Goal: Task Accomplishment & Management: Complete application form

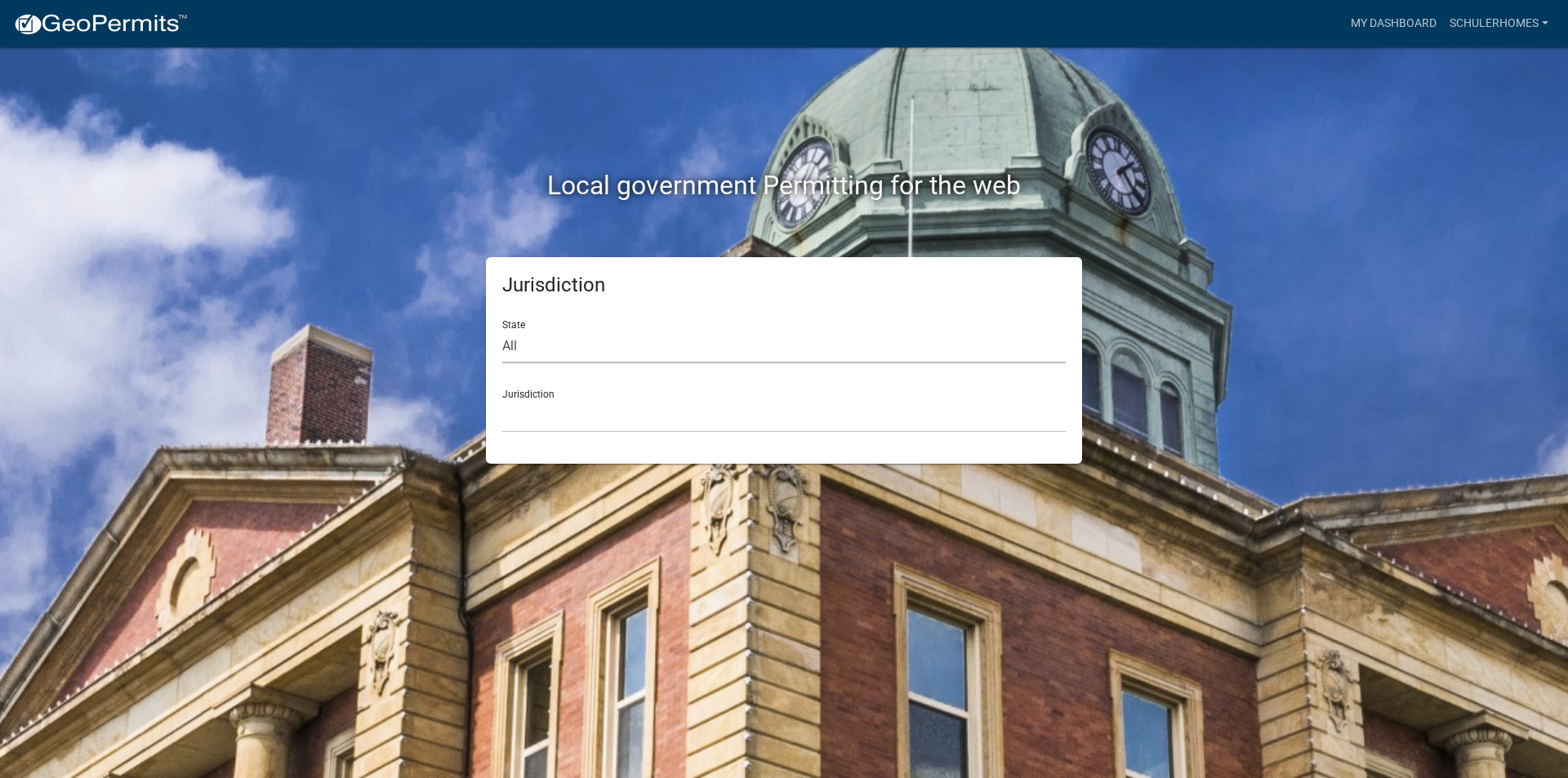
click at [543, 336] on select "All [US_STATE] [US_STATE] [US_STATE] [US_STATE] [US_STATE] [US_STATE] [US_STATE…" at bounding box center [783, 347] width 563 height 34
select select "[US_STATE]"
click at [502, 330] on select "All [US_STATE] [US_STATE] [US_STATE] [US_STATE] [US_STATE] [US_STATE] [US_STATE…" at bounding box center [783, 347] width 563 height 34
click at [562, 406] on select "City of [GEOGRAPHIC_DATA], [US_STATE] City of [GEOGRAPHIC_DATA], [US_STATE] Cit…" at bounding box center [783, 415] width 563 height 34
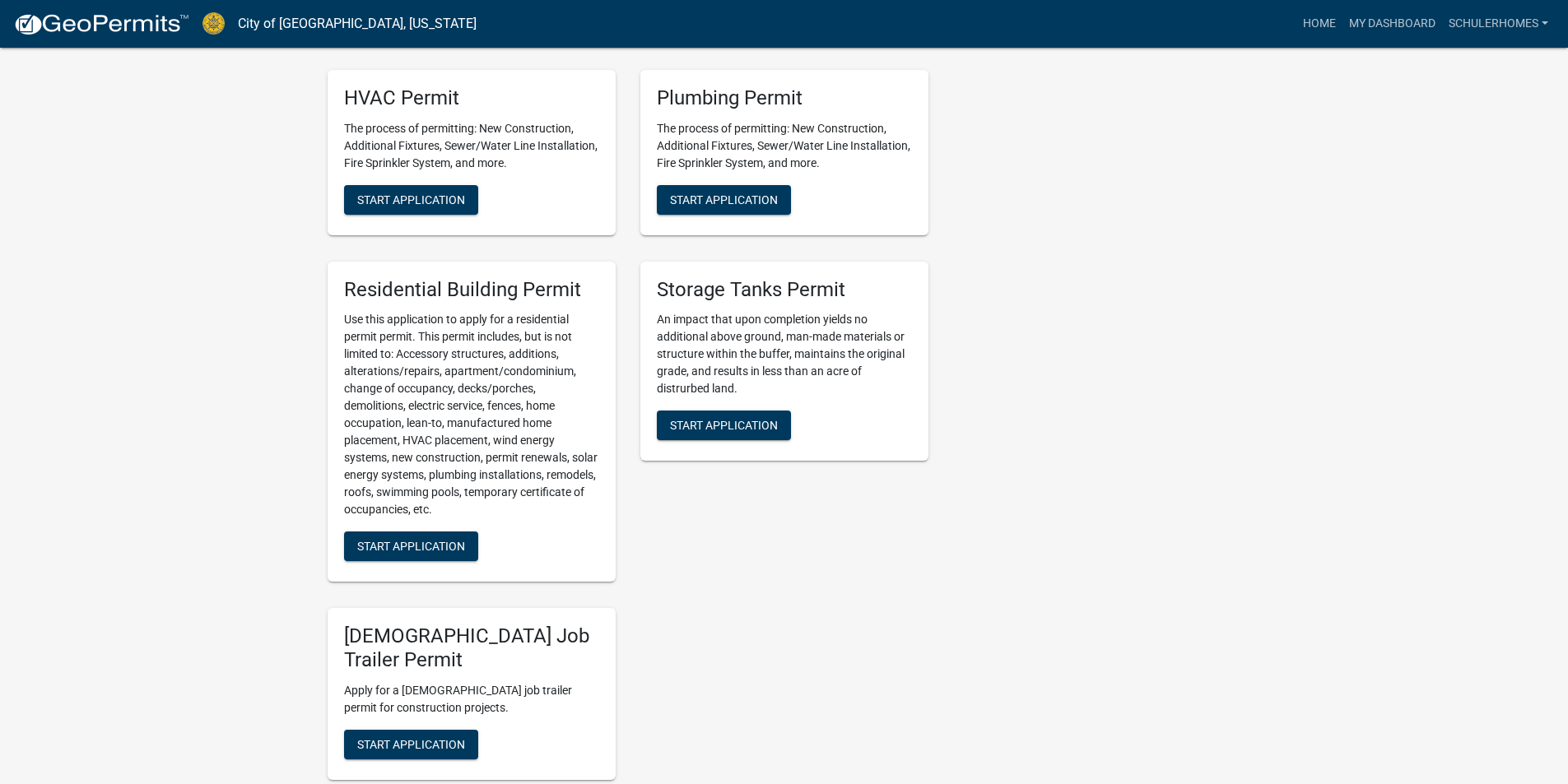
scroll to position [987, 0]
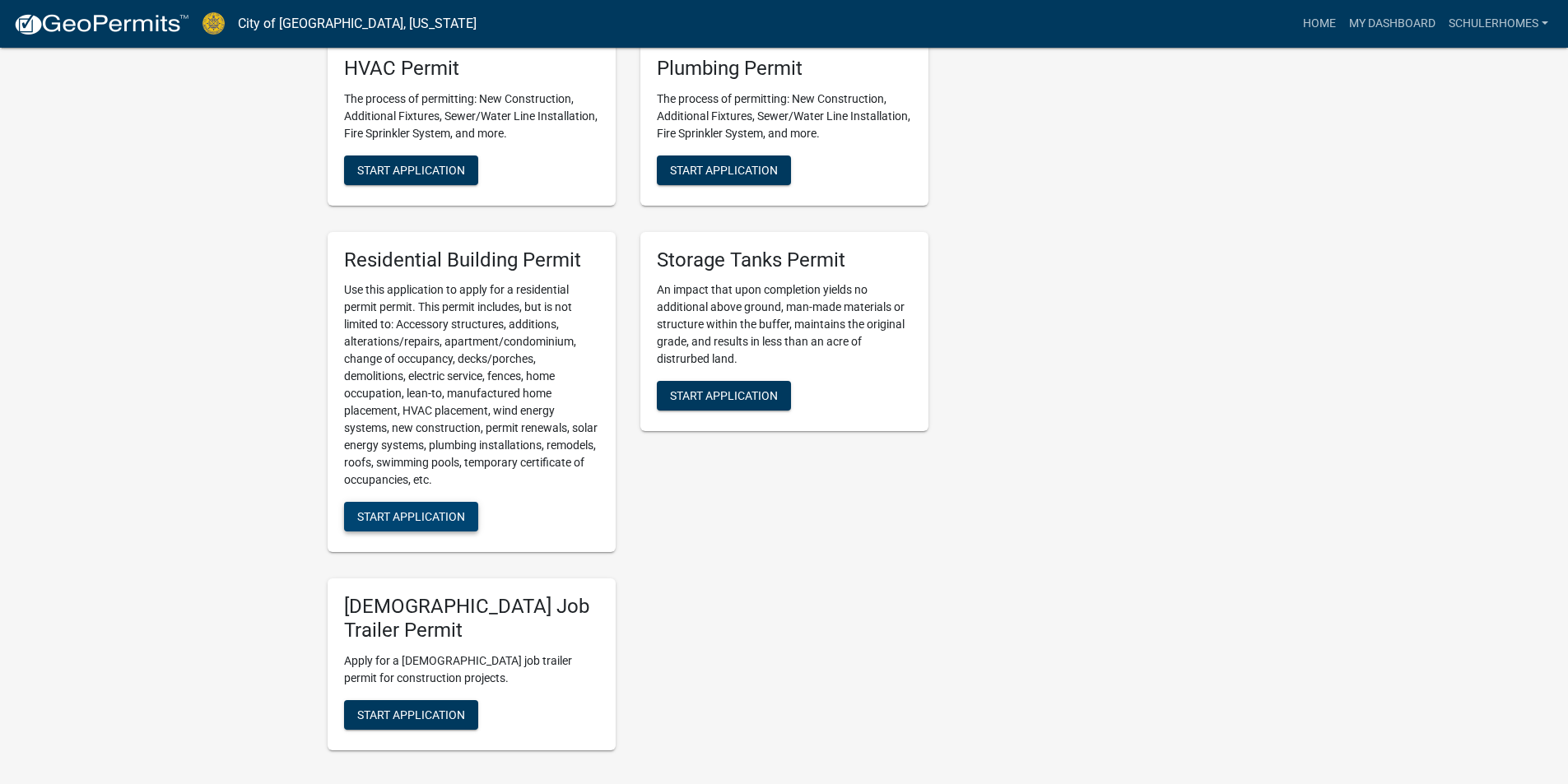
click at [410, 523] on span "Start Application" at bounding box center [410, 516] width 108 height 13
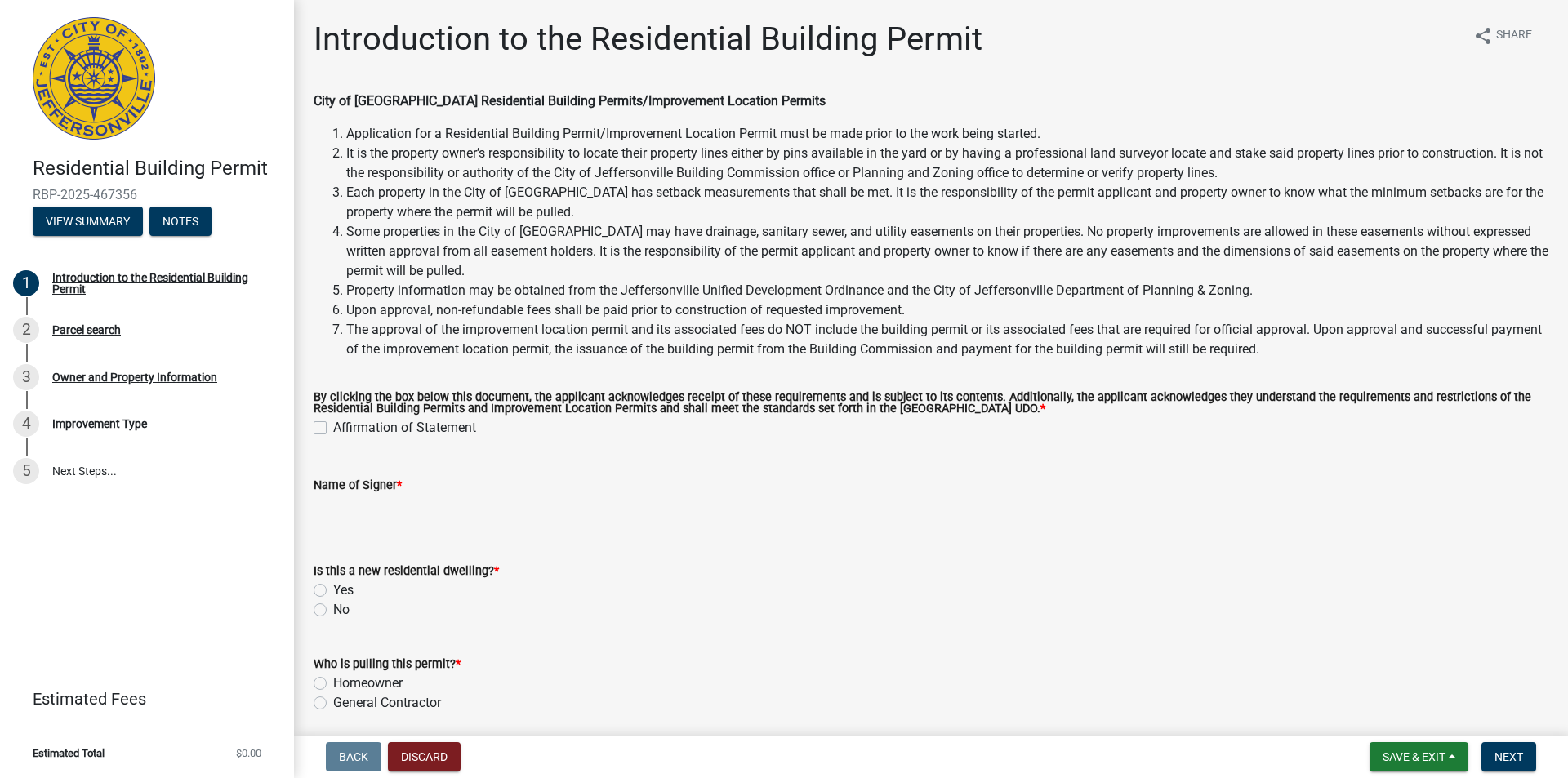
scroll to position [63, 0]
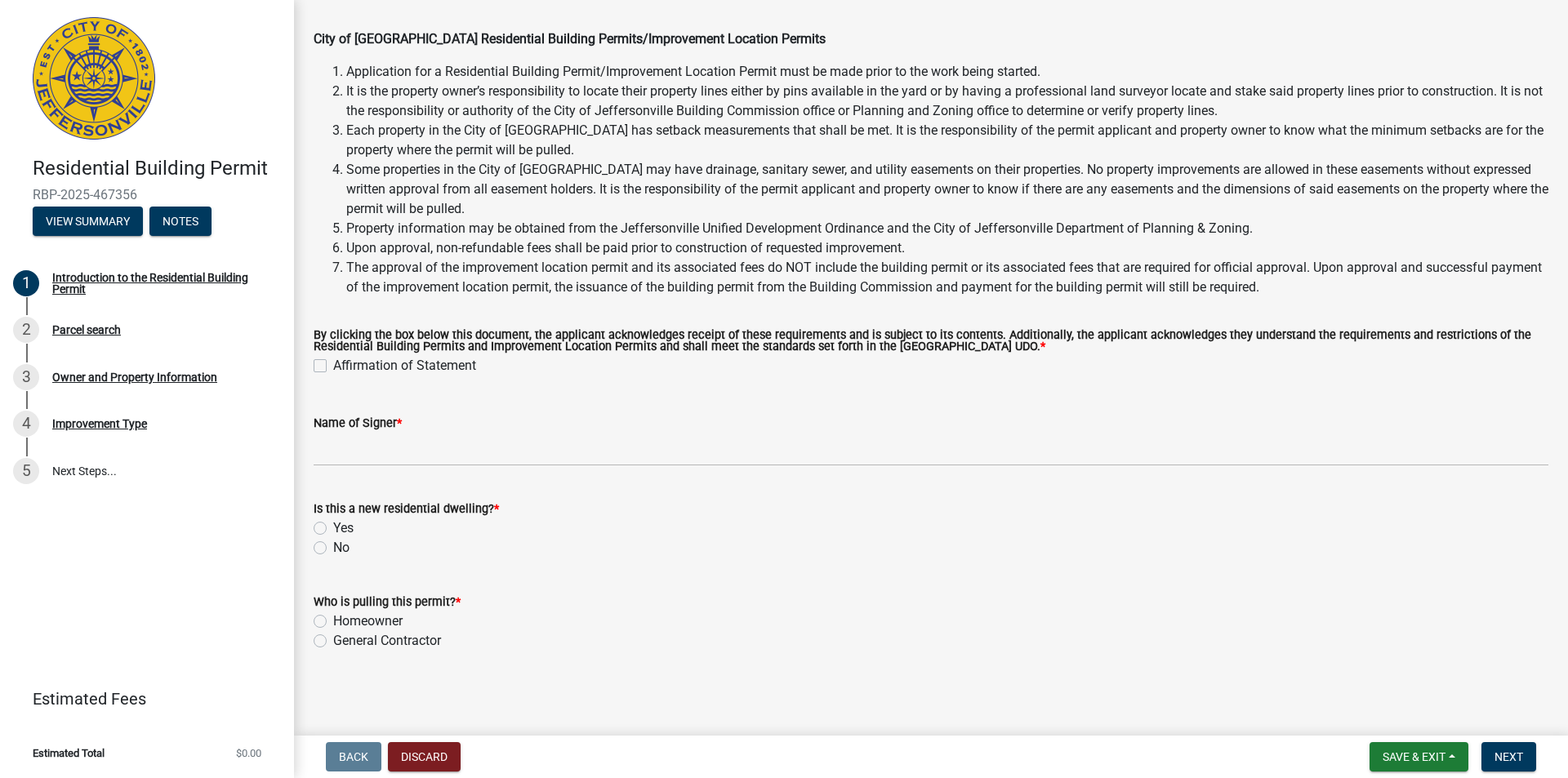
click at [334, 367] on label "Affirmation of Statement" at bounding box center [405, 365] width 143 height 20
click at [334, 366] on input "Affirmation of Statement" at bounding box center [338, 360] width 11 height 11
checkbox input "true"
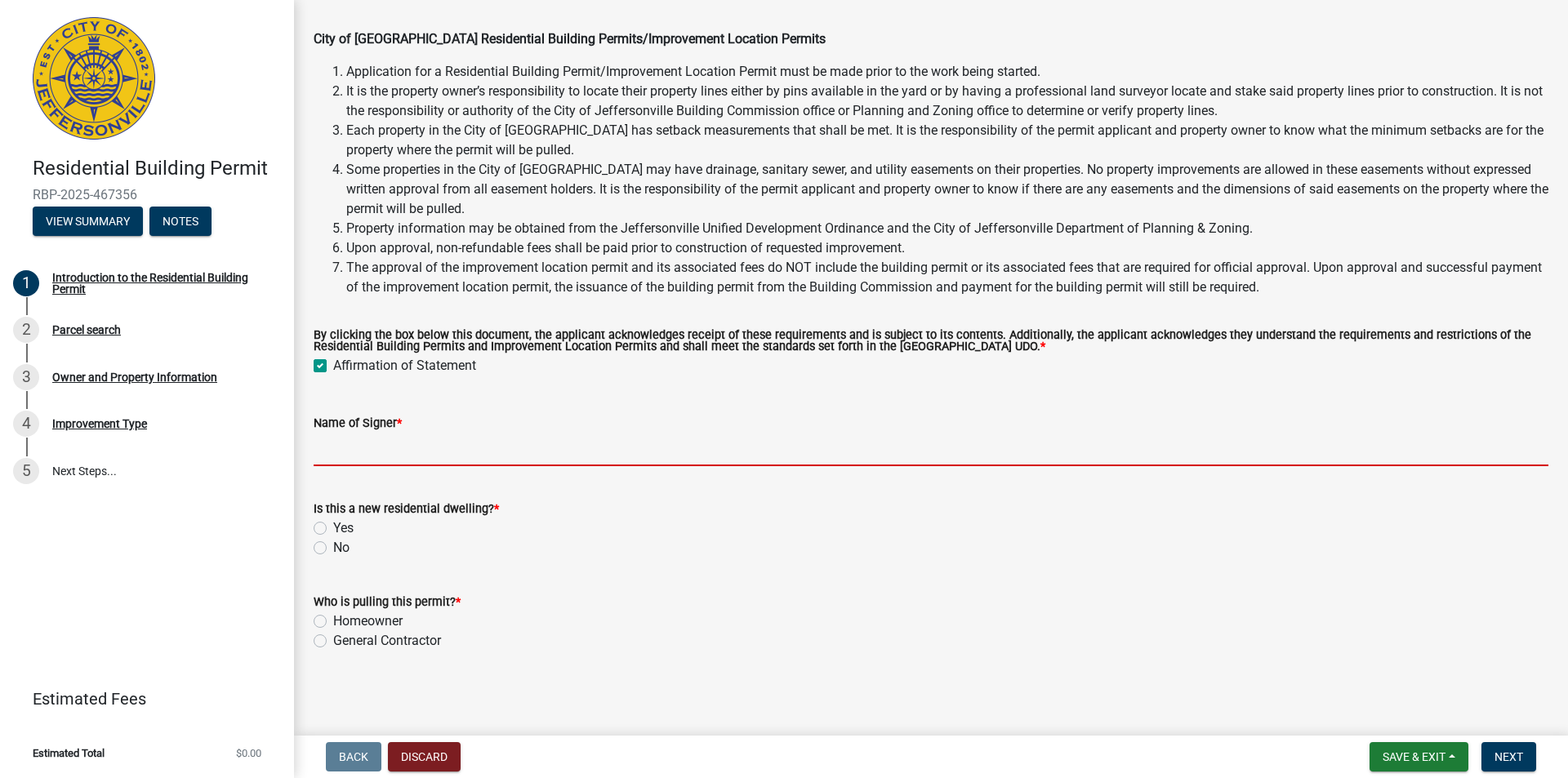
click at [405, 453] on input "Name of Signer *" at bounding box center [931, 449] width 1234 height 34
type input "[PERSON_NAME]"
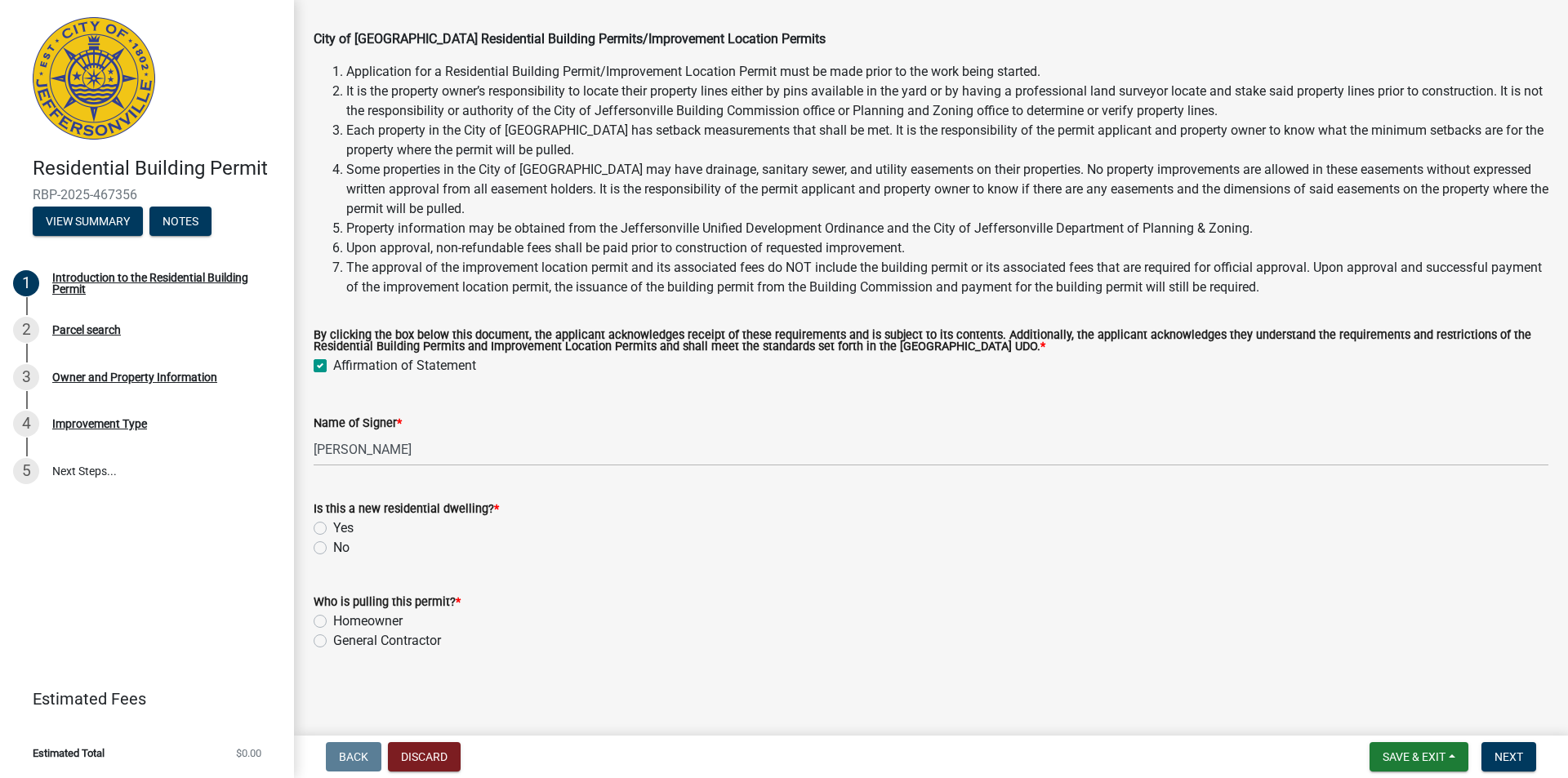
click at [334, 527] on label "Yes" at bounding box center [343, 528] width 20 height 20
click at [334, 527] on input "Yes" at bounding box center [338, 523] width 11 height 11
radio input "true"
click at [334, 639] on label "General Contractor" at bounding box center [388, 641] width 108 height 20
click at [334, 639] on input "General Contractor" at bounding box center [338, 636] width 11 height 11
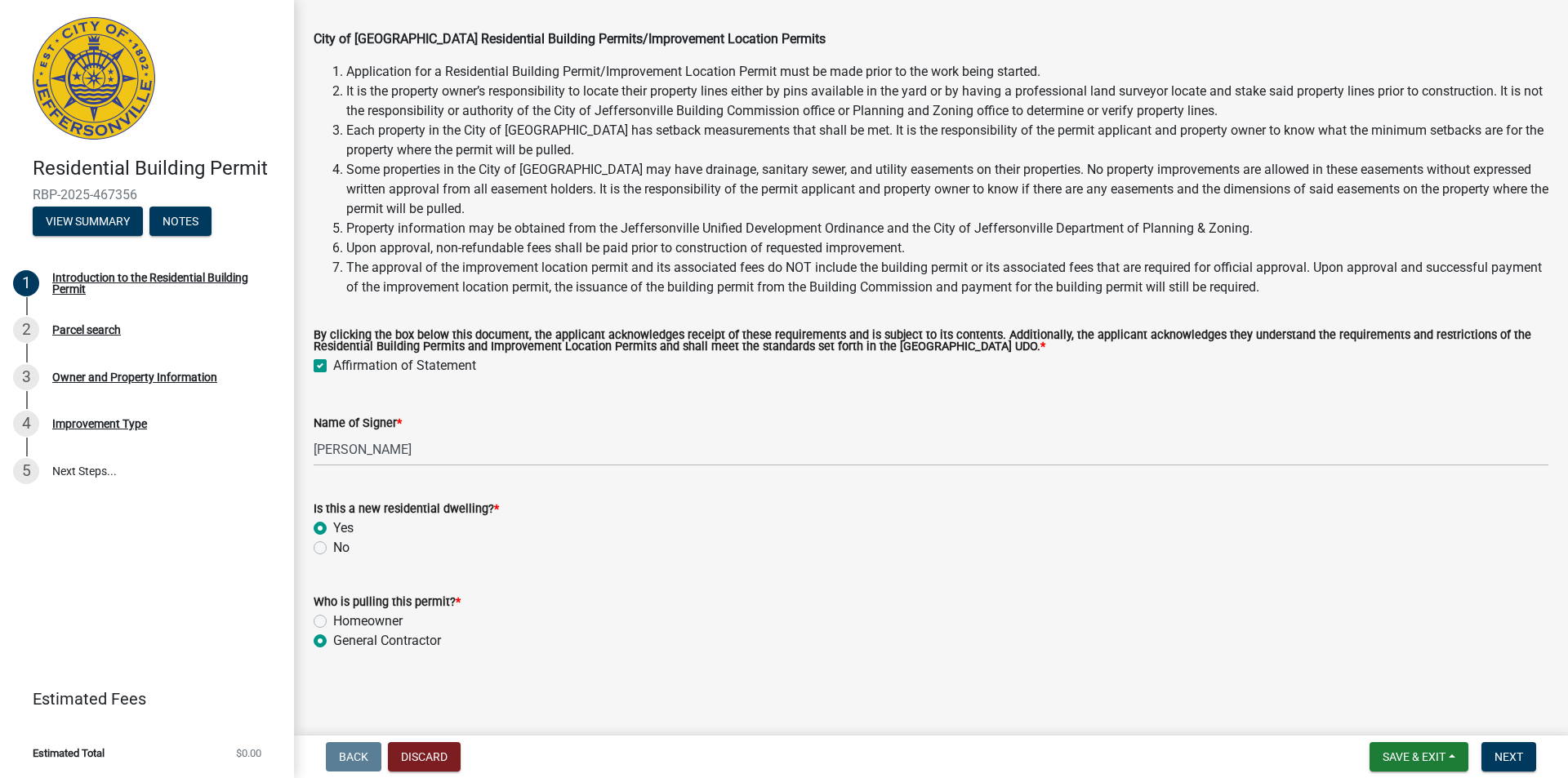
radio input "true"
click at [1524, 754] on button "Next" at bounding box center [1508, 757] width 55 height 29
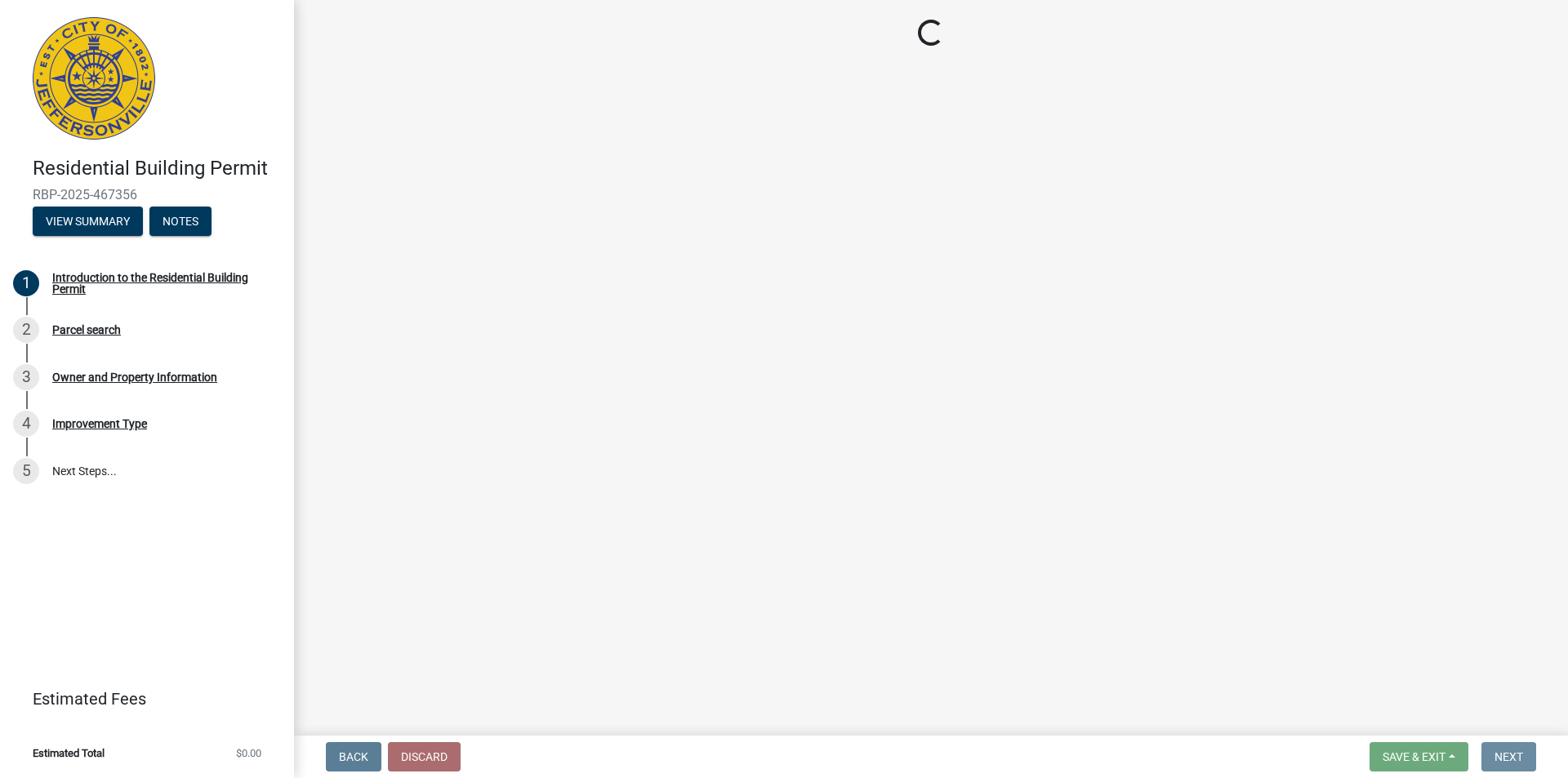
scroll to position [0, 0]
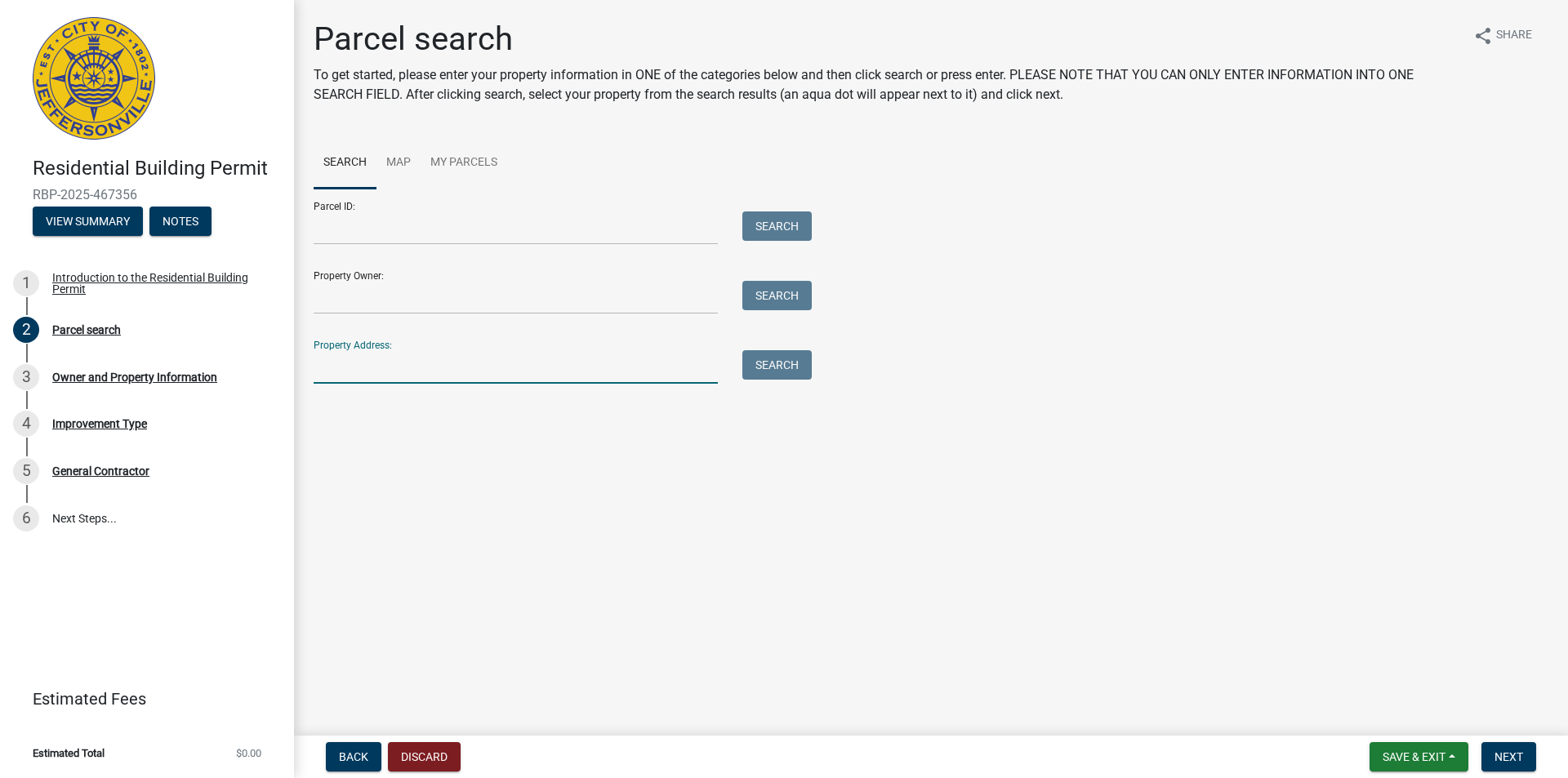
click at [401, 353] on input "Property Address:" at bounding box center [516, 366] width 404 height 34
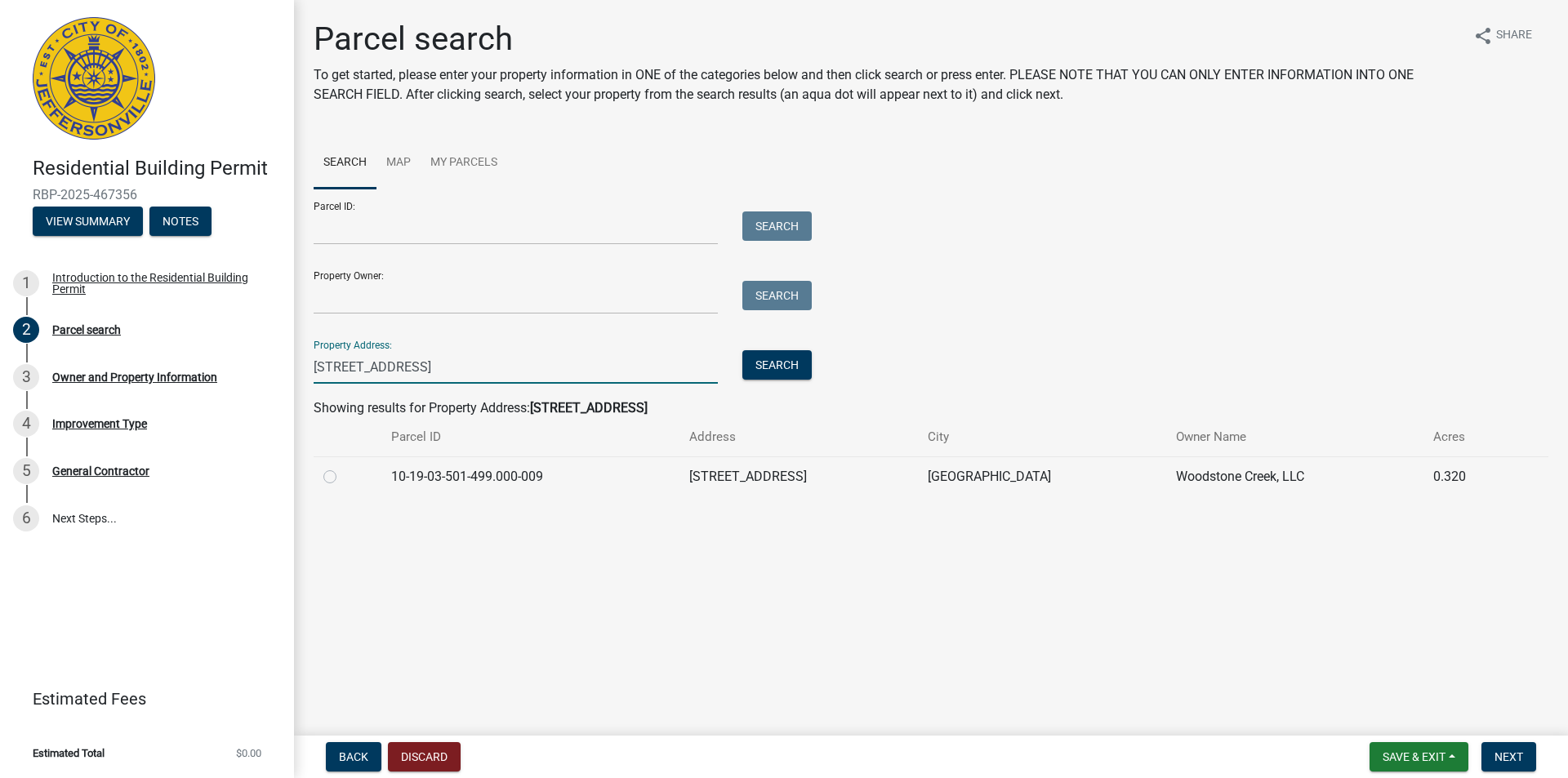
type input "[STREET_ADDRESS]"
click at [343, 467] on label at bounding box center [343, 467] width 0 height 0
click at [343, 476] on input "radio" at bounding box center [347, 472] width 11 height 11
radio input "true"
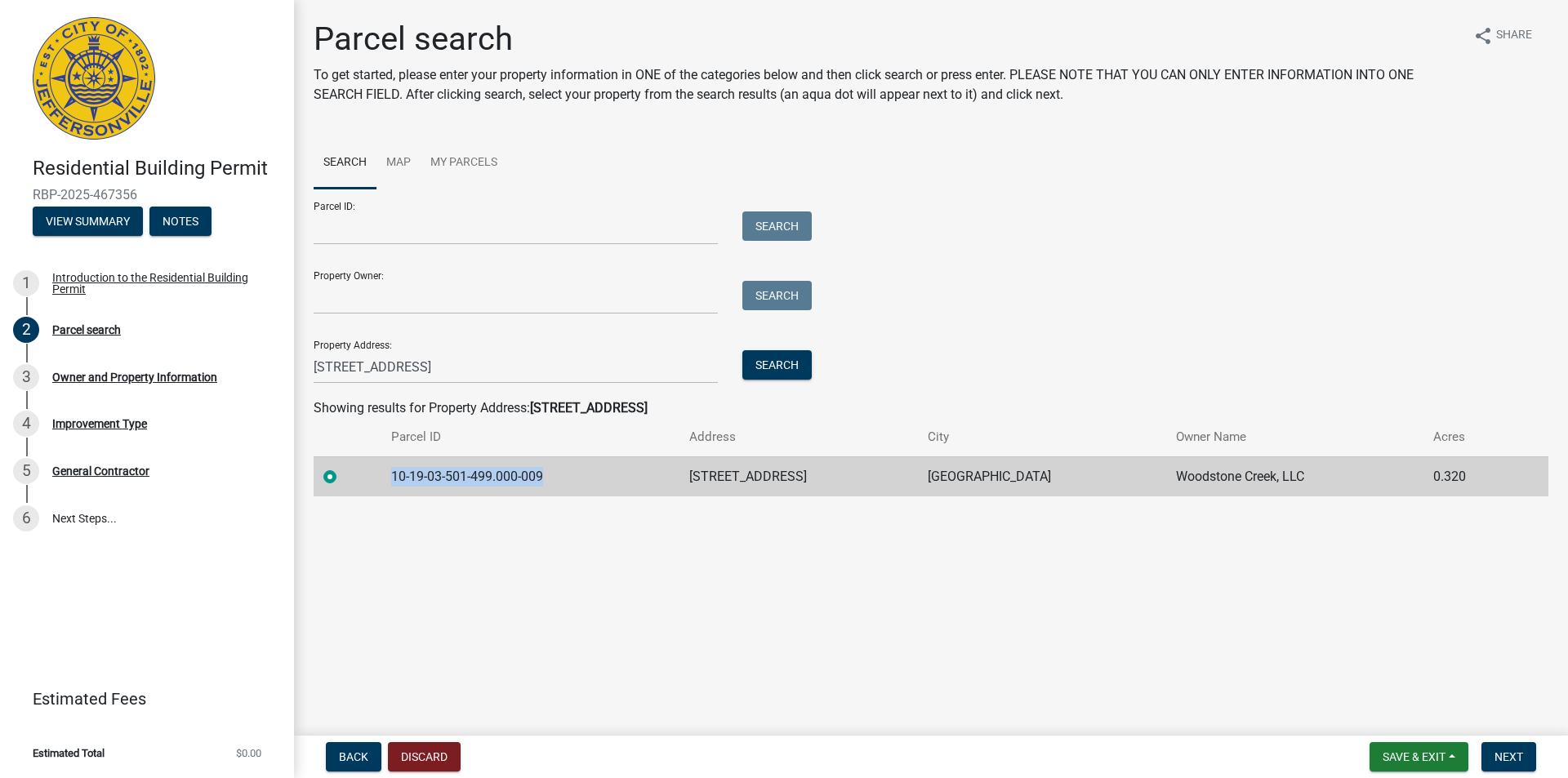
drag, startPoint x: 389, startPoint y: 472, endPoint x: 556, endPoint y: 485, distance: 167.5
click at [556, 485] on td "10-19-03-501-499.000-009" at bounding box center [530, 476] width 298 height 40
copy td "10-19-03-501-499.000-009"
click at [1507, 755] on span "Next" at bounding box center [1508, 757] width 29 height 13
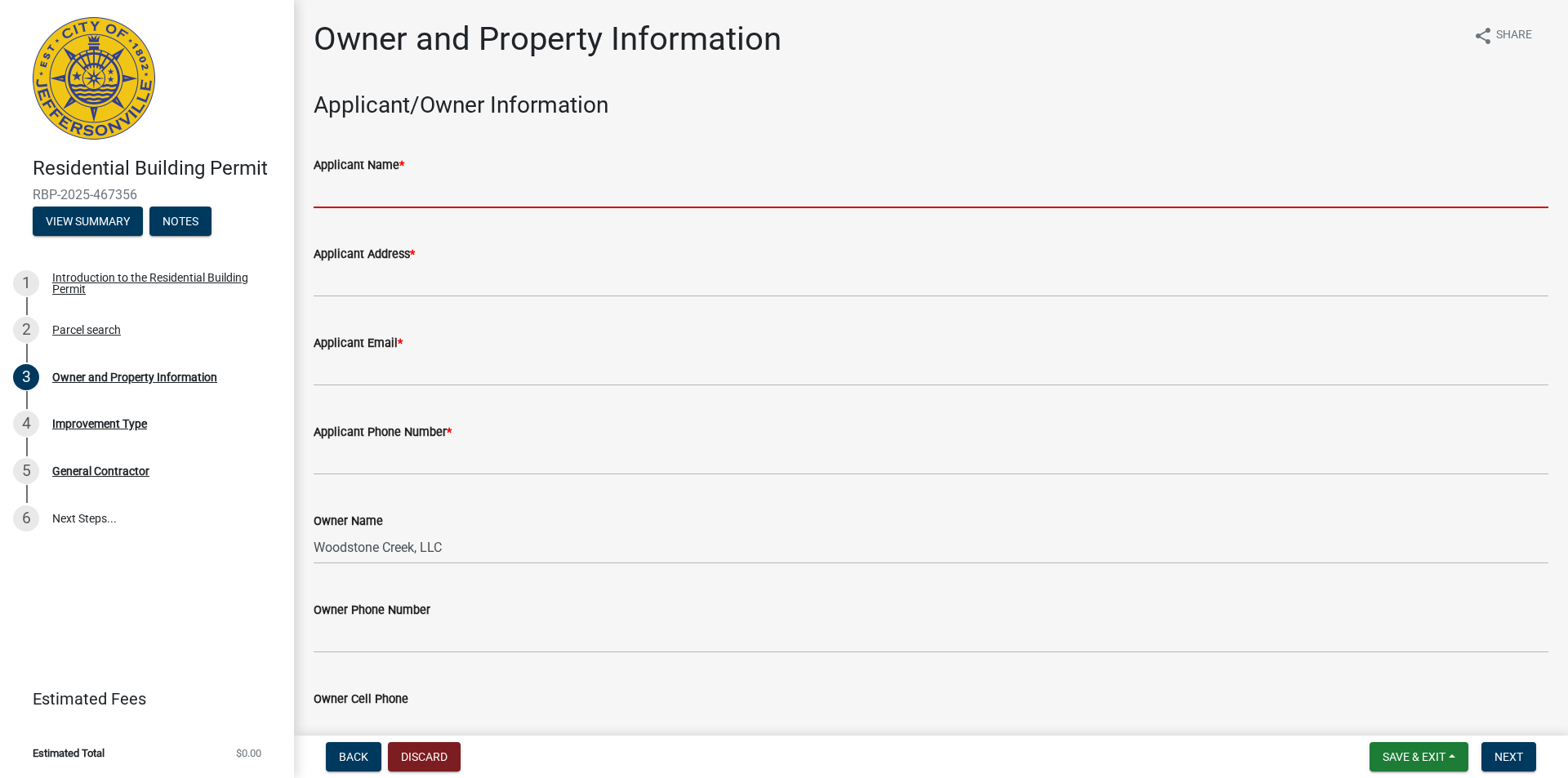
click at [418, 179] on input "Applicant Name *" at bounding box center [931, 191] width 1234 height 34
click at [446, 193] on input "Applicant Name *" at bounding box center [931, 191] width 1234 height 34
type input "[PERSON_NAME] Homes"
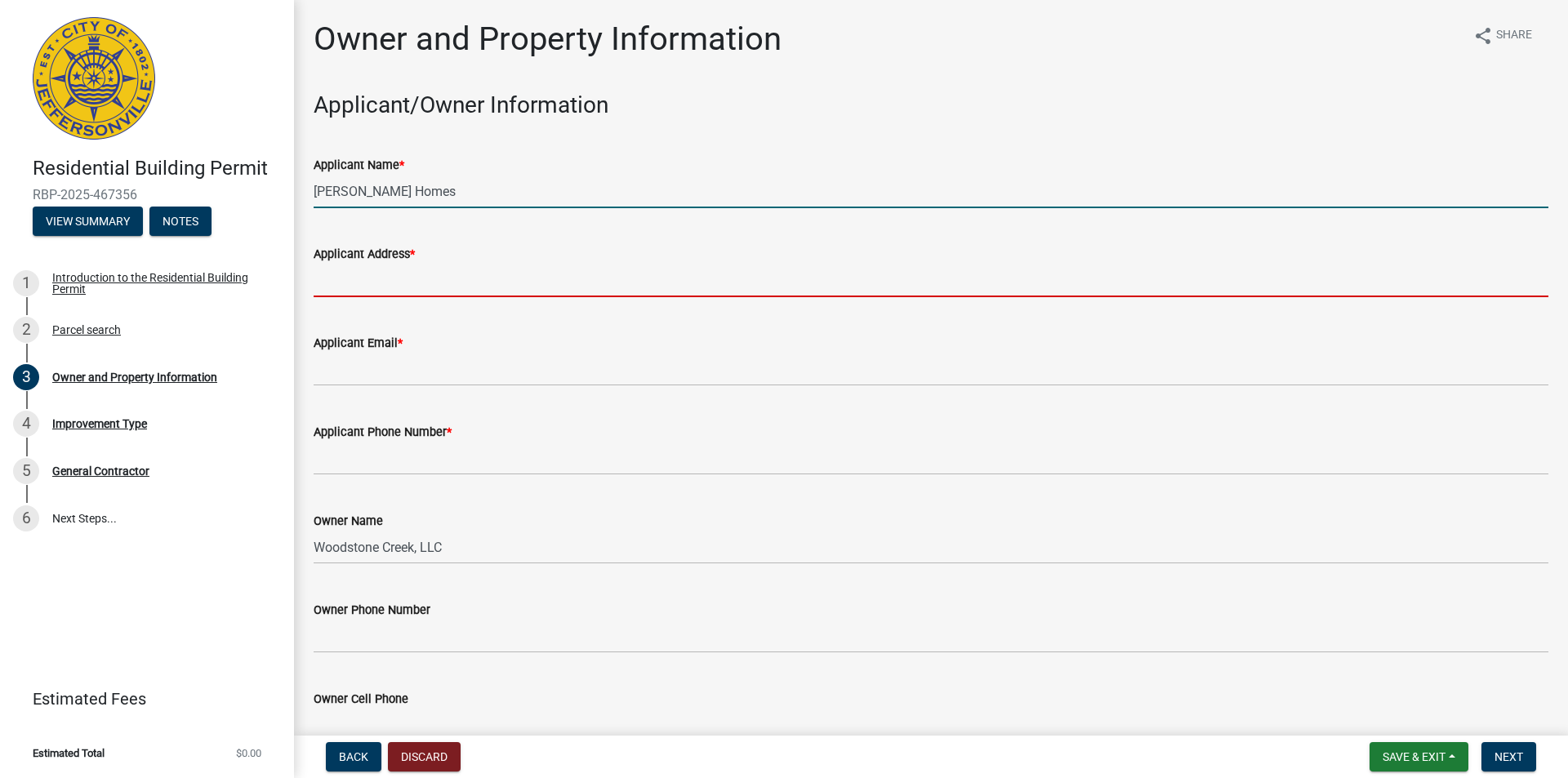
type input "[STREET_ADDRESS]"
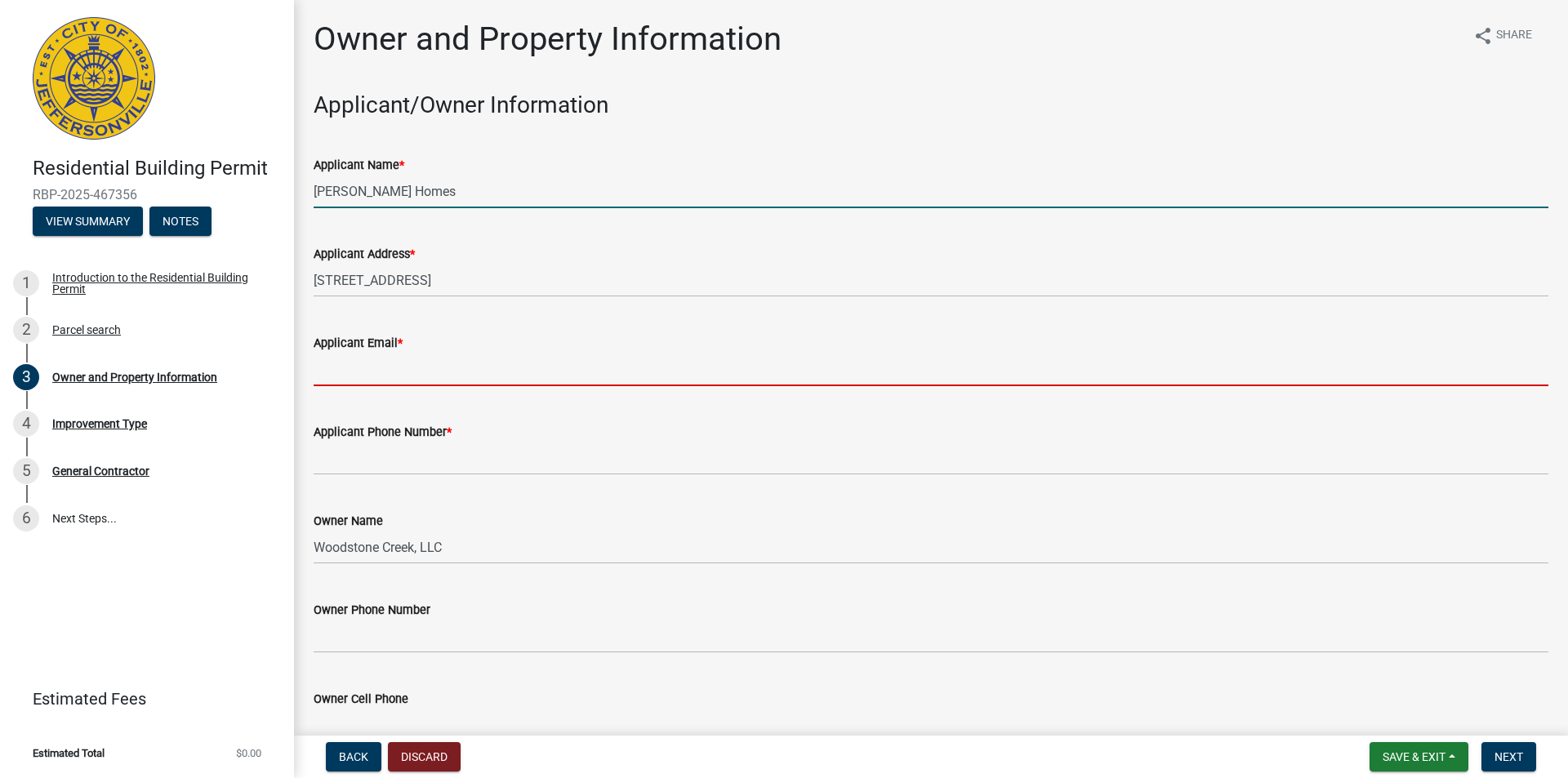
type input "[EMAIL_ADDRESS][DOMAIN_NAME]"
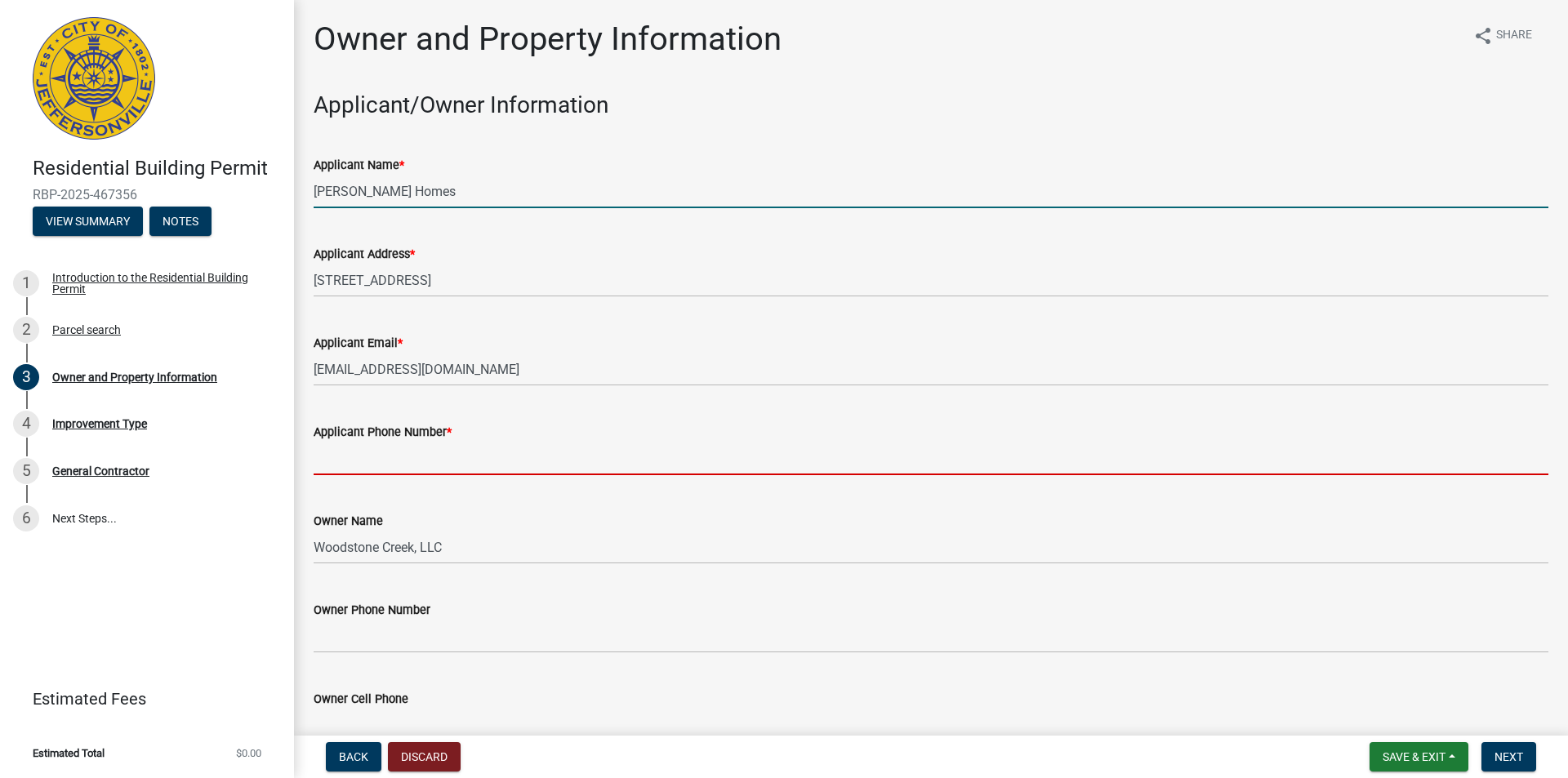
type input "8129482428"
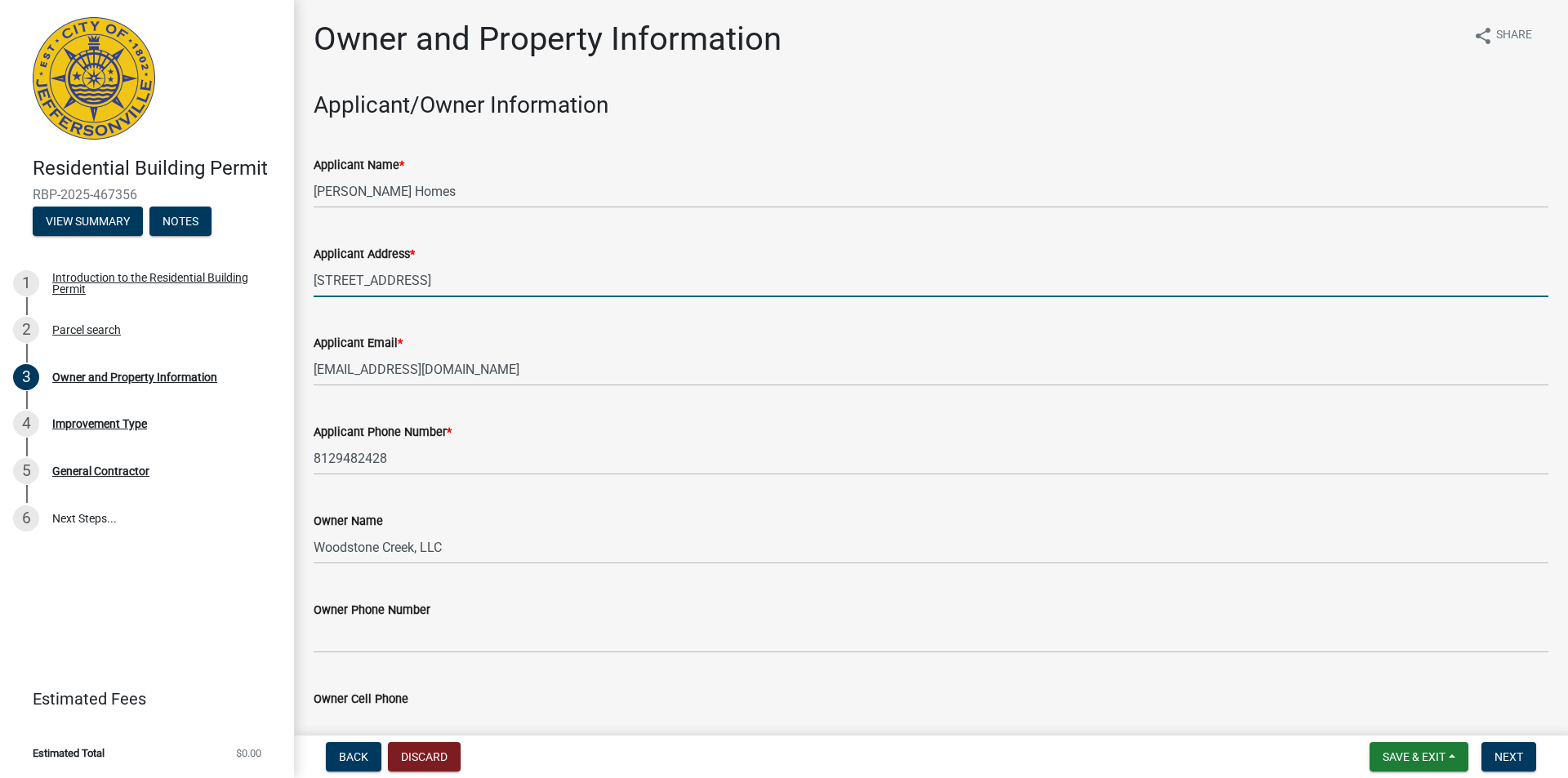
click at [480, 283] on input "[STREET_ADDRESS]" at bounding box center [931, 280] width 1234 height 34
type input "[STREET_ADDRESS]"
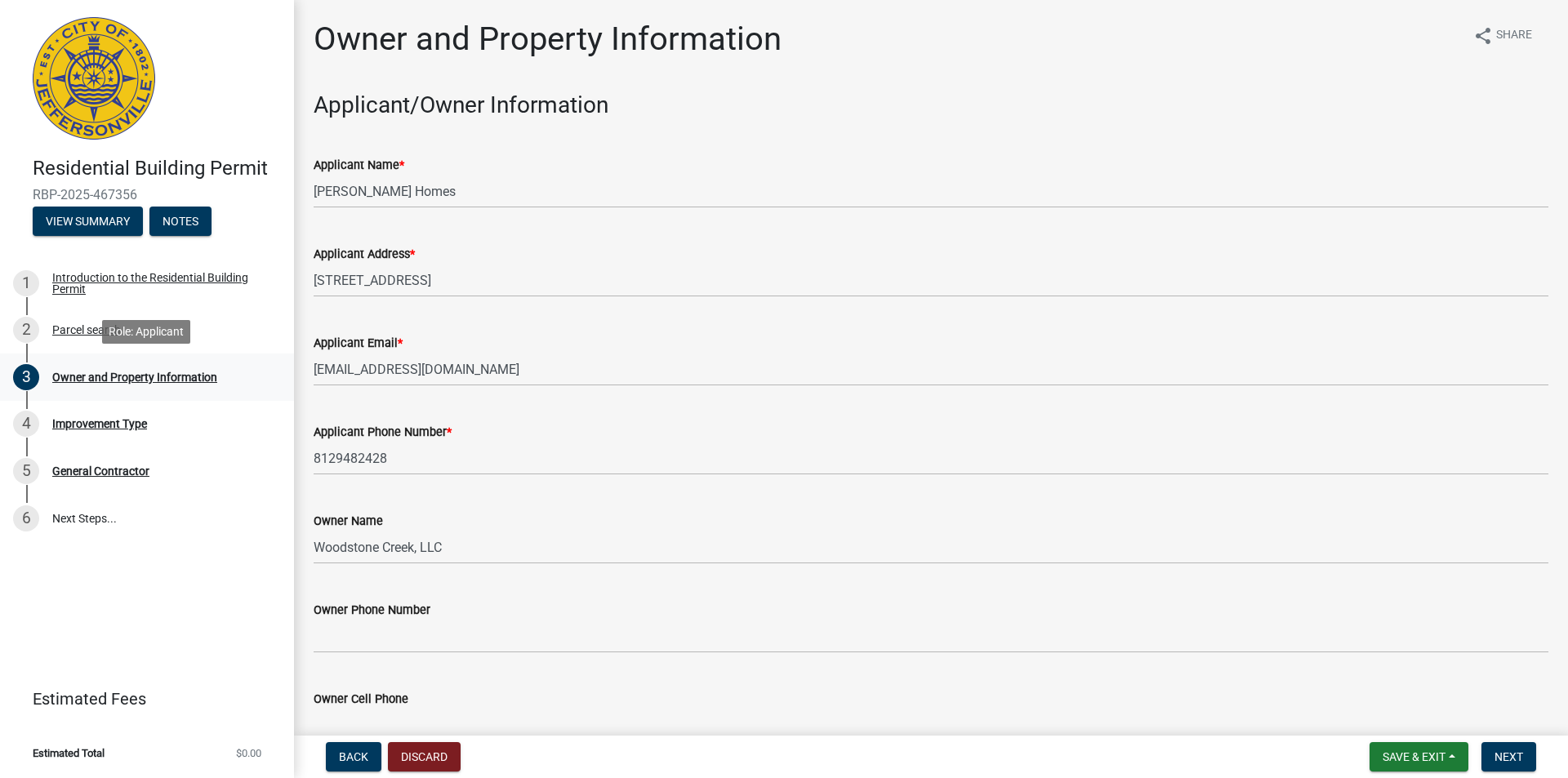
click at [217, 364] on div "3 Owner and Property Information" at bounding box center [141, 377] width 255 height 26
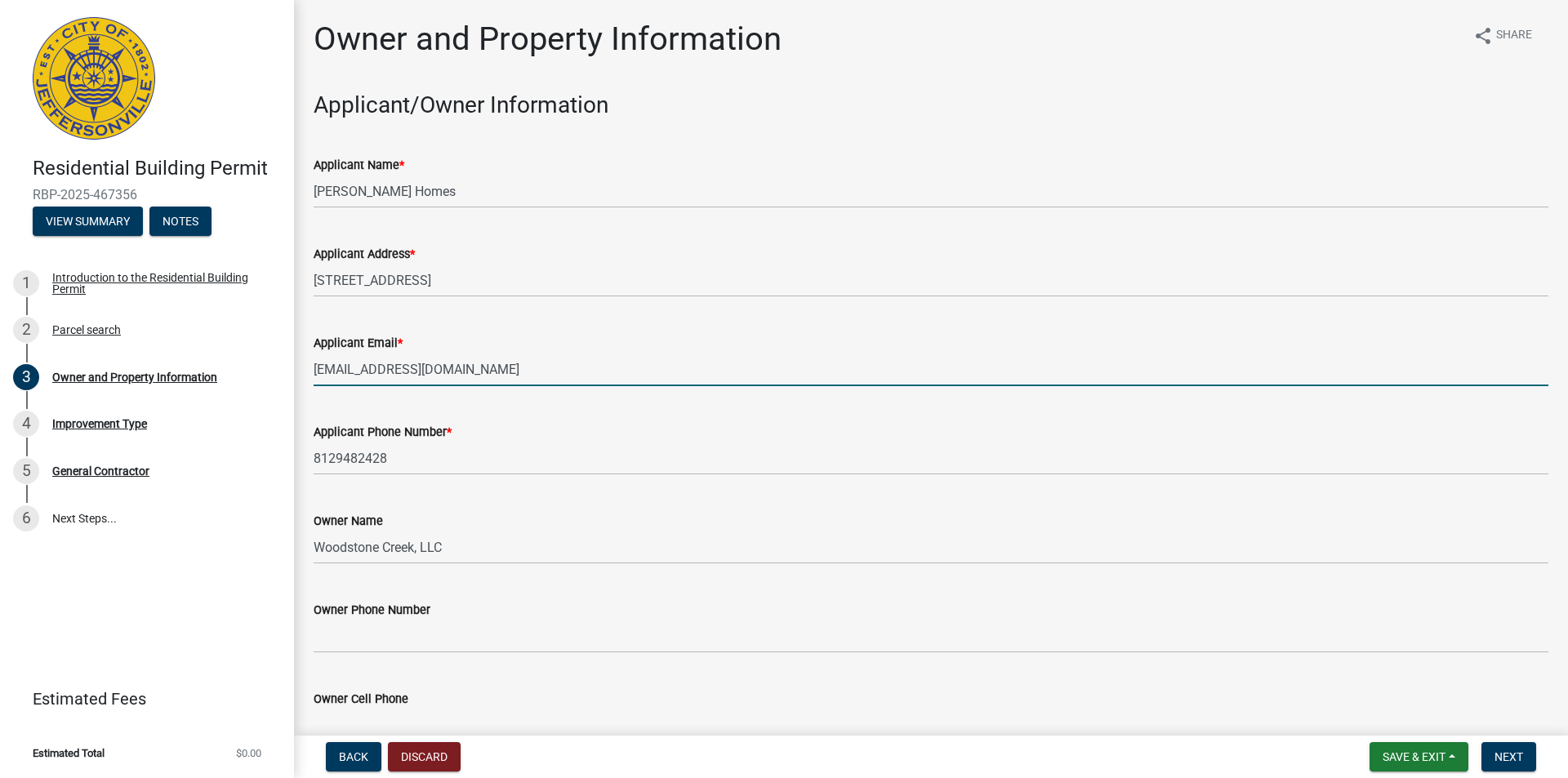
click at [553, 377] on input "[EMAIL_ADDRESS][DOMAIN_NAME]" at bounding box center [931, 369] width 1234 height 34
drag, startPoint x: 565, startPoint y: 372, endPoint x: -29, endPoint y: 353, distance: 594.3
click at [0, 353] on html "Internet Explorer does NOT work with GeoPermits. Get a new browser for more sec…" at bounding box center [784, 389] width 1568 height 778
type input "[EMAIL_ADDRESS][DOMAIN_NAME]"
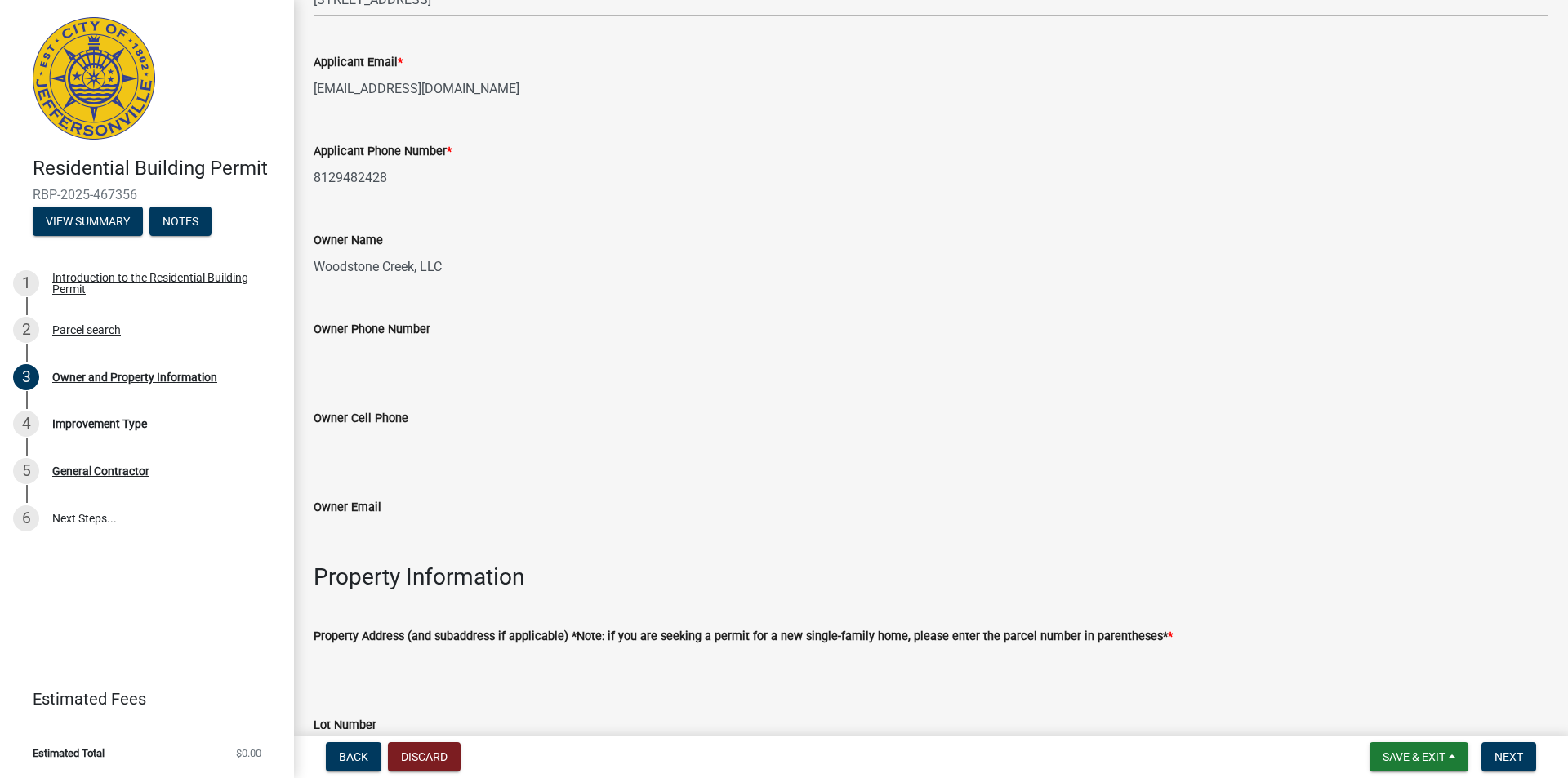
scroll to position [327, 0]
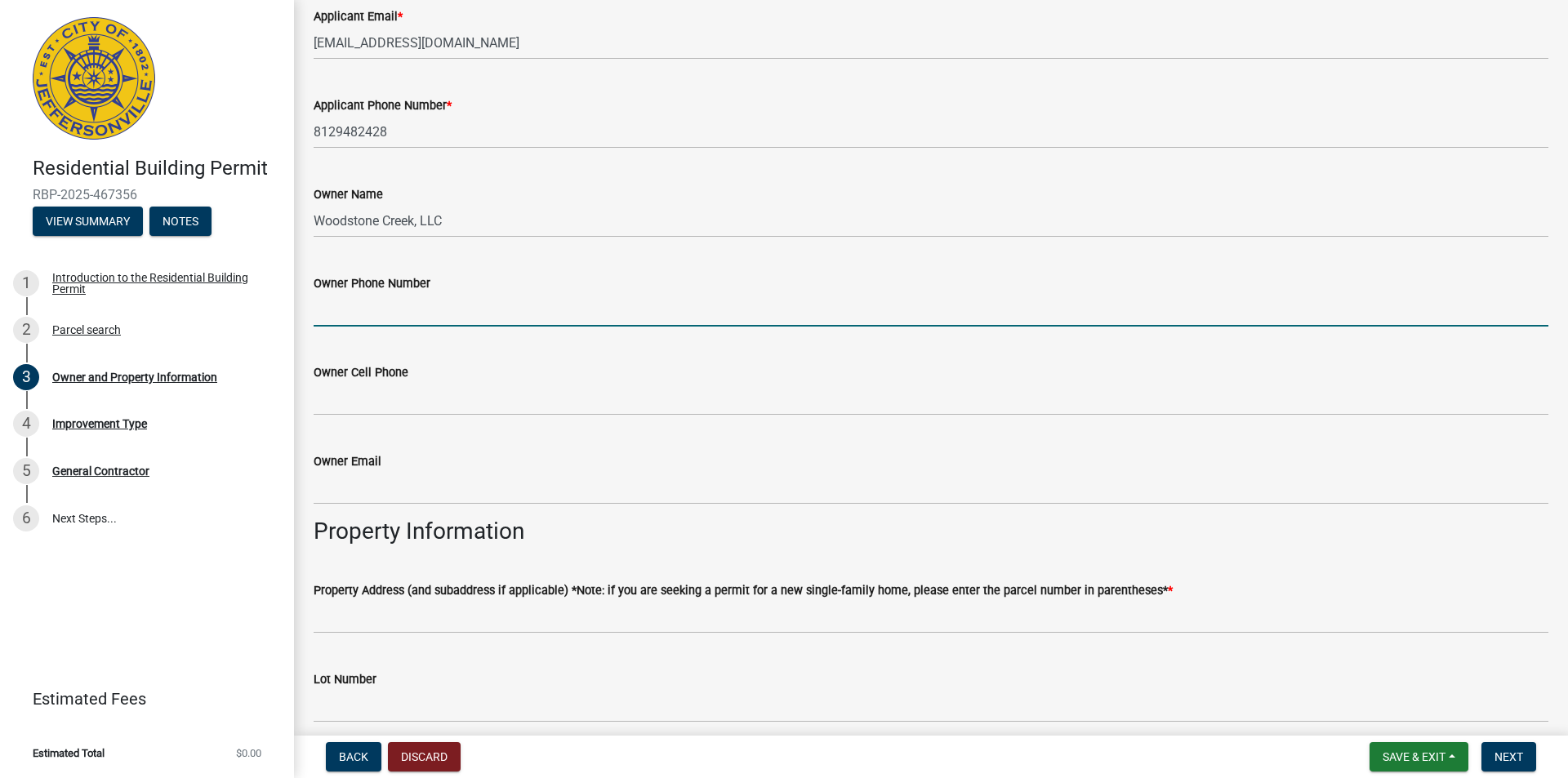
click at [434, 321] on input "Owner Phone Number" at bounding box center [931, 310] width 1234 height 34
type input "8129482428"
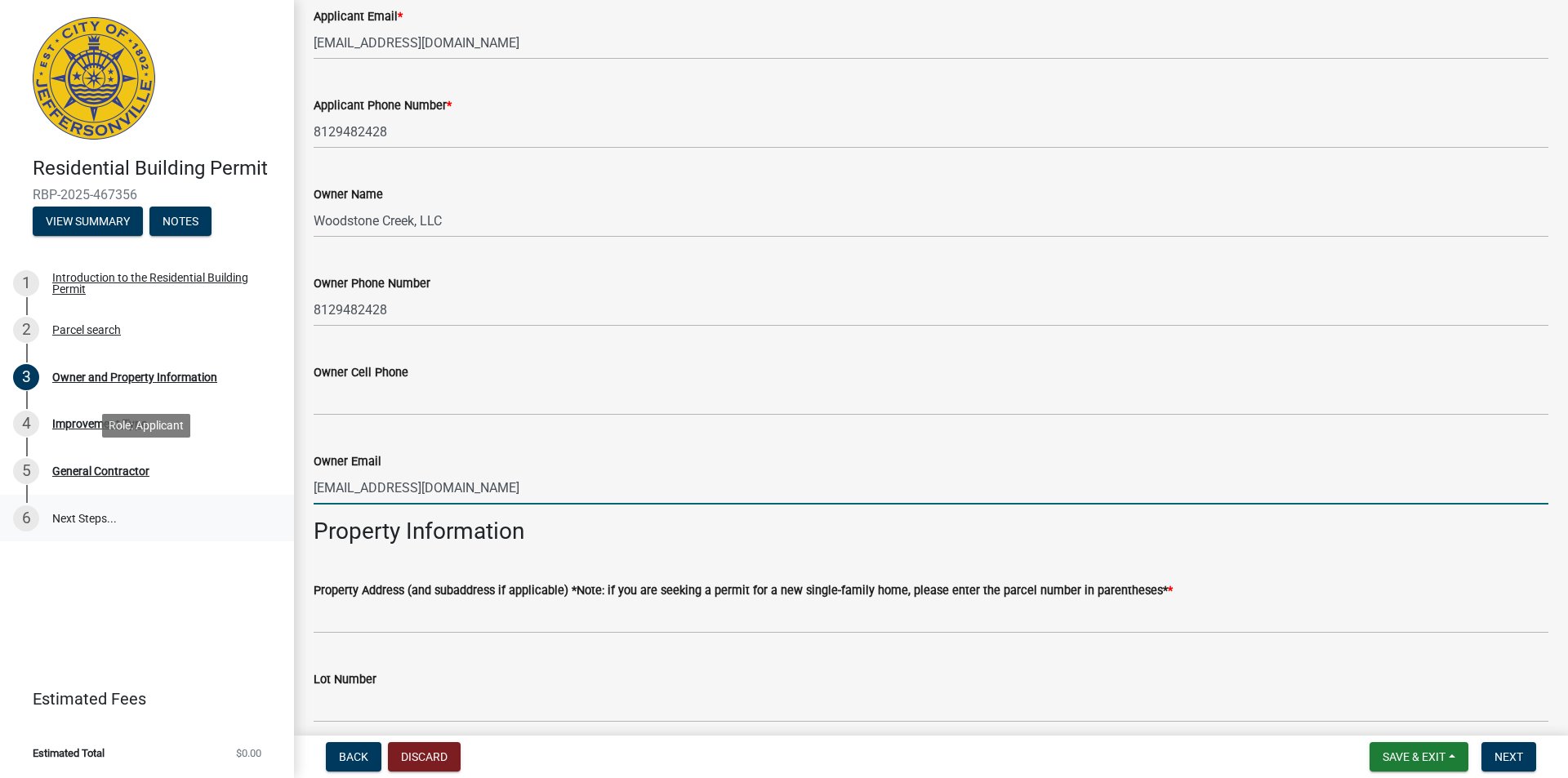
drag, startPoint x: 517, startPoint y: 485, endPoint x: 71, endPoint y: 496, distance: 446.1
click at [71, 496] on div "Residential Building Permit RBP-2025-467356 View Summary Notes 1 Introduction t…" at bounding box center [784, 389] width 1568 height 778
type input "[EMAIL_ADDRESS][DOMAIN_NAME]"
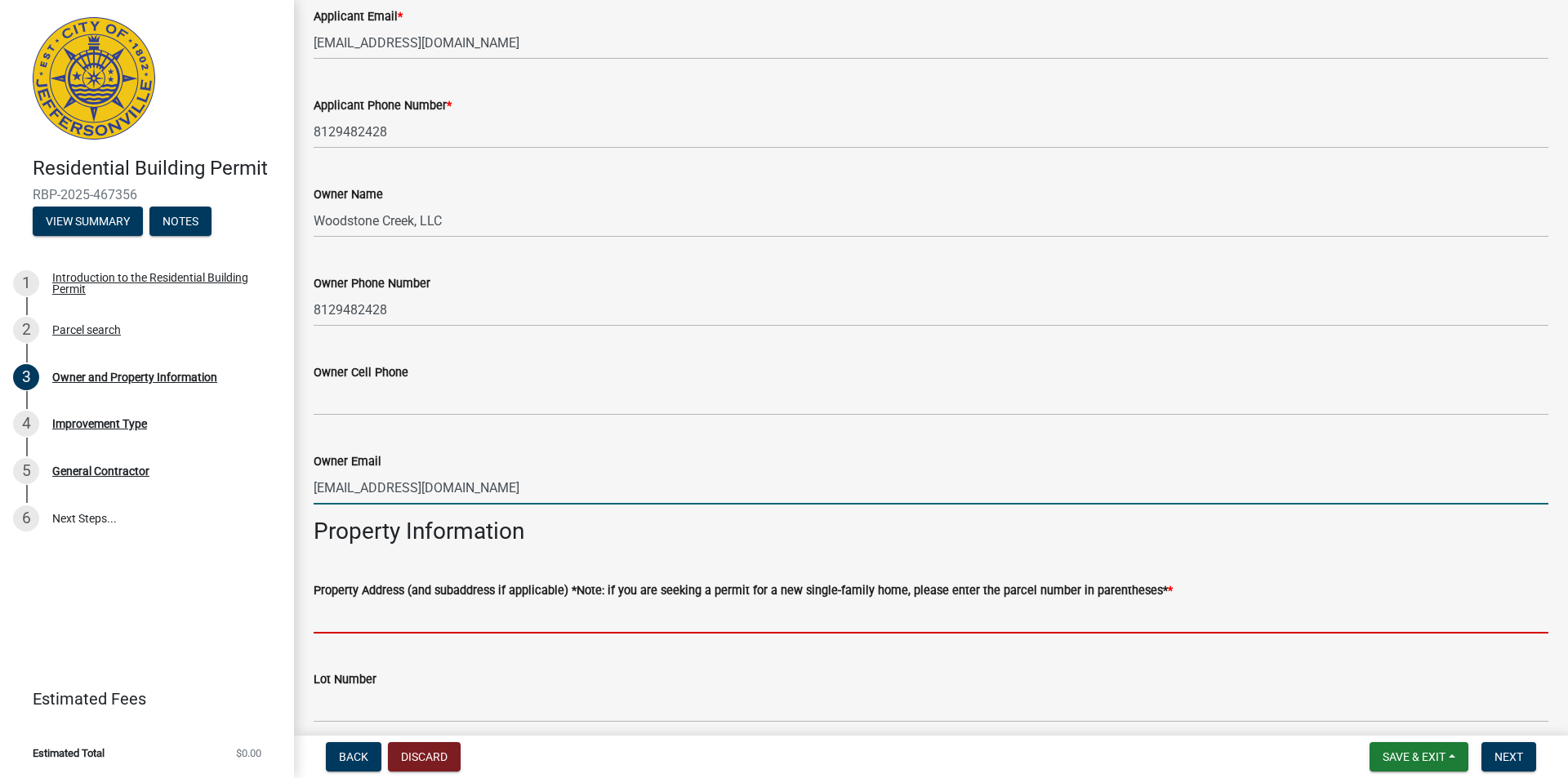
click at [417, 610] on input "Property Address (and subaddress if applicable) *Note: if you are seeking a per…" at bounding box center [931, 616] width 1234 height 34
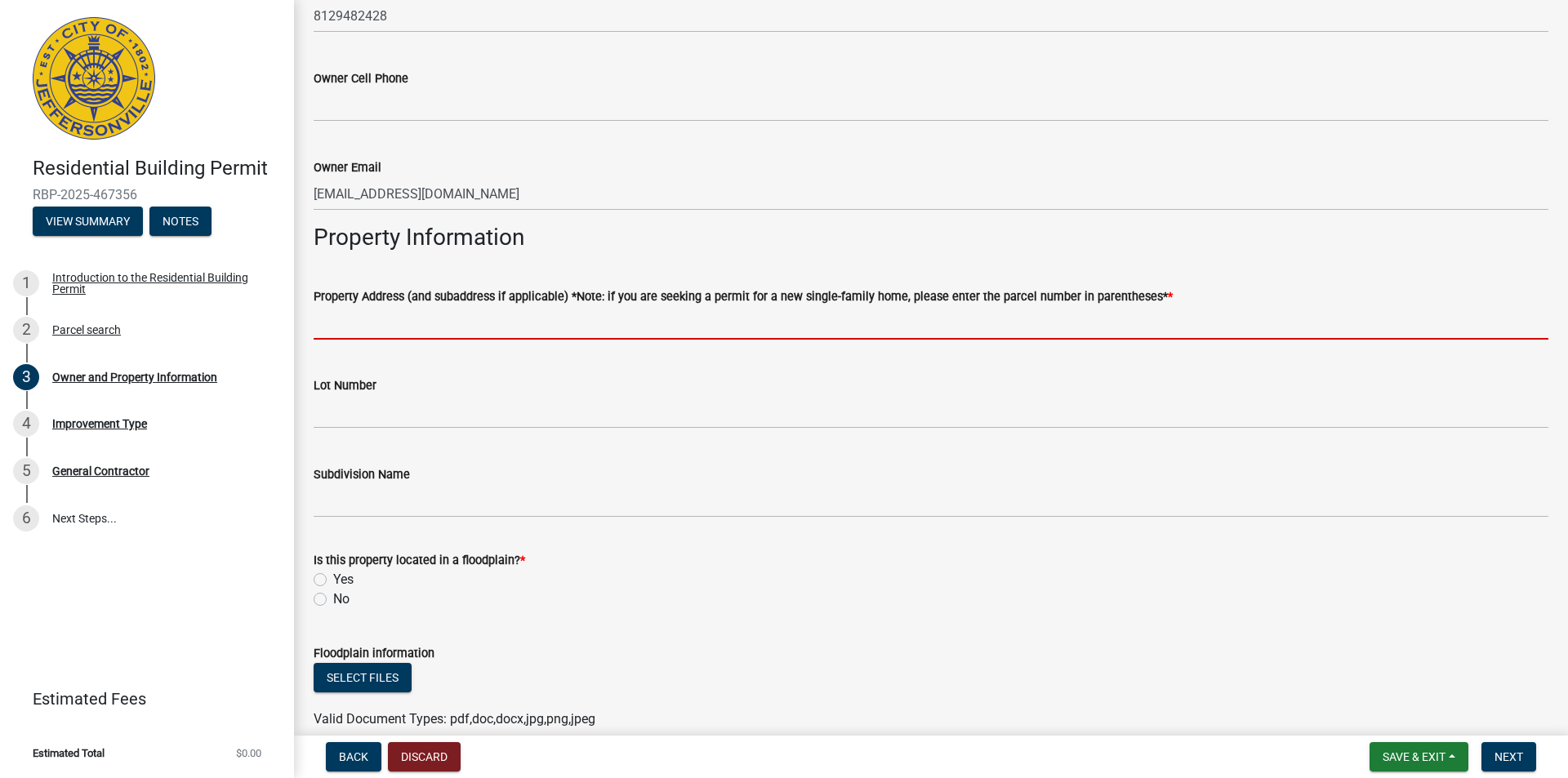
scroll to position [653, 0]
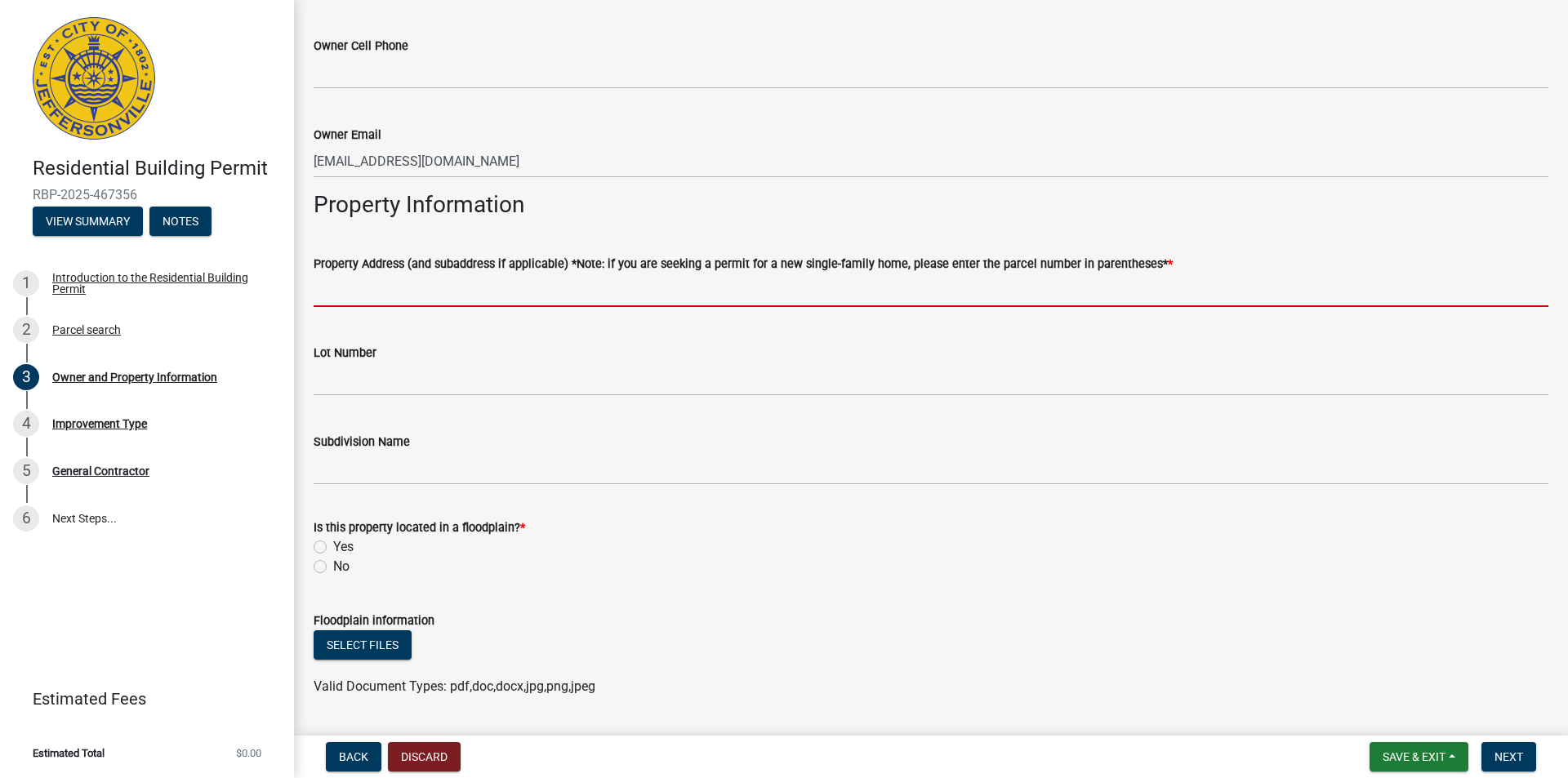
click at [591, 293] on input "Property Address (and subaddress if applicable) *Note: if you are seeking a per…" at bounding box center [931, 290] width 1234 height 34
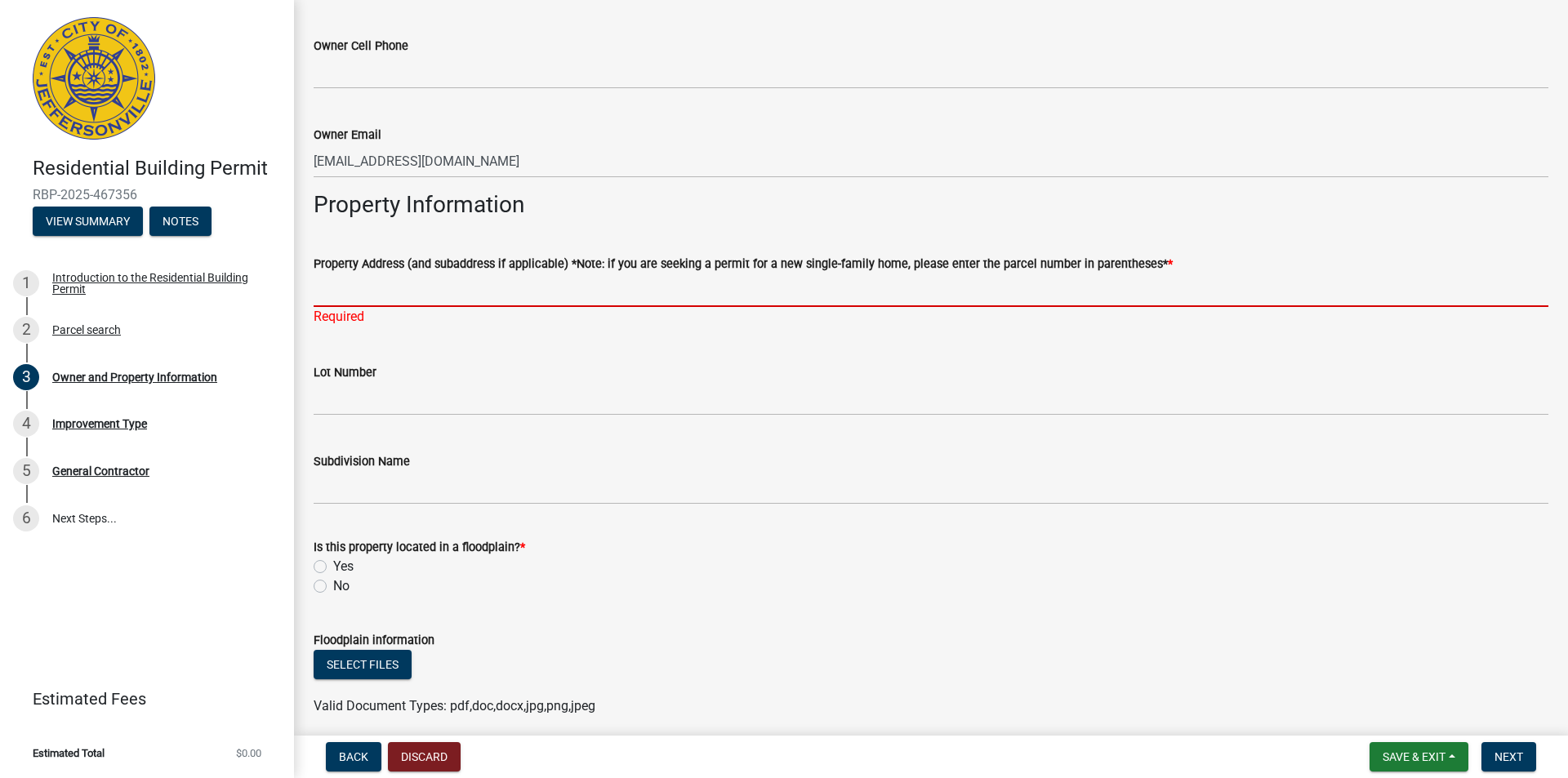
click at [395, 287] on input "Property Address (and subaddress if applicable) *Note: if you are seeking a per…" at bounding box center [931, 290] width 1234 height 34
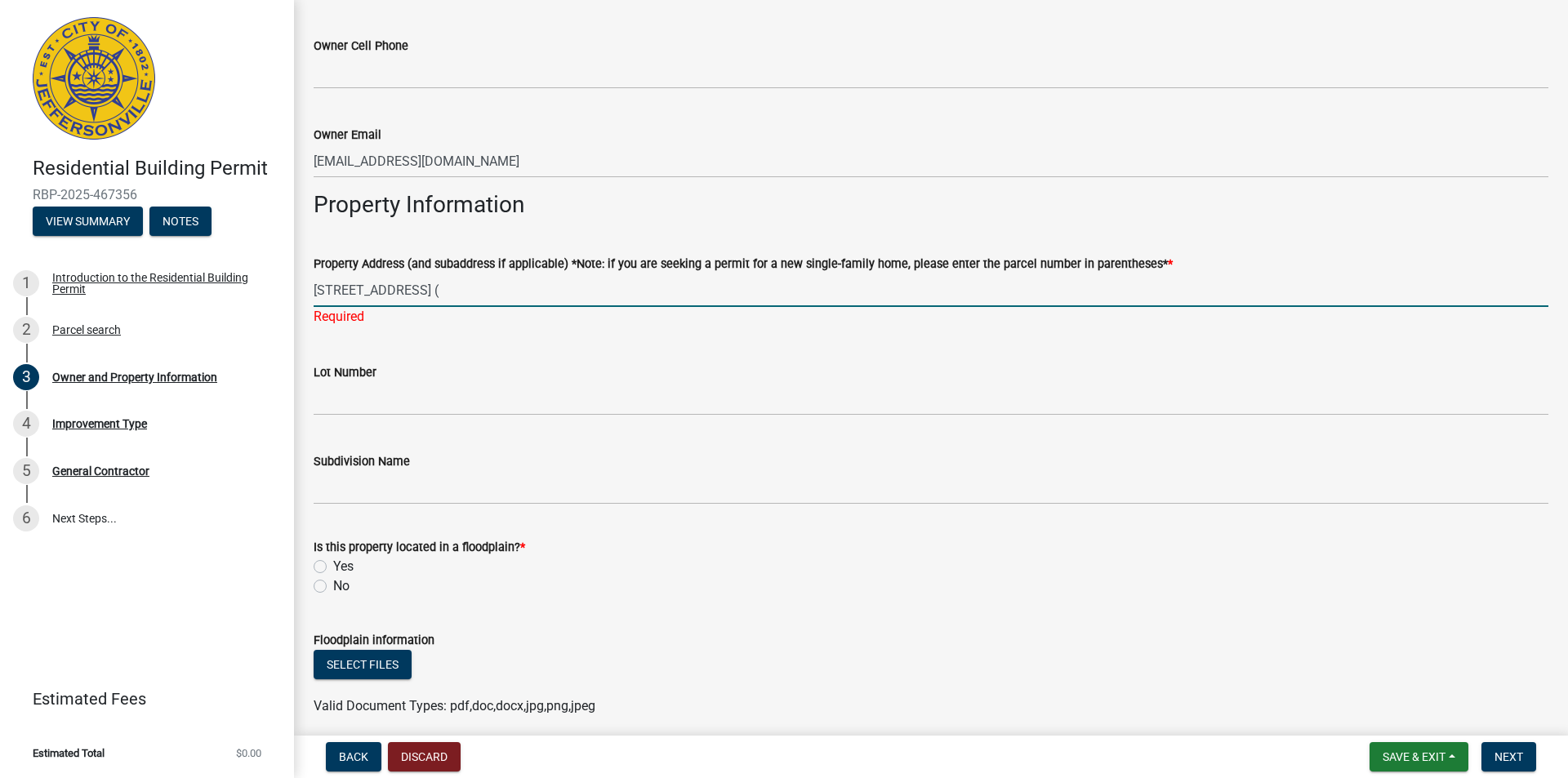
paste input "10-19-03-501-499.000-009"
type input "[STREET_ADDRESS] (10-19-03-501-499.000-009)"
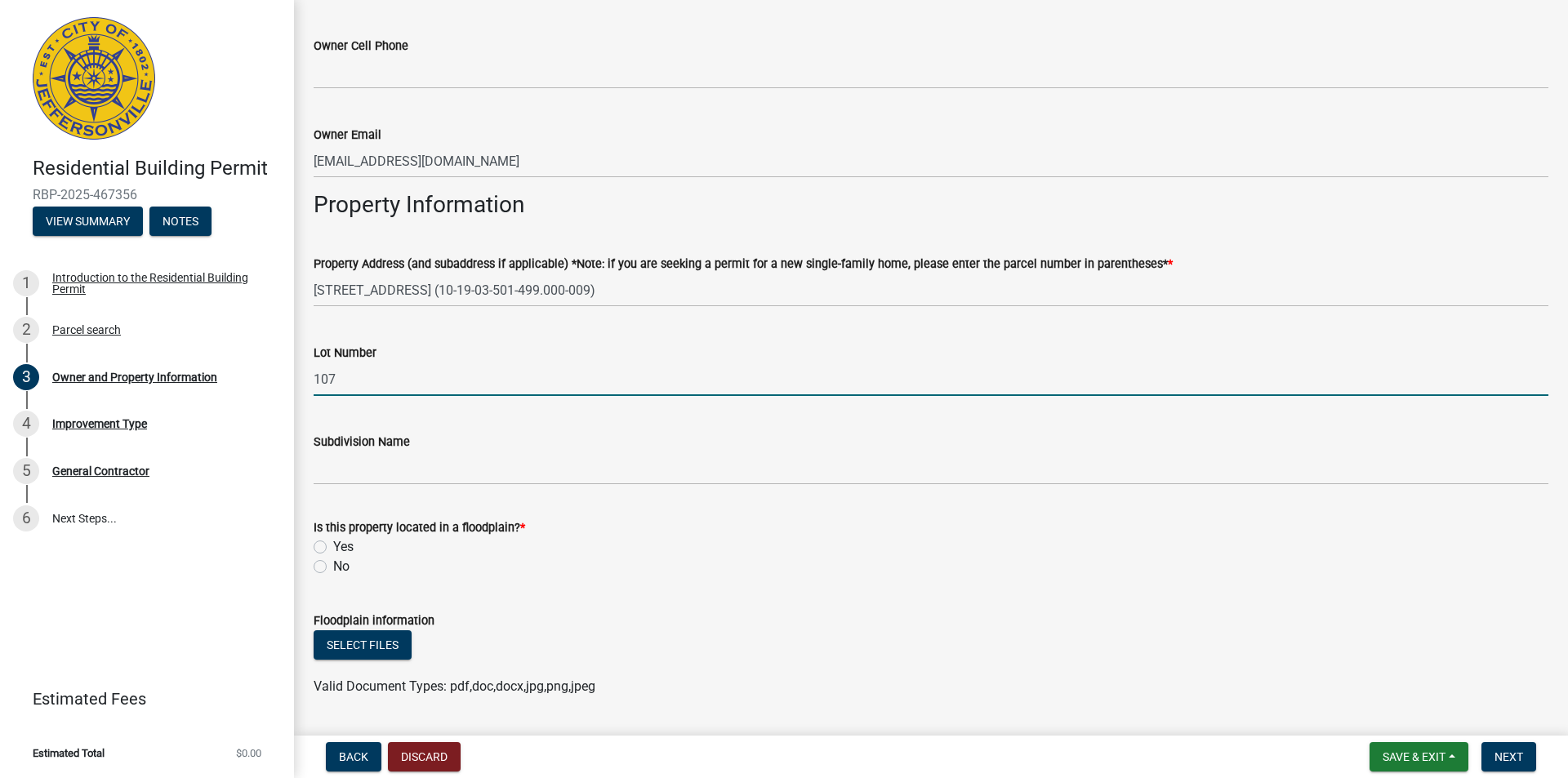
type input "107"
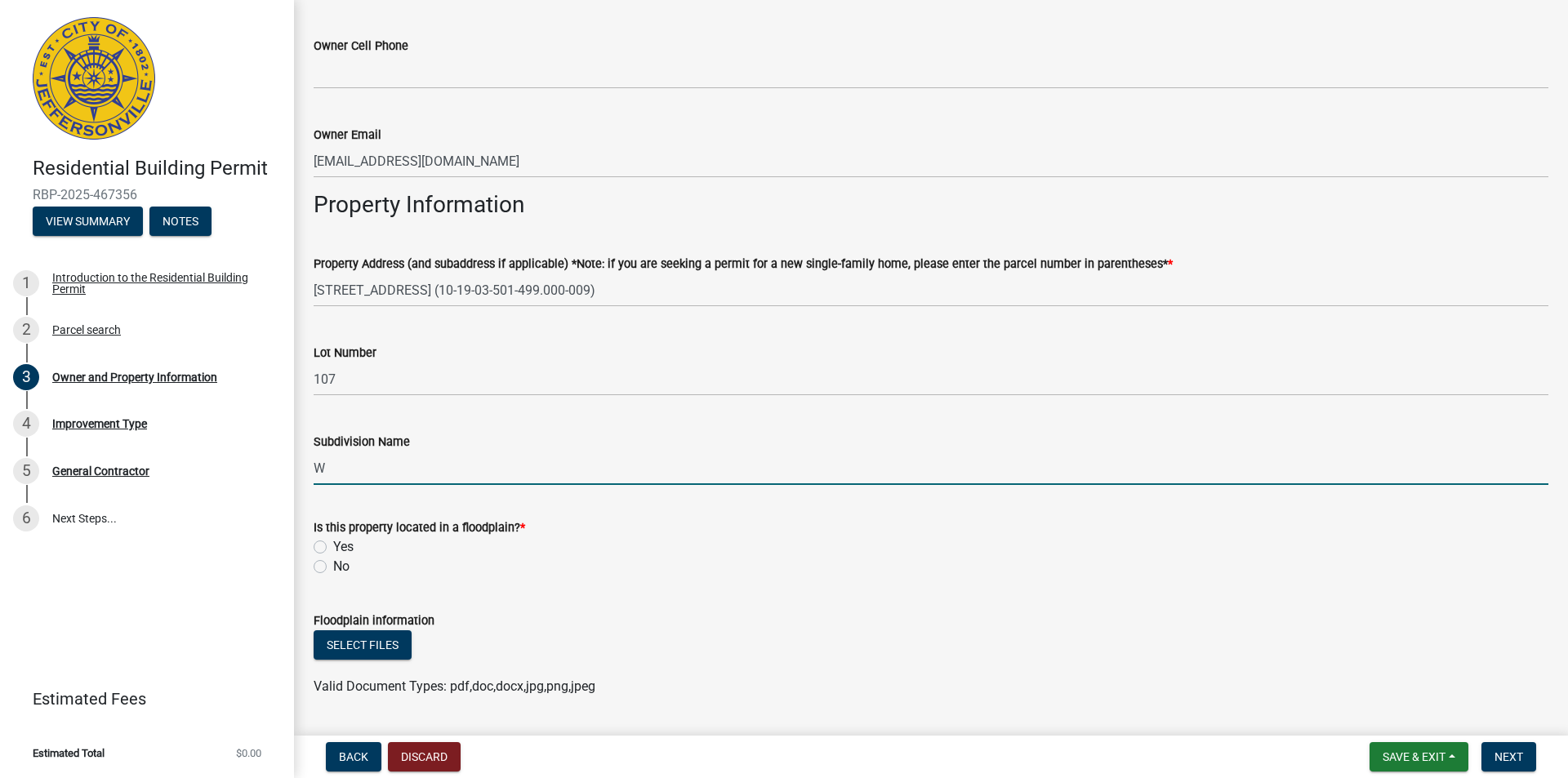
type input "[GEOGRAPHIC_DATA]"
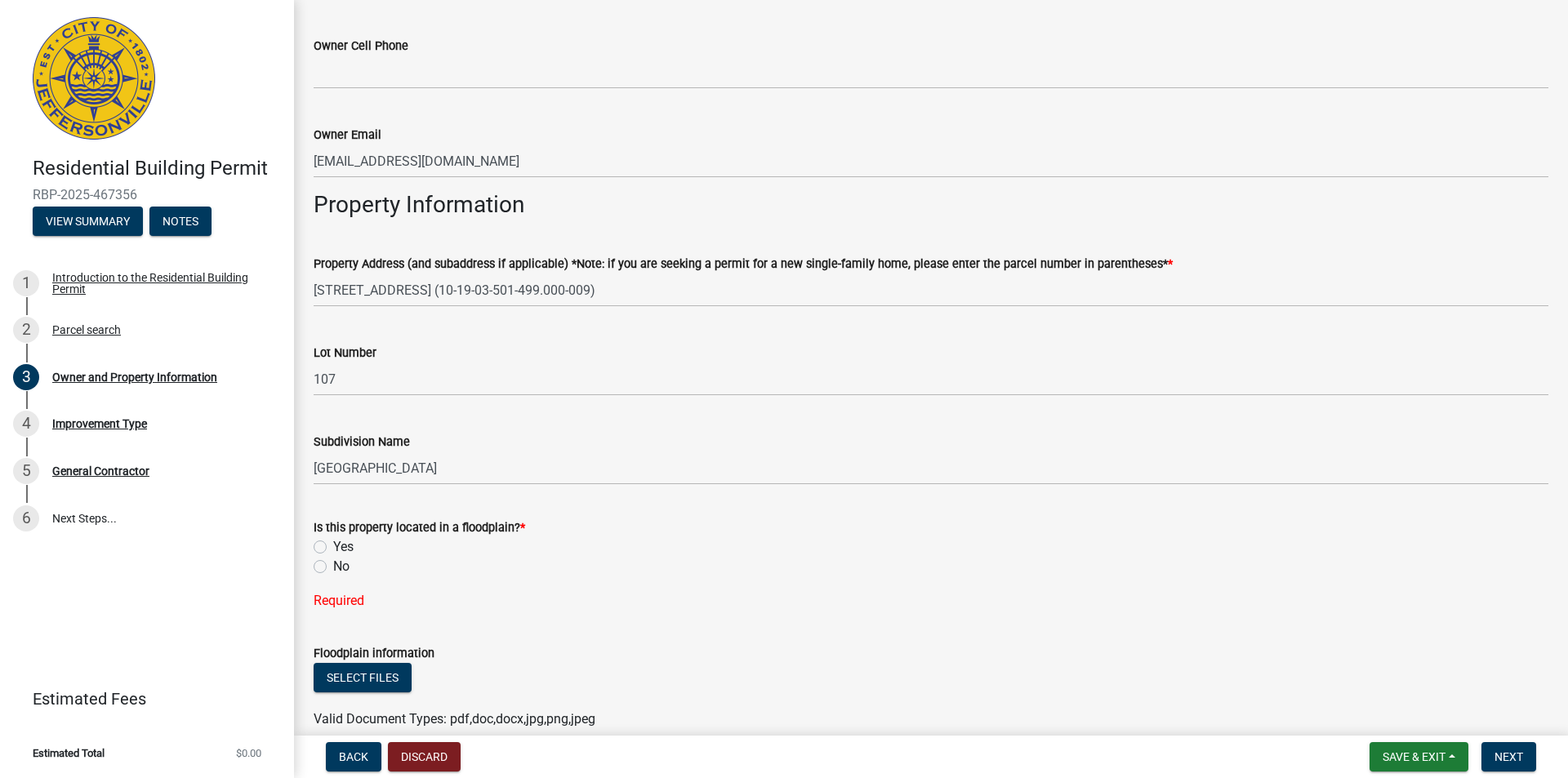
click at [334, 566] on label "No" at bounding box center [342, 566] width 16 height 20
click at [334, 566] on input "No" at bounding box center [338, 561] width 11 height 11
radio input "true"
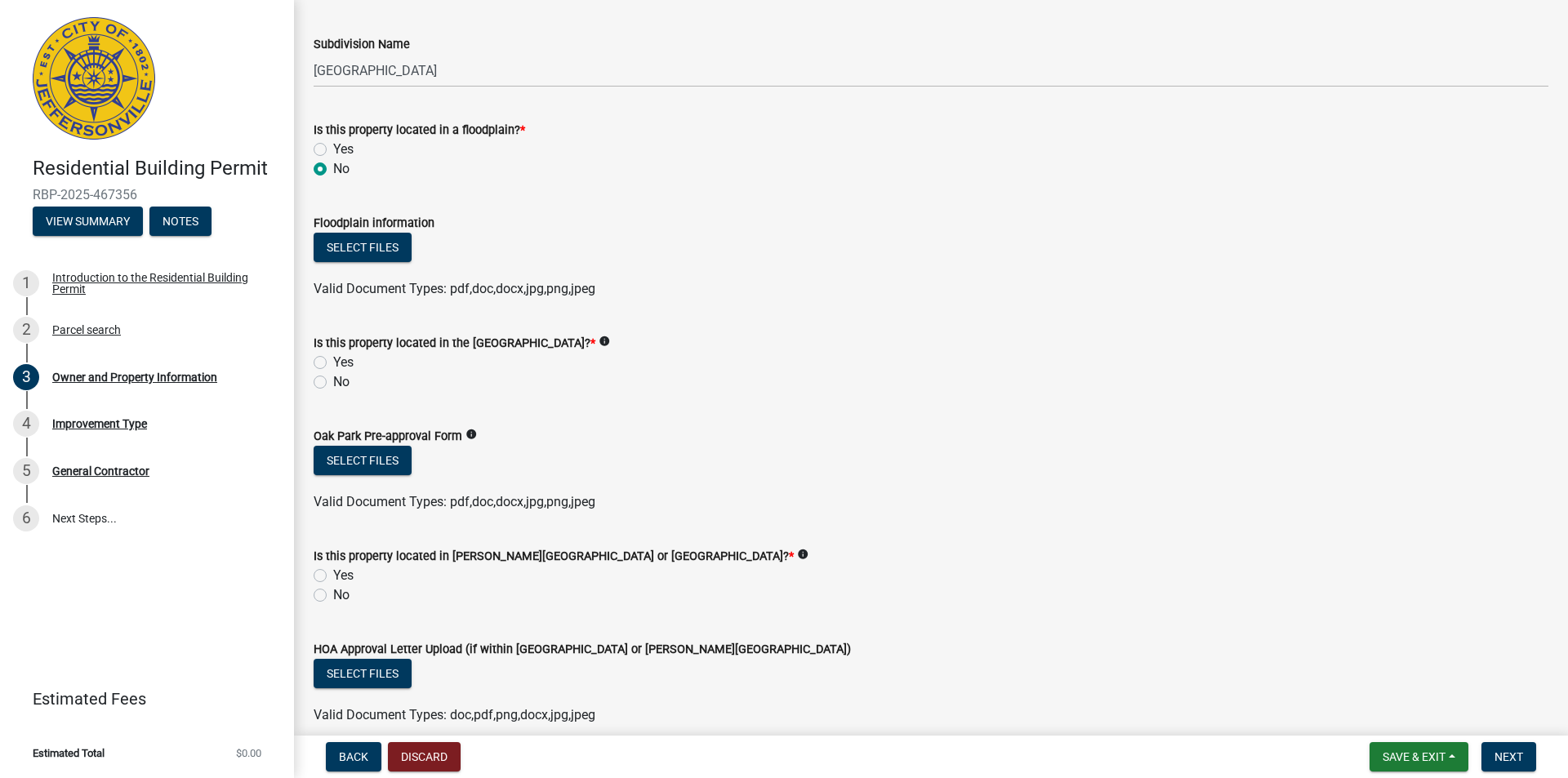
scroll to position [1061, 0]
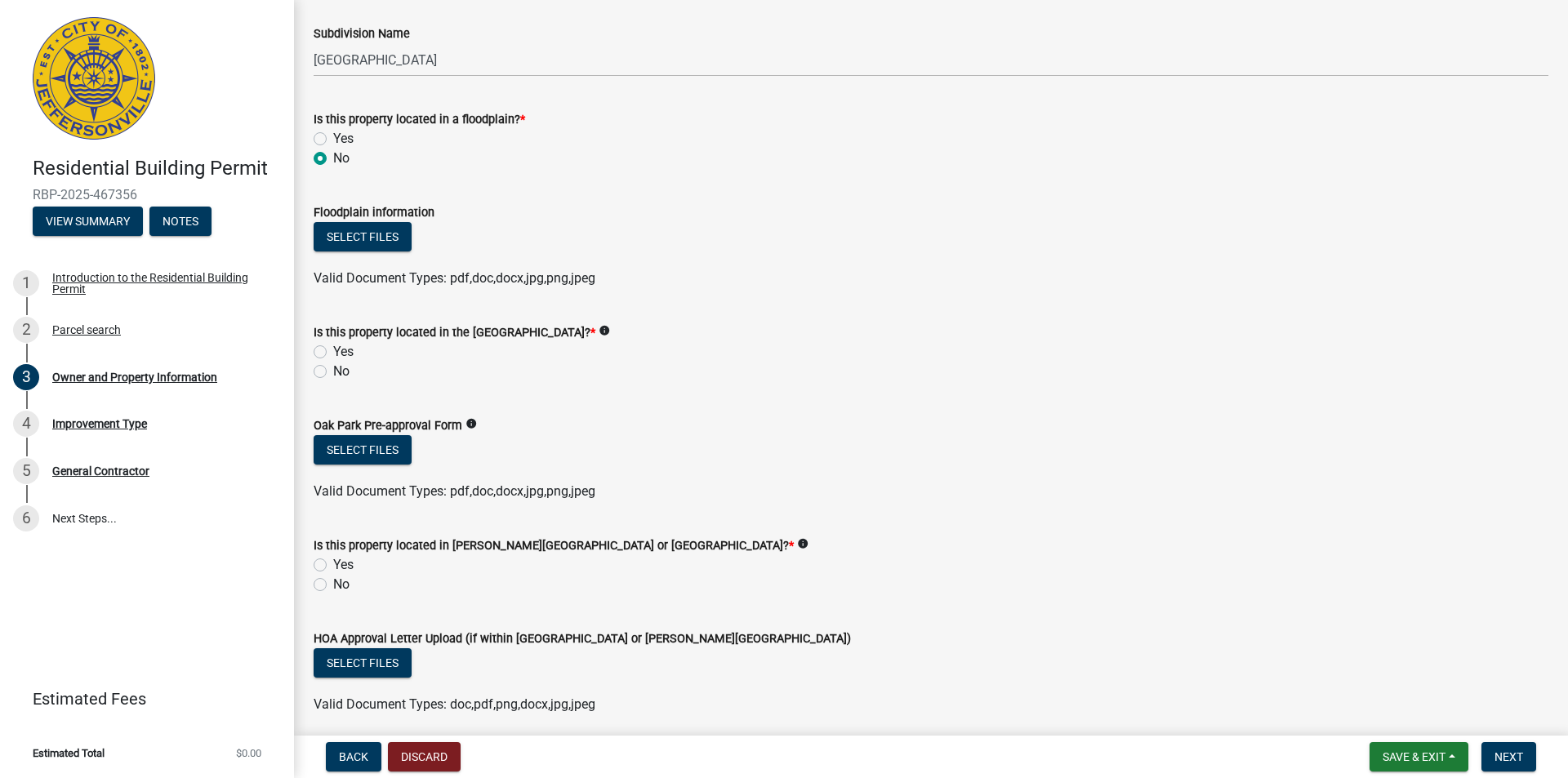
click at [334, 368] on label "No" at bounding box center [342, 371] width 16 height 20
click at [334, 368] on input "No" at bounding box center [338, 366] width 11 height 11
radio input "true"
click at [317, 575] on div "No" at bounding box center [931, 584] width 1234 height 20
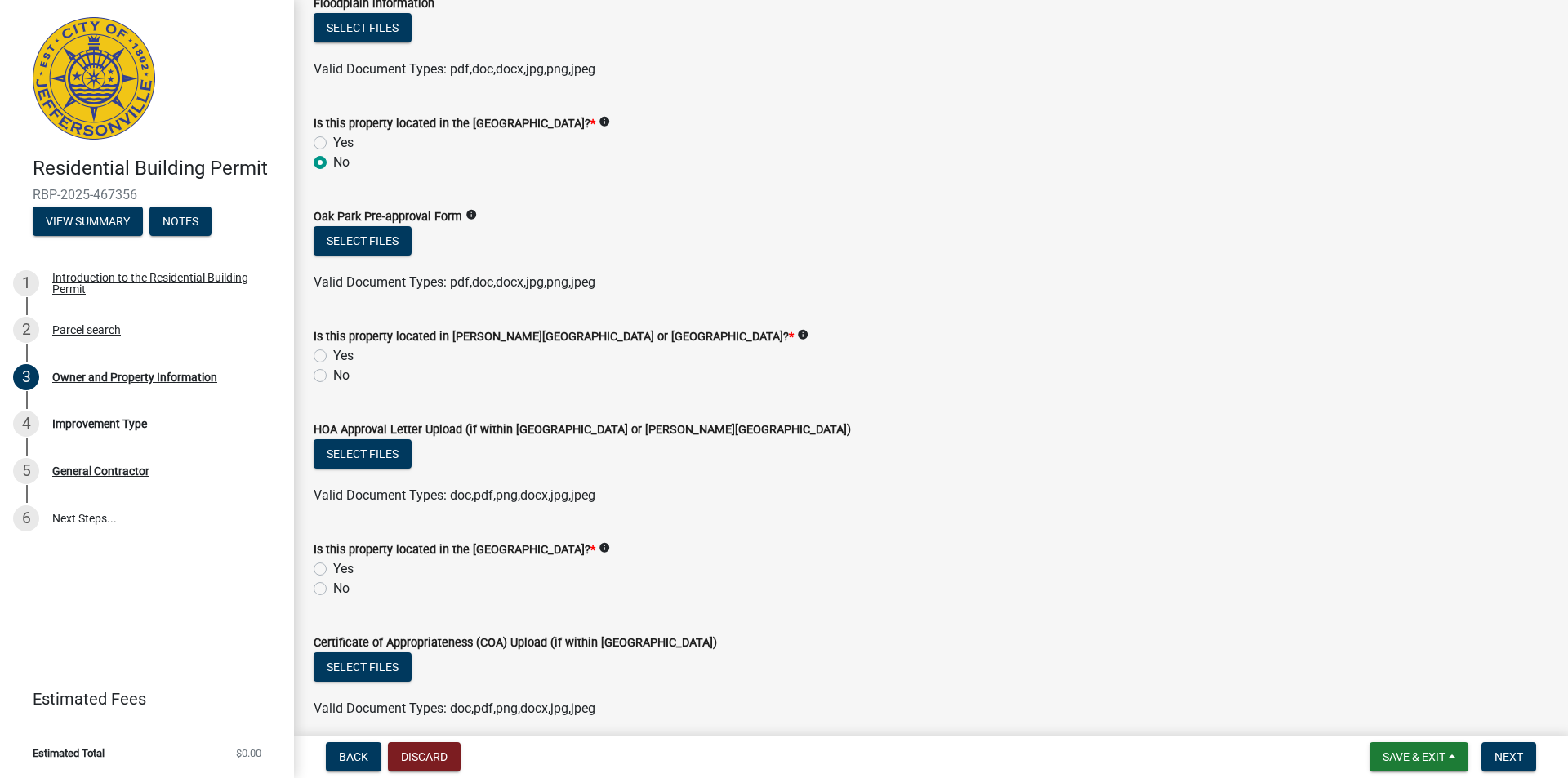
scroll to position [1306, 0]
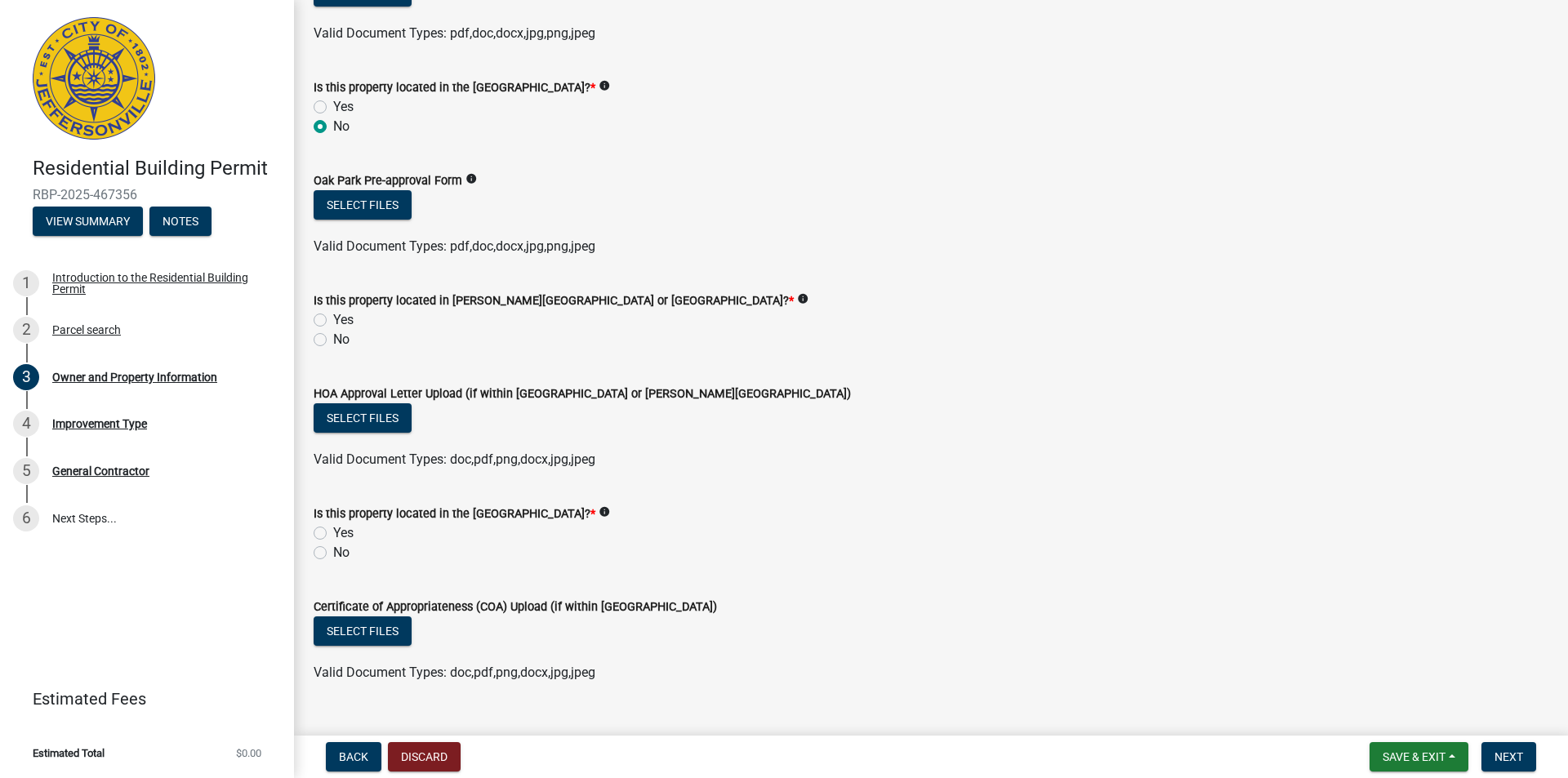
click at [334, 335] on label "No" at bounding box center [342, 340] width 16 height 20
click at [334, 335] on input "No" at bounding box center [338, 335] width 11 height 11
radio input "true"
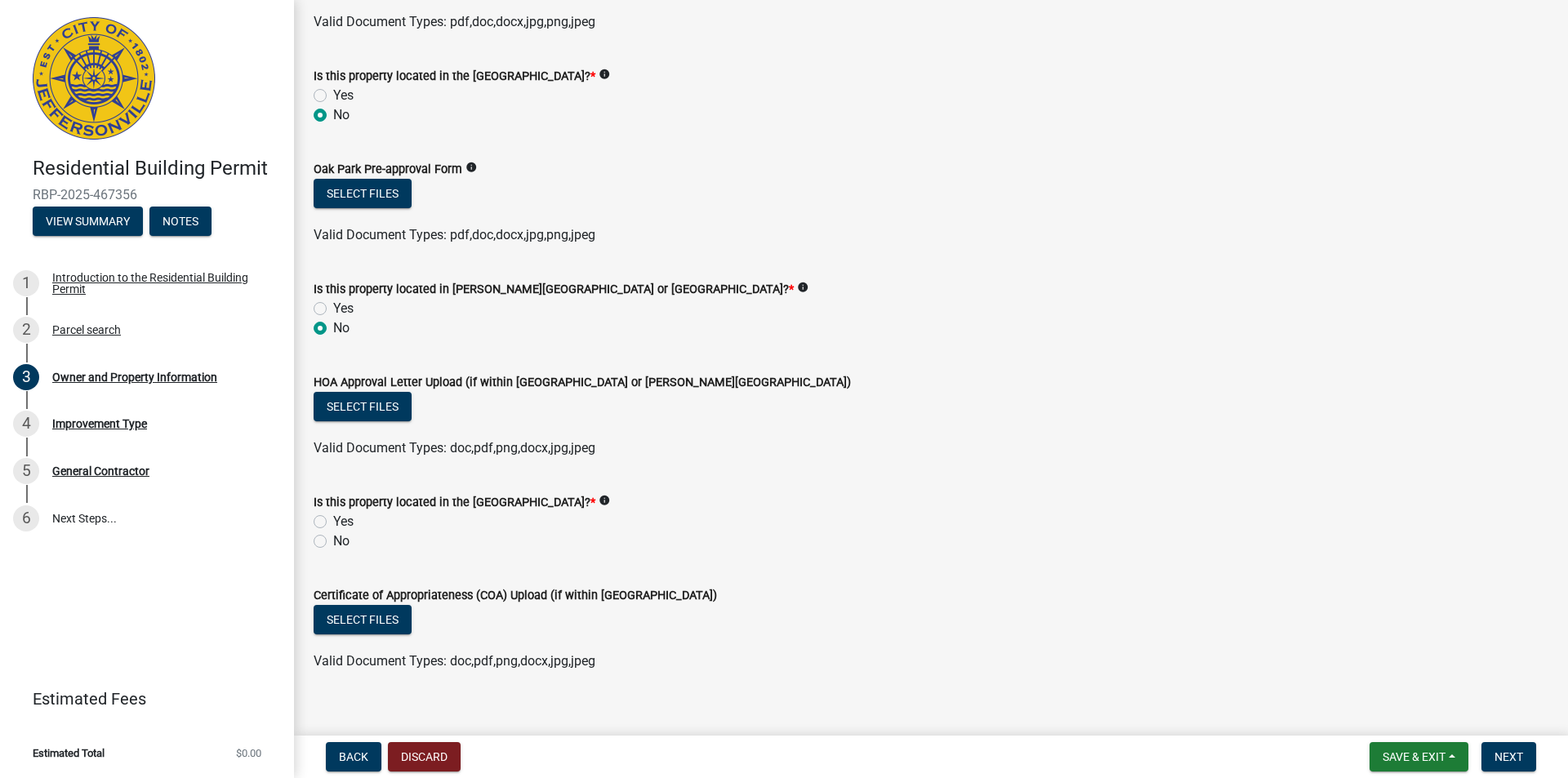
scroll to position [1338, 0]
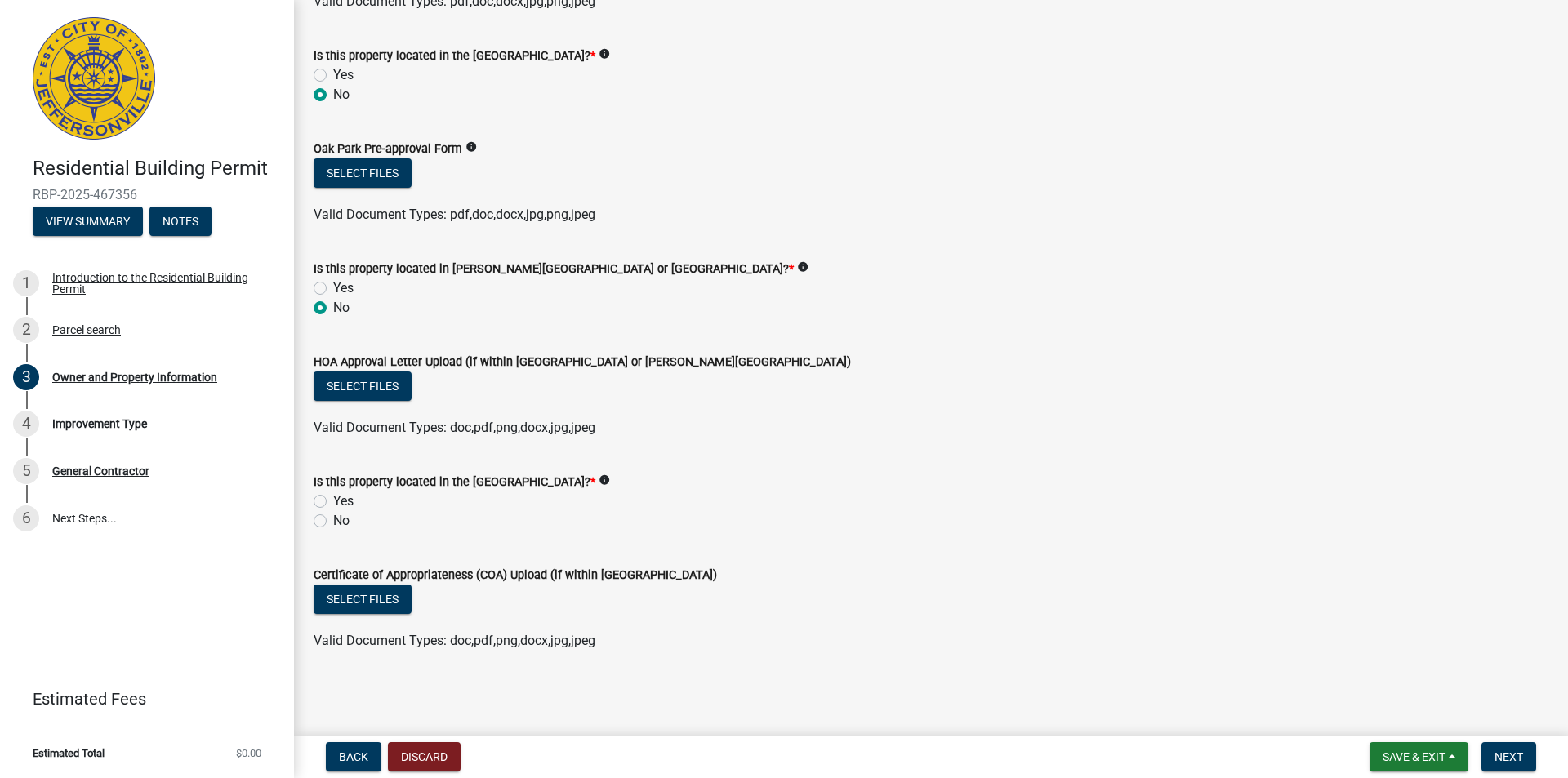
click at [334, 516] on label "No" at bounding box center [342, 521] width 16 height 20
click at [334, 516] on input "No" at bounding box center [338, 516] width 11 height 11
radio input "true"
click at [1524, 749] on button "Next" at bounding box center [1508, 757] width 55 height 29
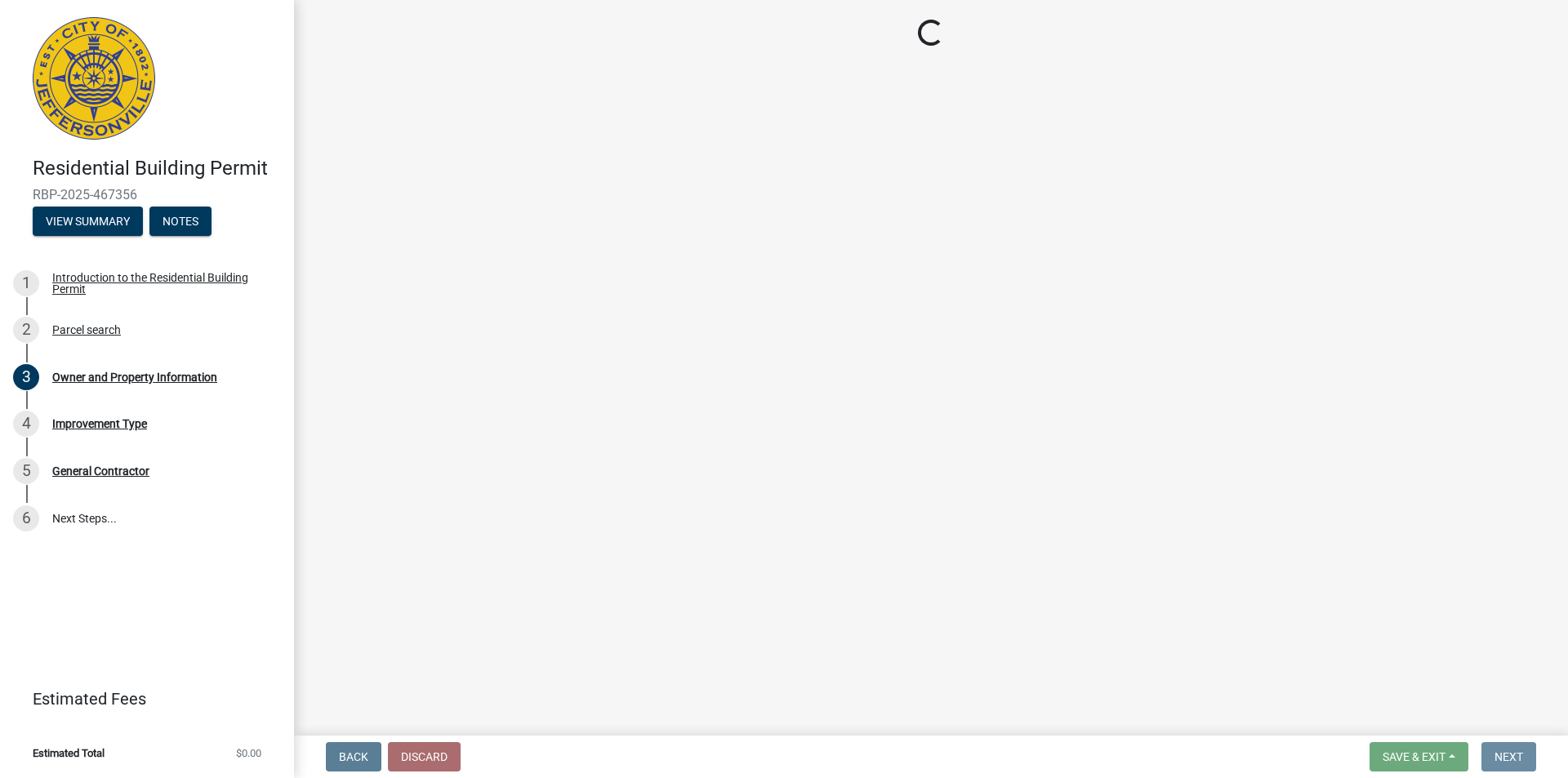
scroll to position [0, 0]
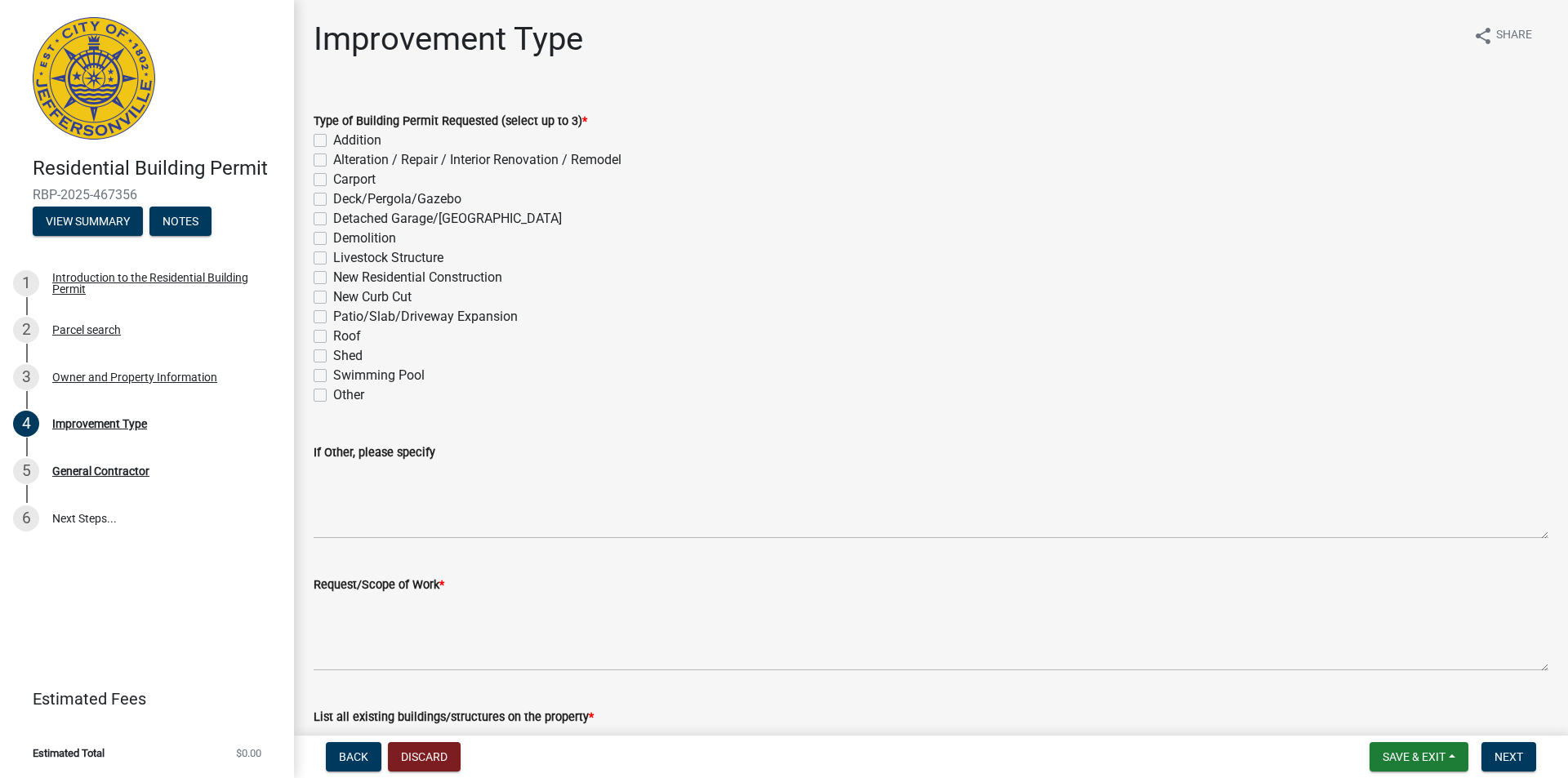
click at [334, 277] on label "New Residential Construction" at bounding box center [418, 278] width 169 height 20
click at [334, 277] on input "New Residential Construction" at bounding box center [338, 273] width 11 height 11
checkbox input "true"
checkbox input "false"
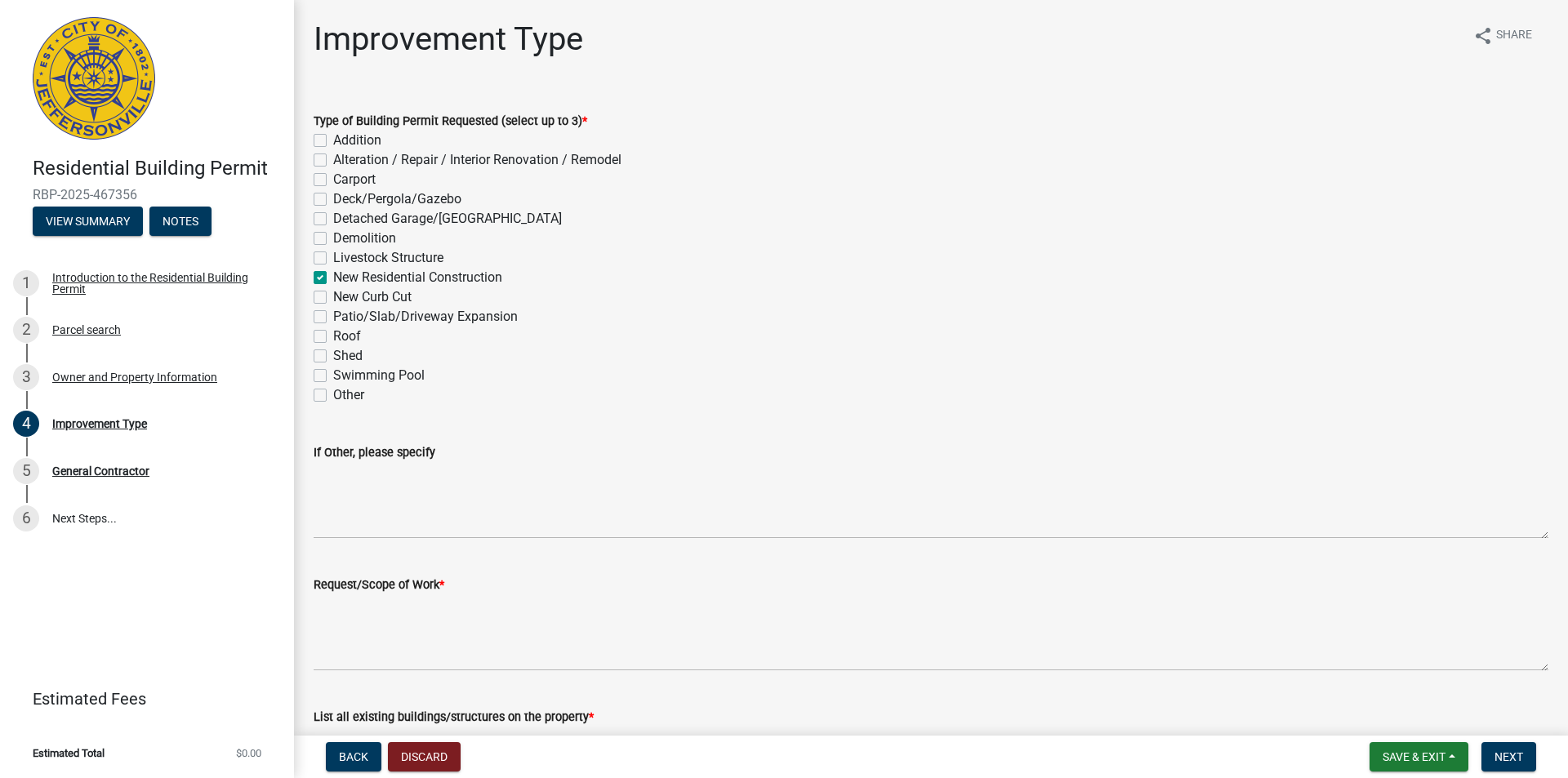
checkbox input "false"
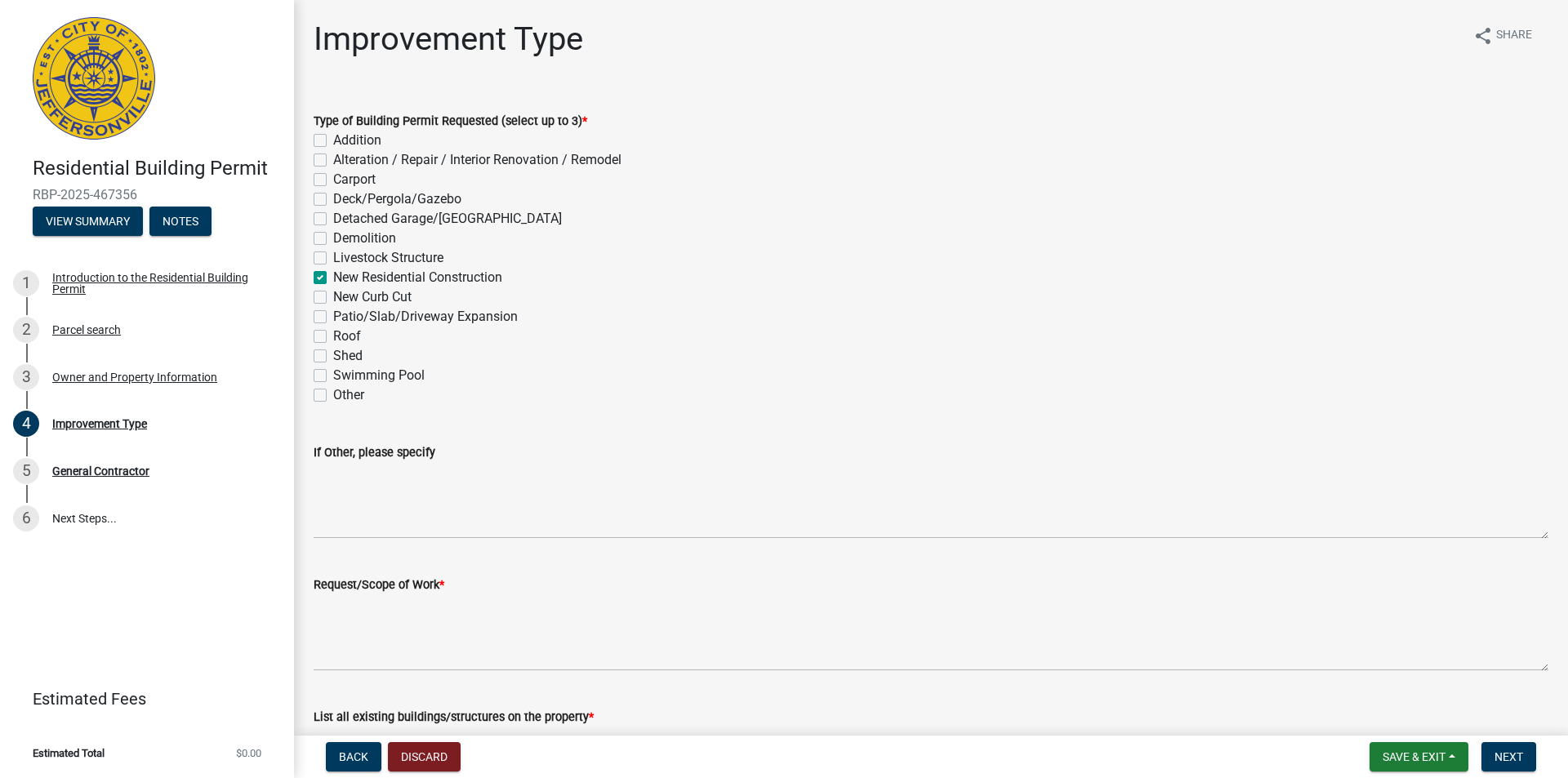
checkbox input "true"
checkbox input "false"
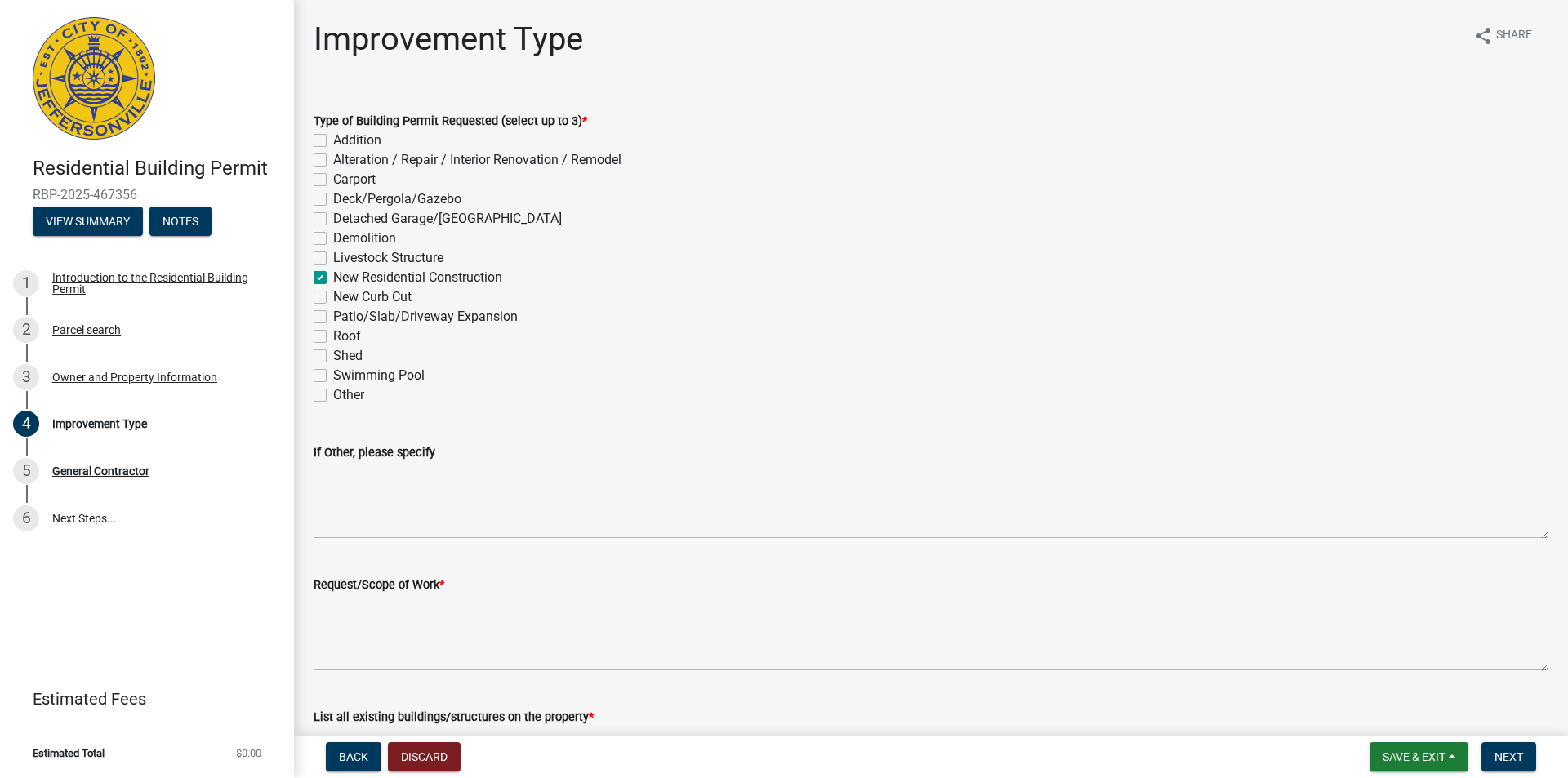
checkbox input "false"
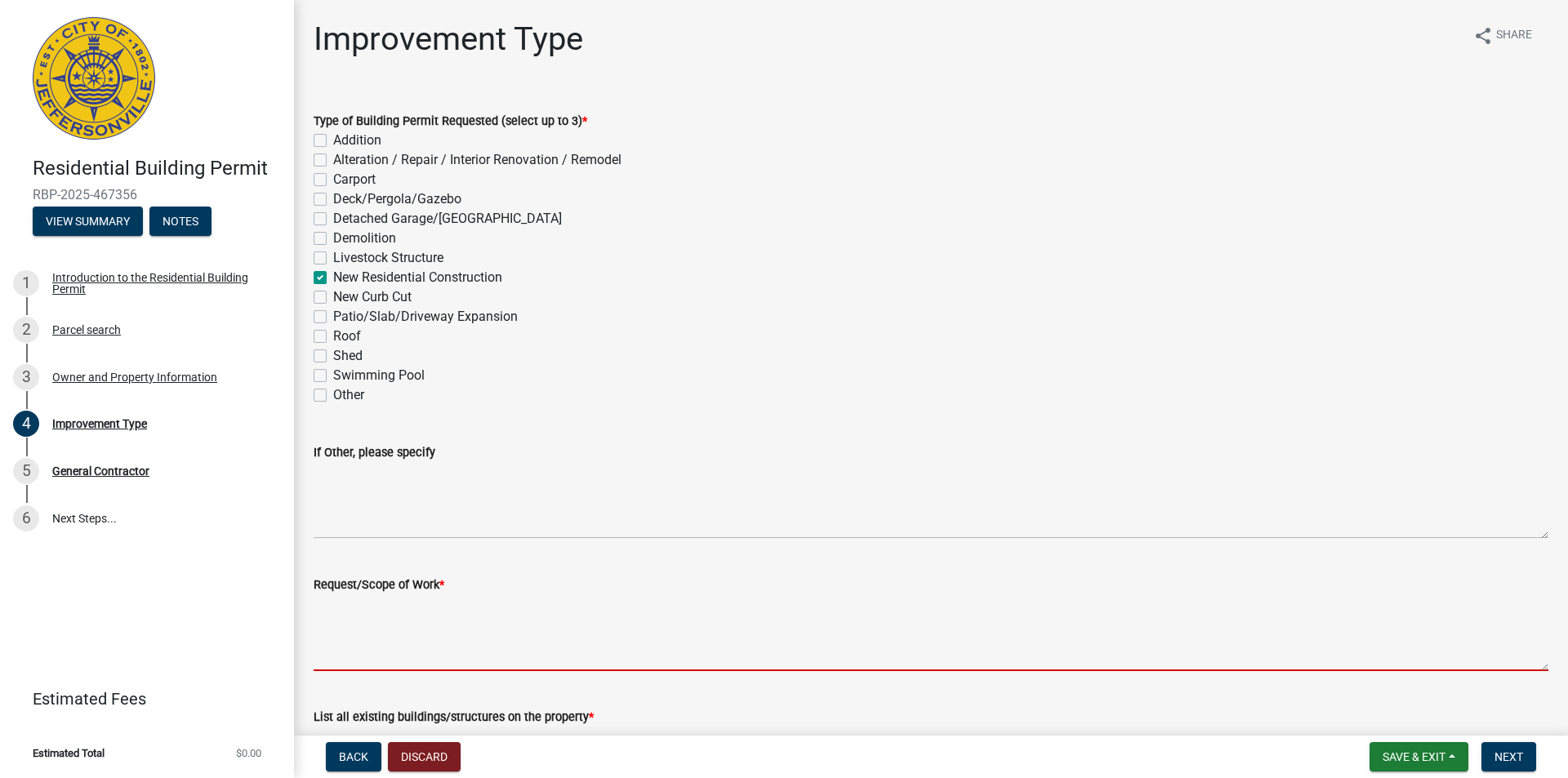
click at [389, 647] on textarea "Request/Scope of Work *" at bounding box center [931, 633] width 1234 height 77
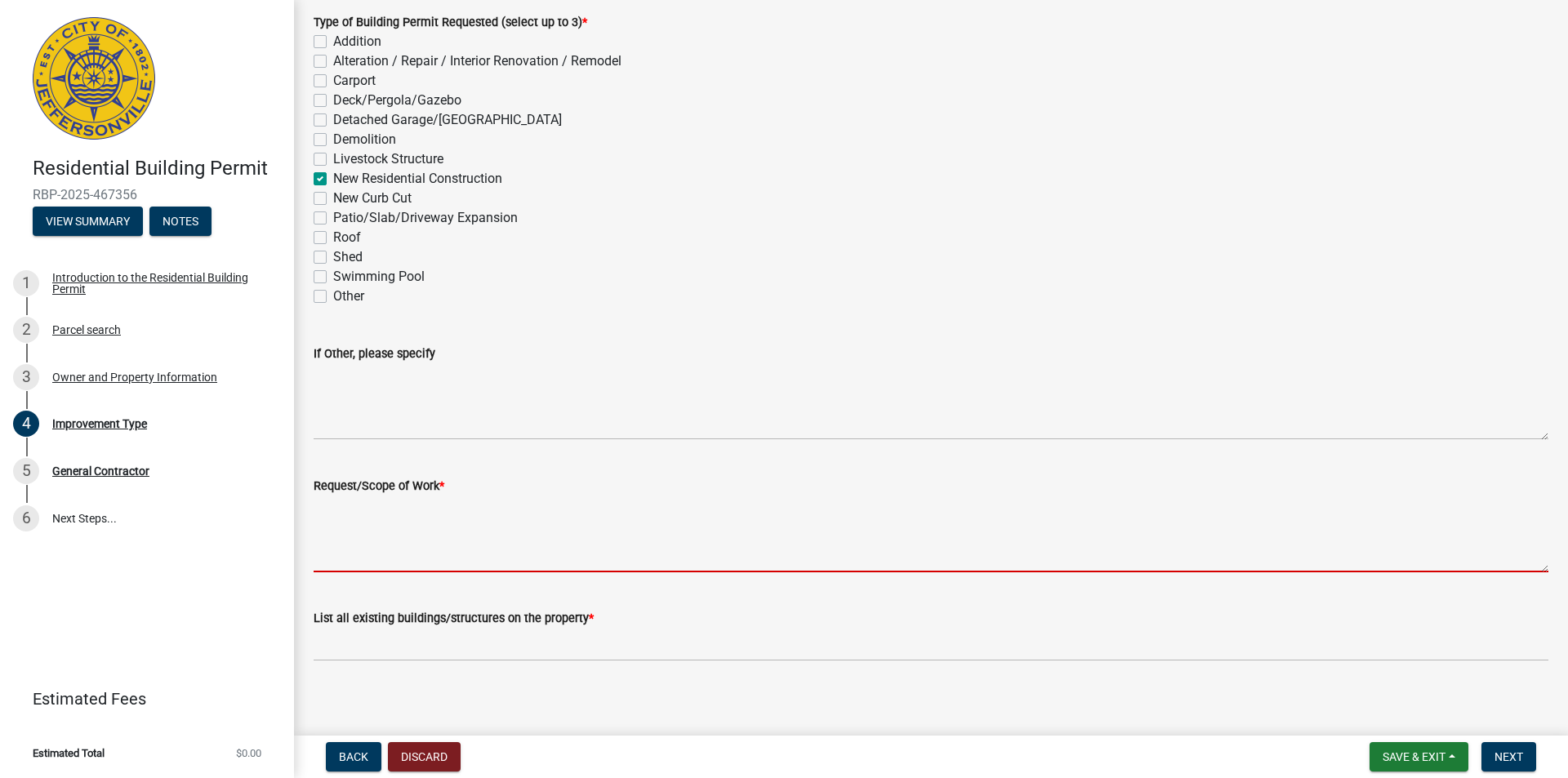
scroll to position [108, 0]
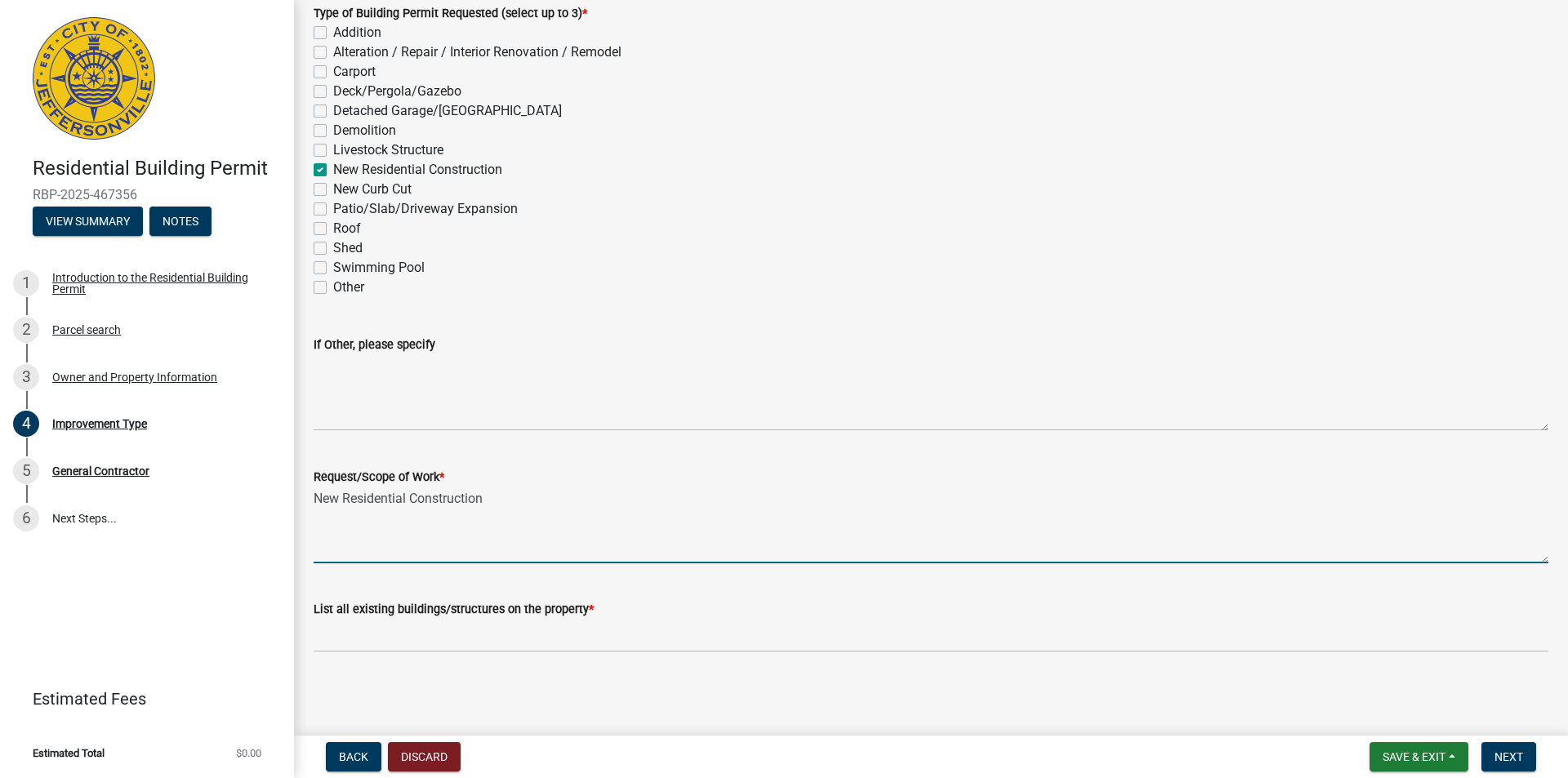
type textarea "New Residential Construction"
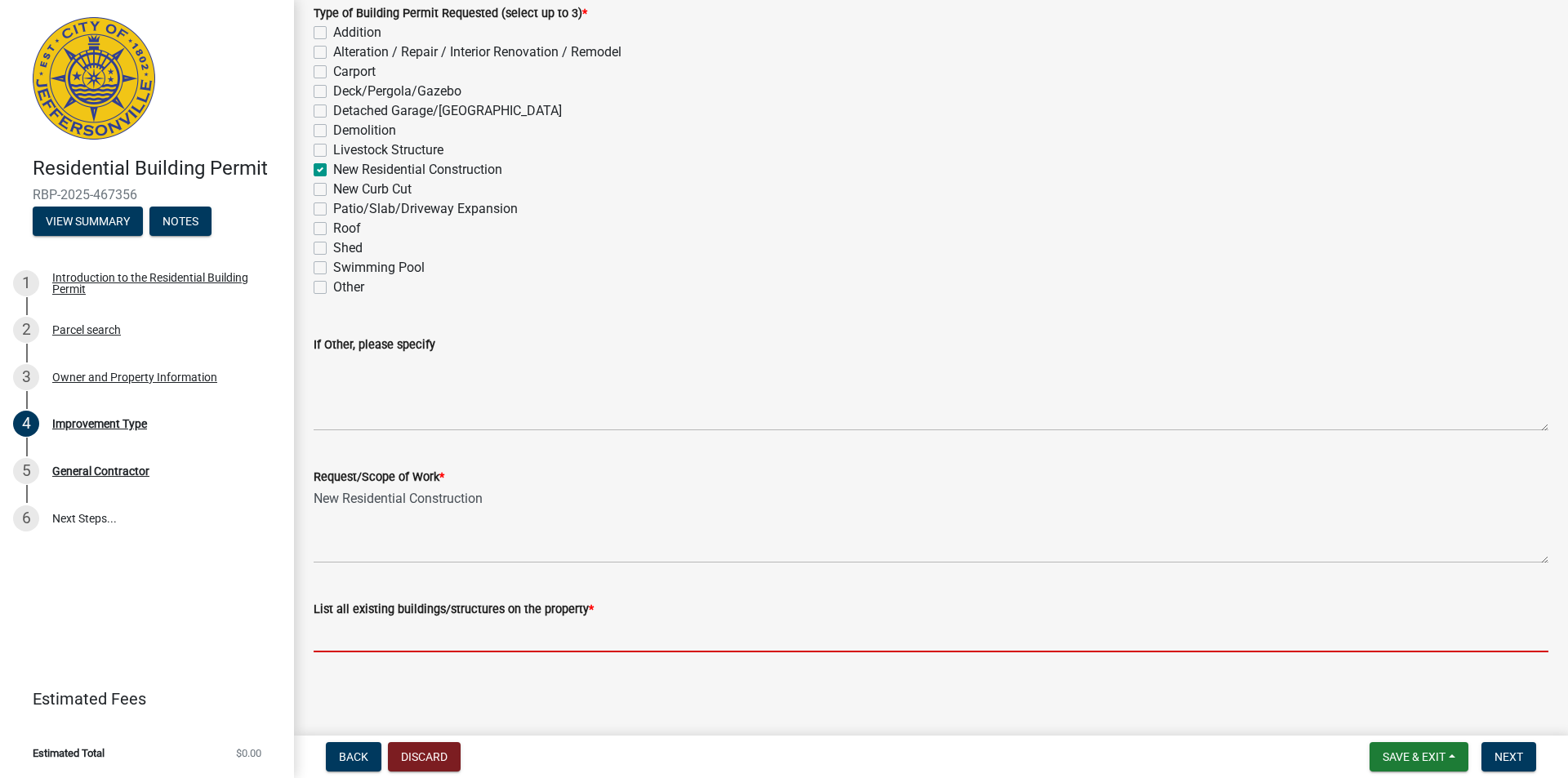
click at [507, 632] on input "List all existing buildings/structures on the property *" at bounding box center [931, 635] width 1234 height 34
type input "None"
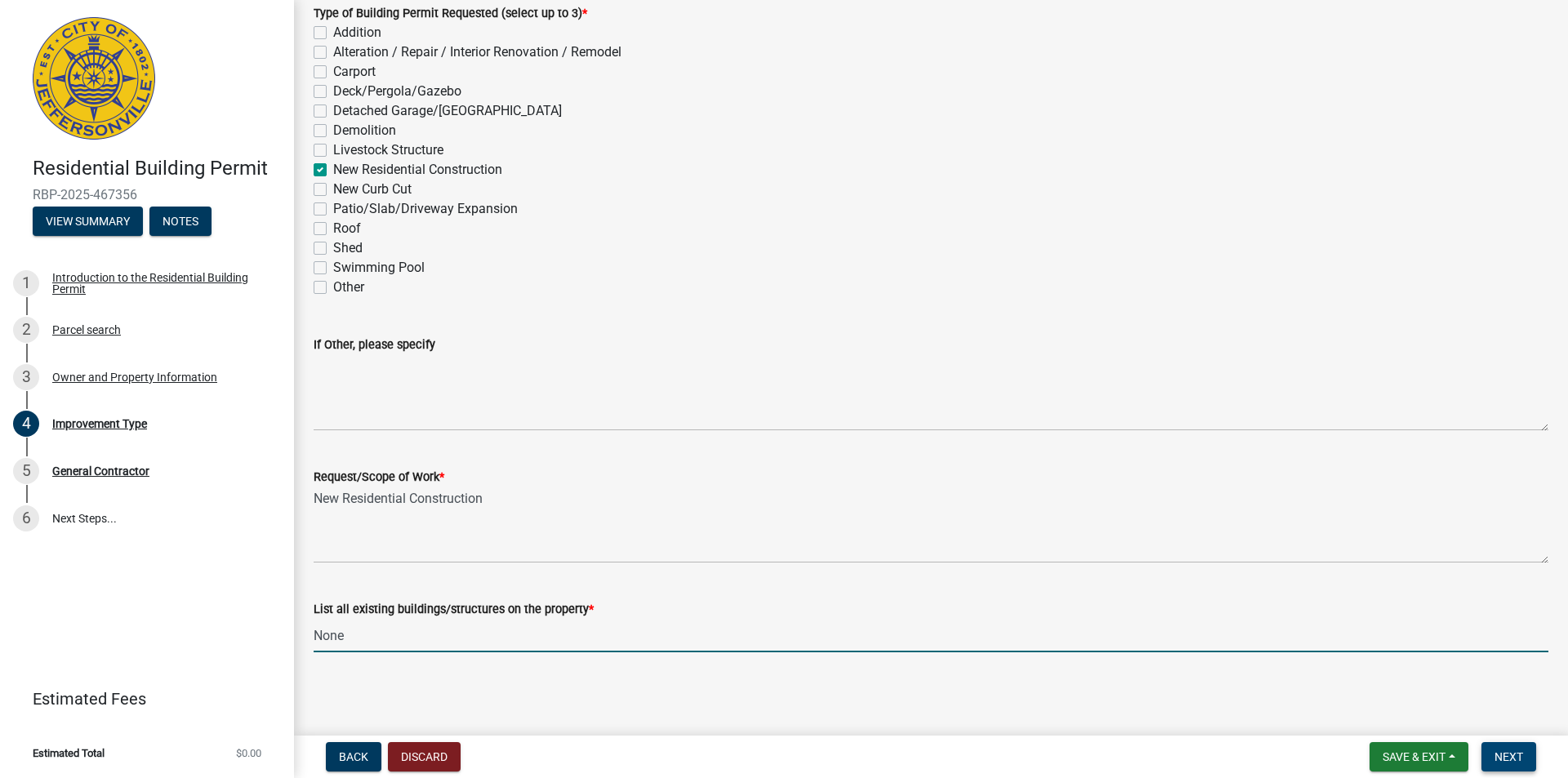
click at [1510, 746] on button "Next" at bounding box center [1508, 757] width 55 height 29
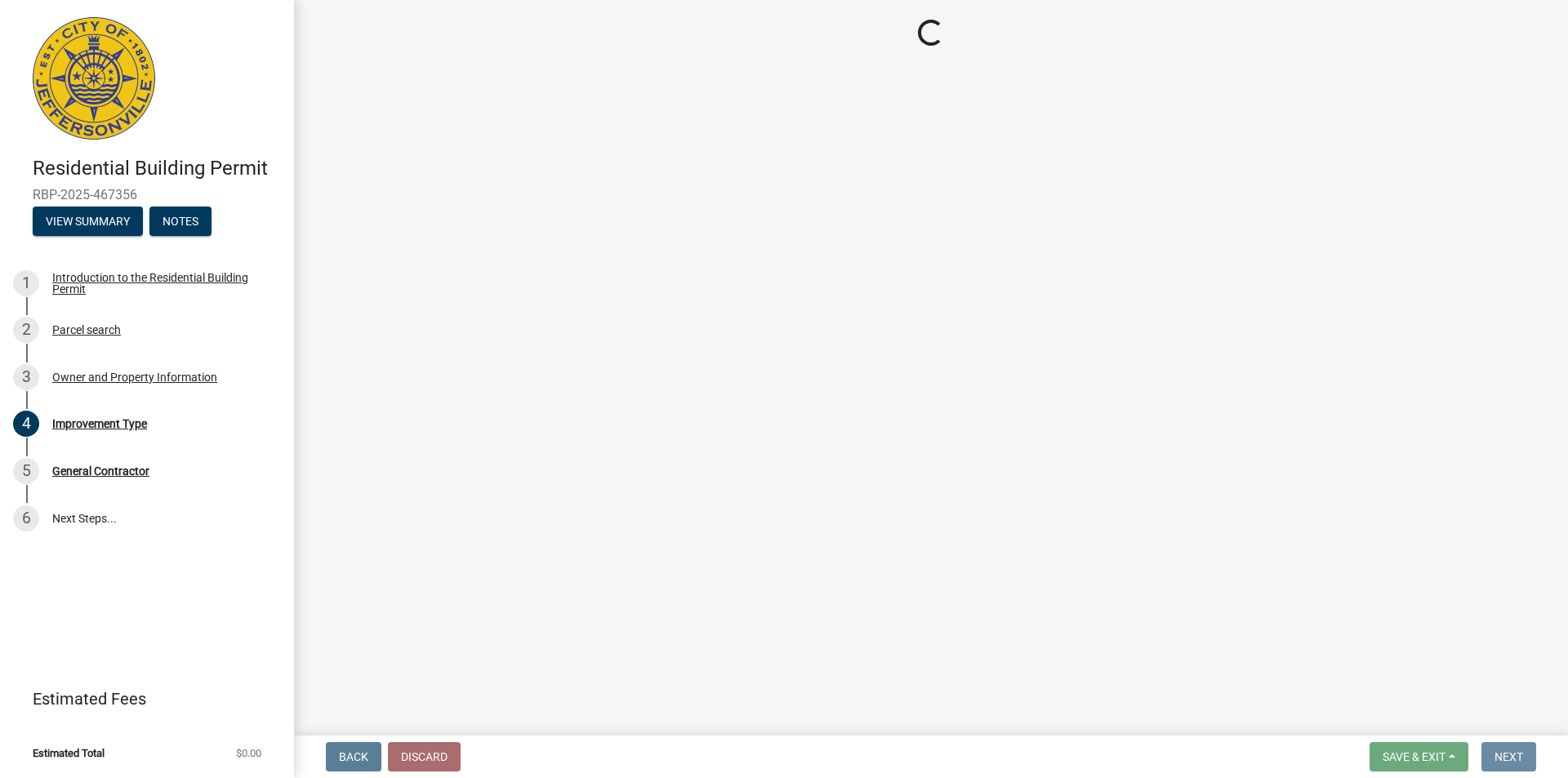
scroll to position [0, 0]
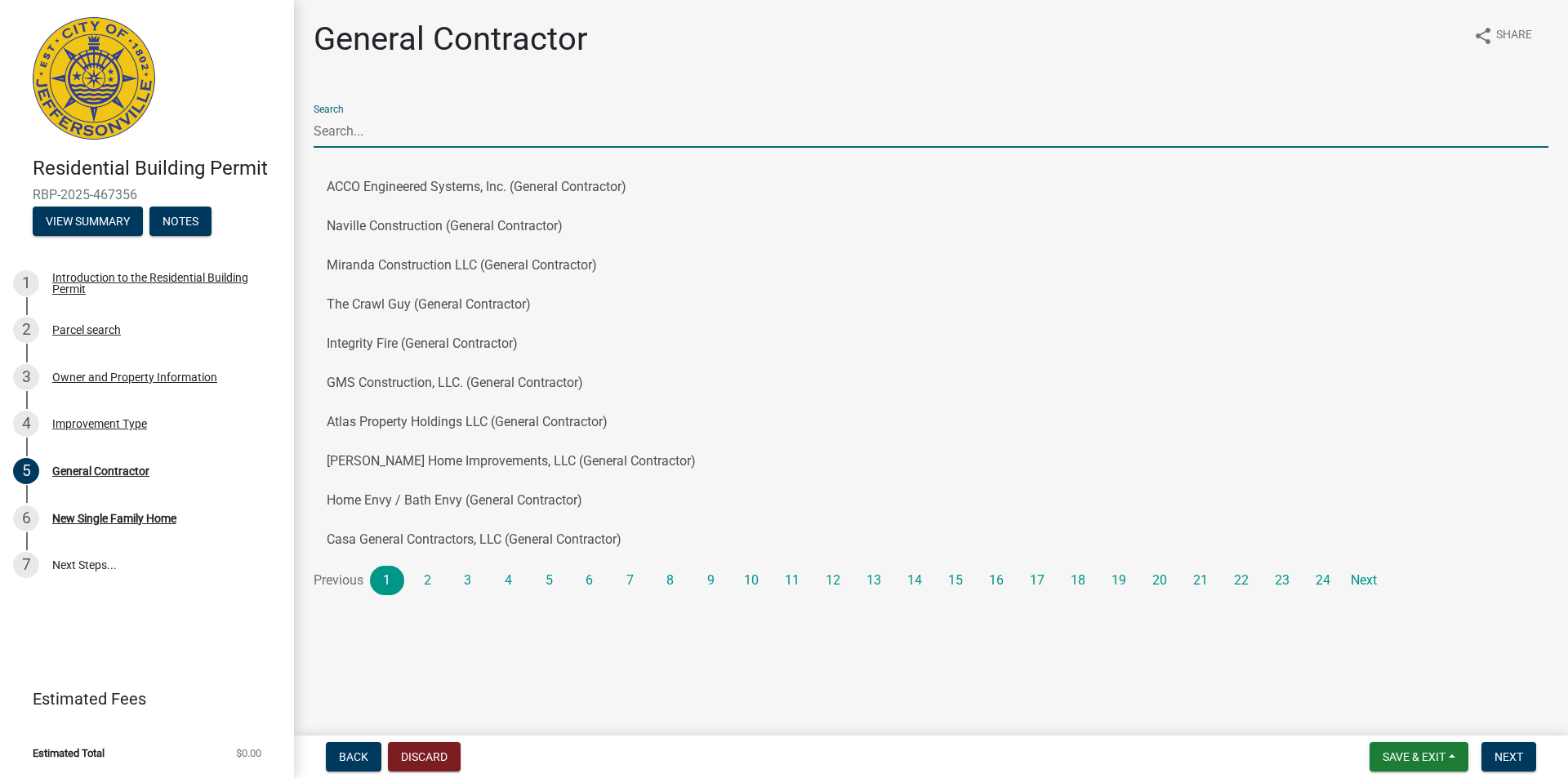
click at [437, 129] on input "Search" at bounding box center [931, 131] width 1234 height 34
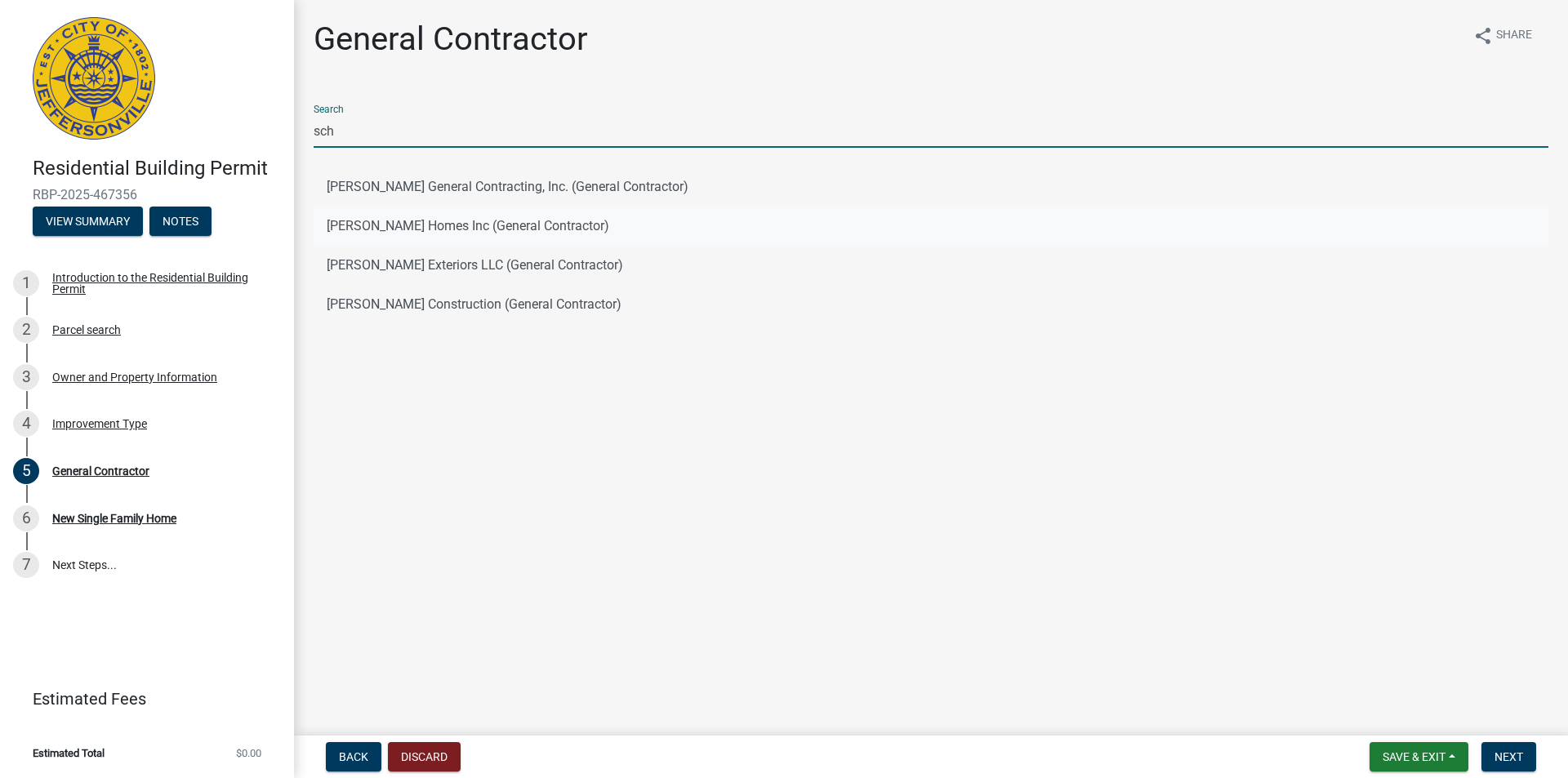
type input "sch"
click at [366, 228] on button "[PERSON_NAME] Homes Inc (General Contractor)" at bounding box center [931, 226] width 1234 height 39
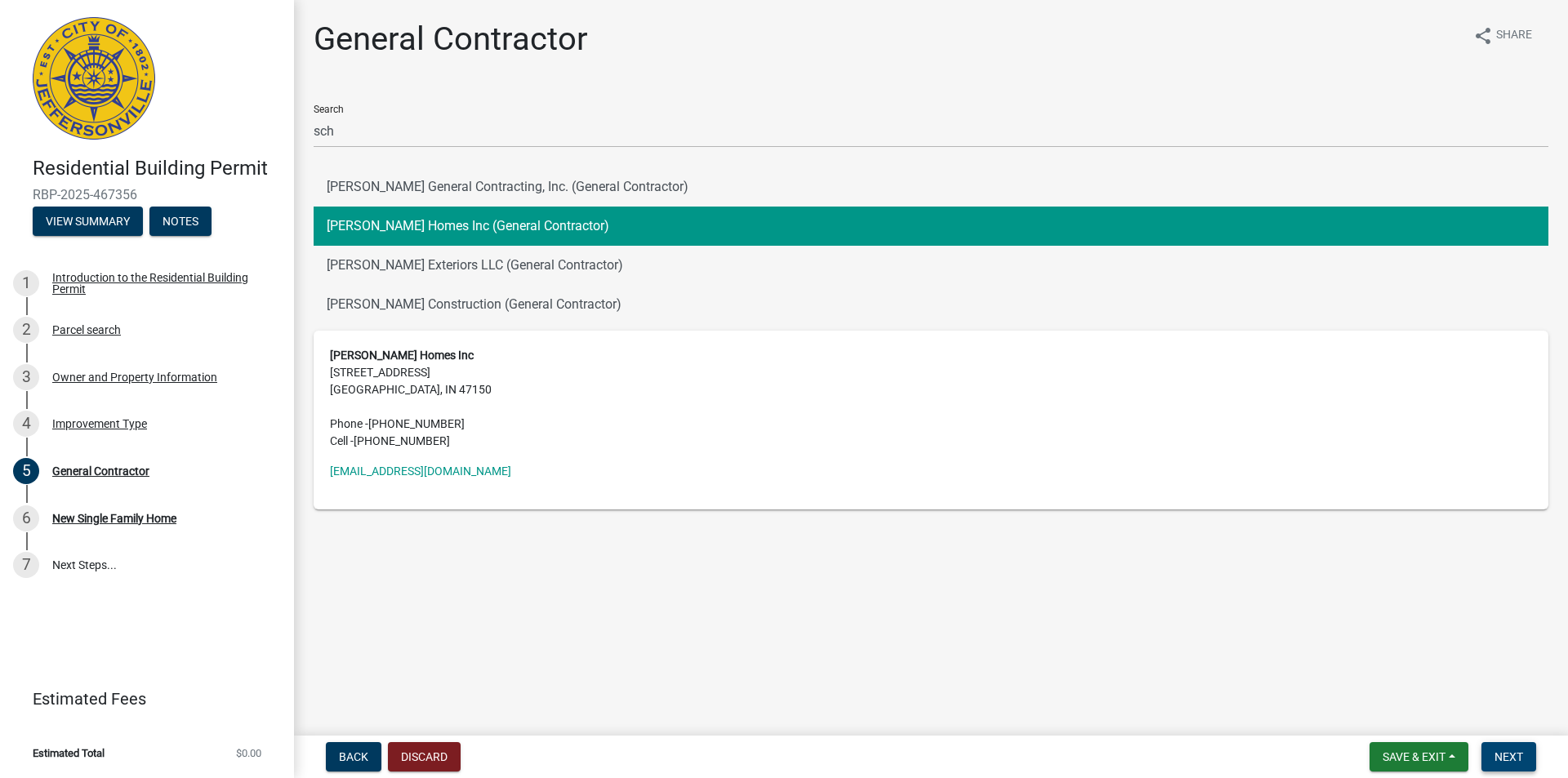
click at [1503, 756] on span "Next" at bounding box center [1508, 757] width 29 height 13
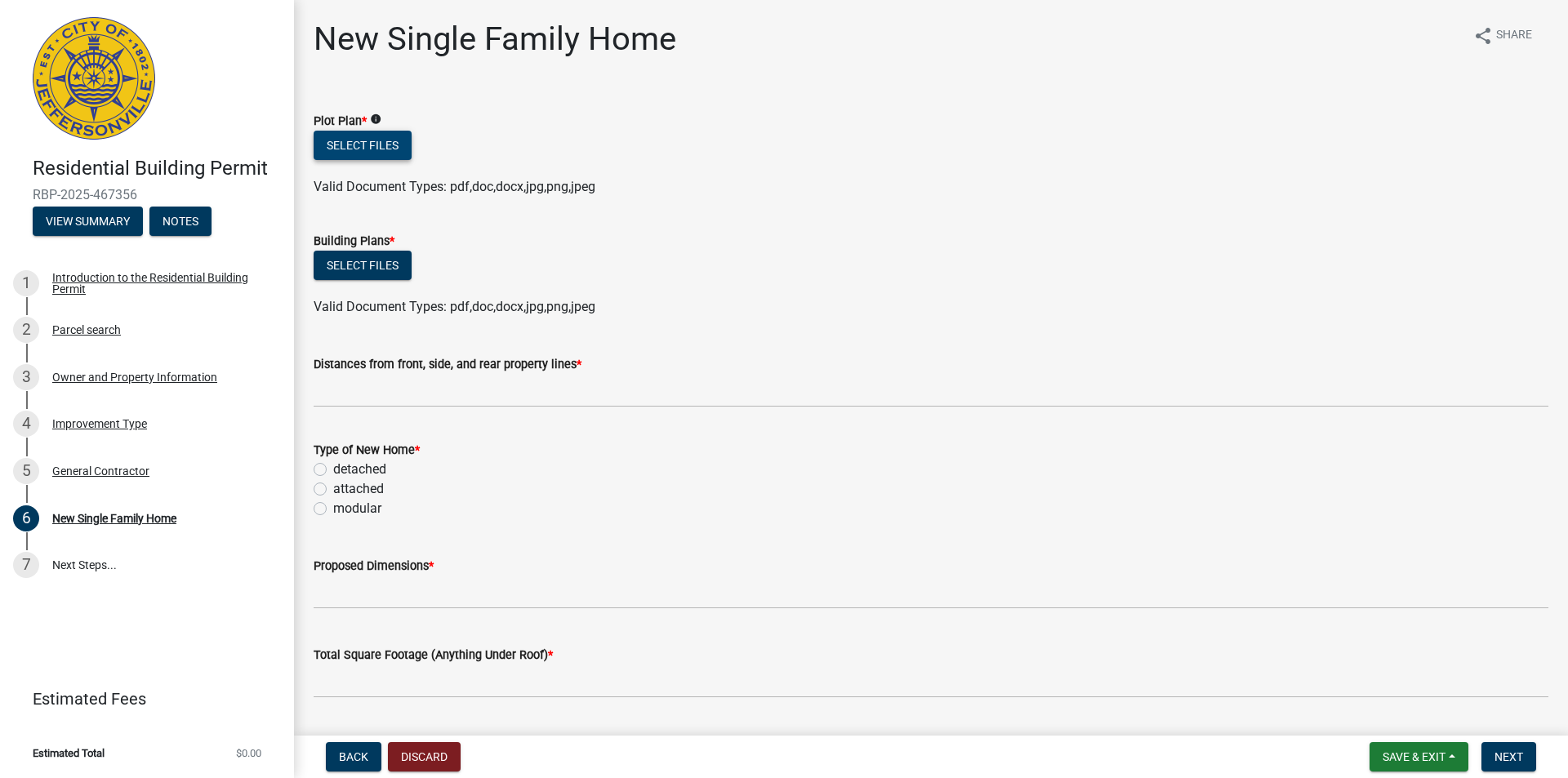
click at [347, 142] on button "Select files" at bounding box center [363, 145] width 98 height 29
click at [345, 141] on button "Select files" at bounding box center [363, 145] width 98 height 29
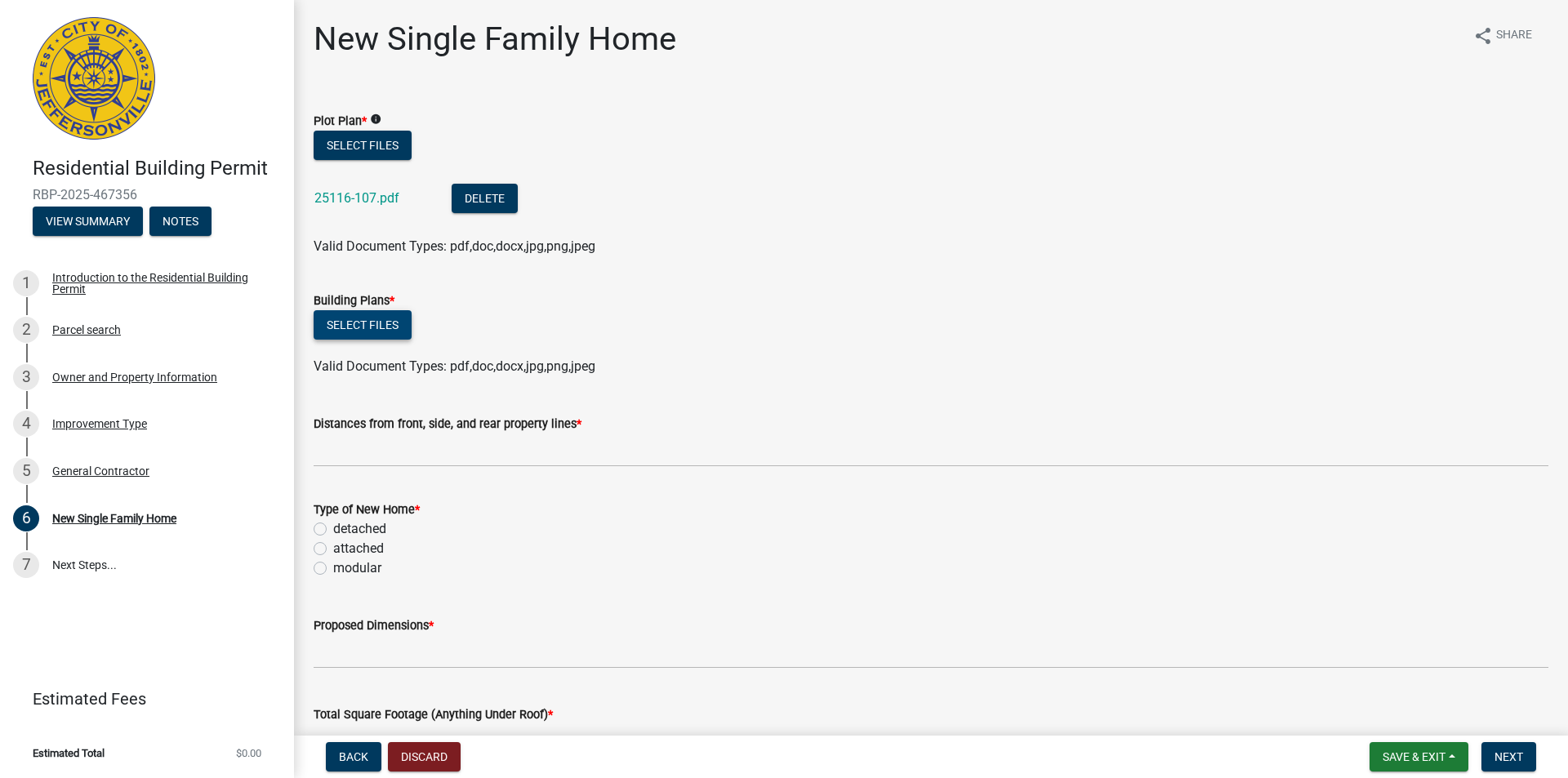
click at [361, 322] on button "Select files" at bounding box center [363, 325] width 98 height 29
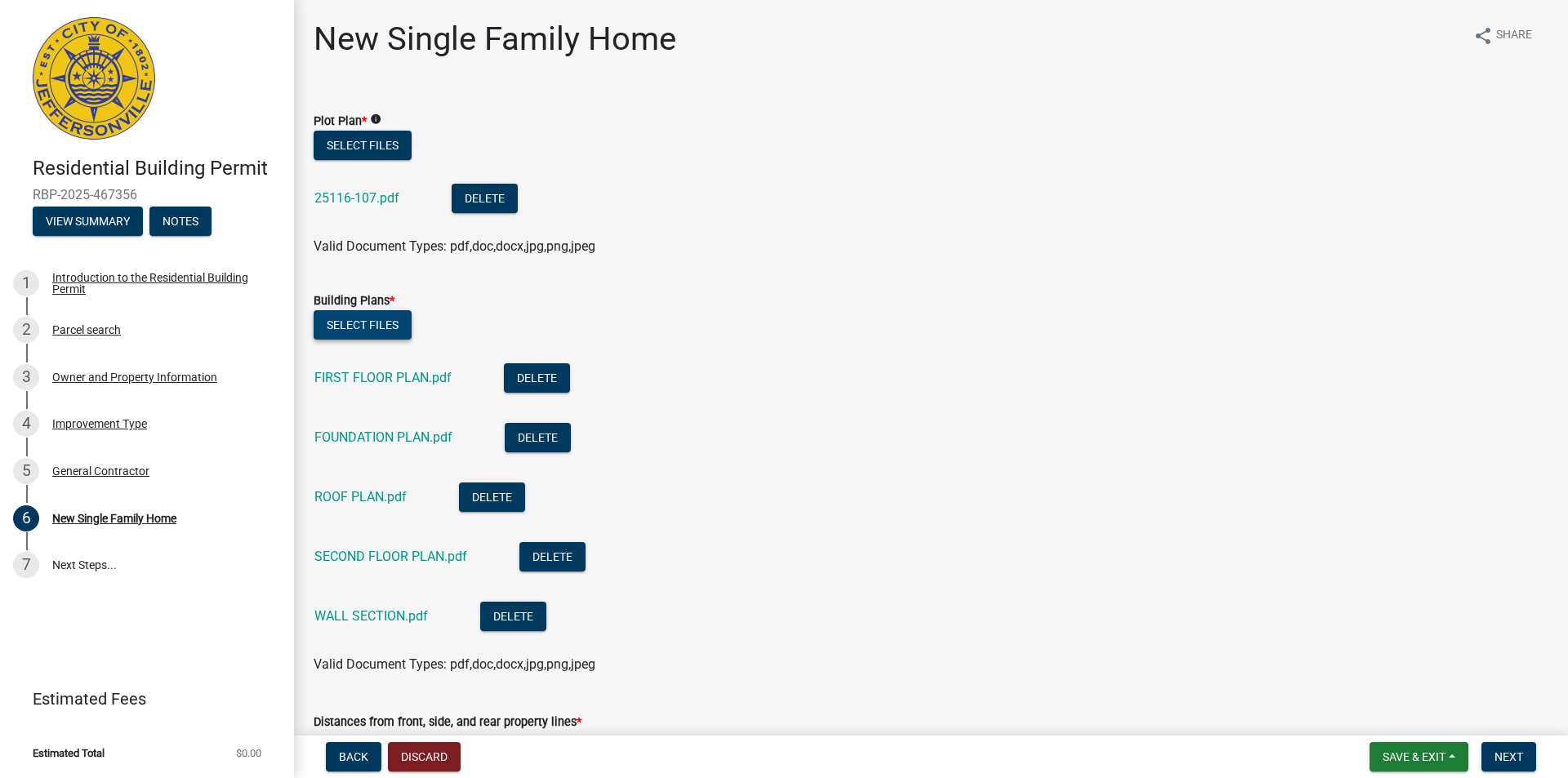
click at [362, 318] on button "Select files" at bounding box center [363, 325] width 98 height 29
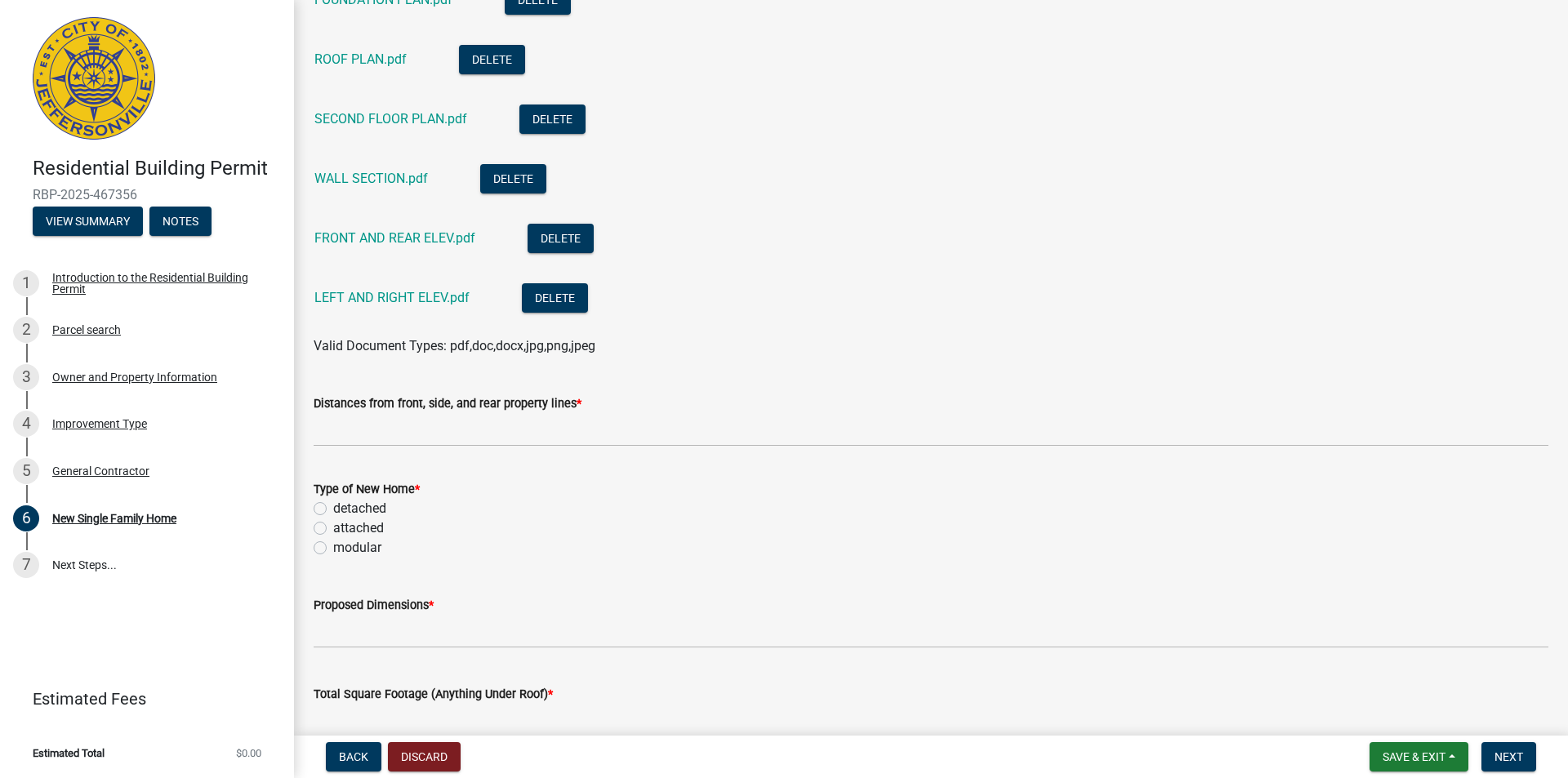
scroll to position [490, 0]
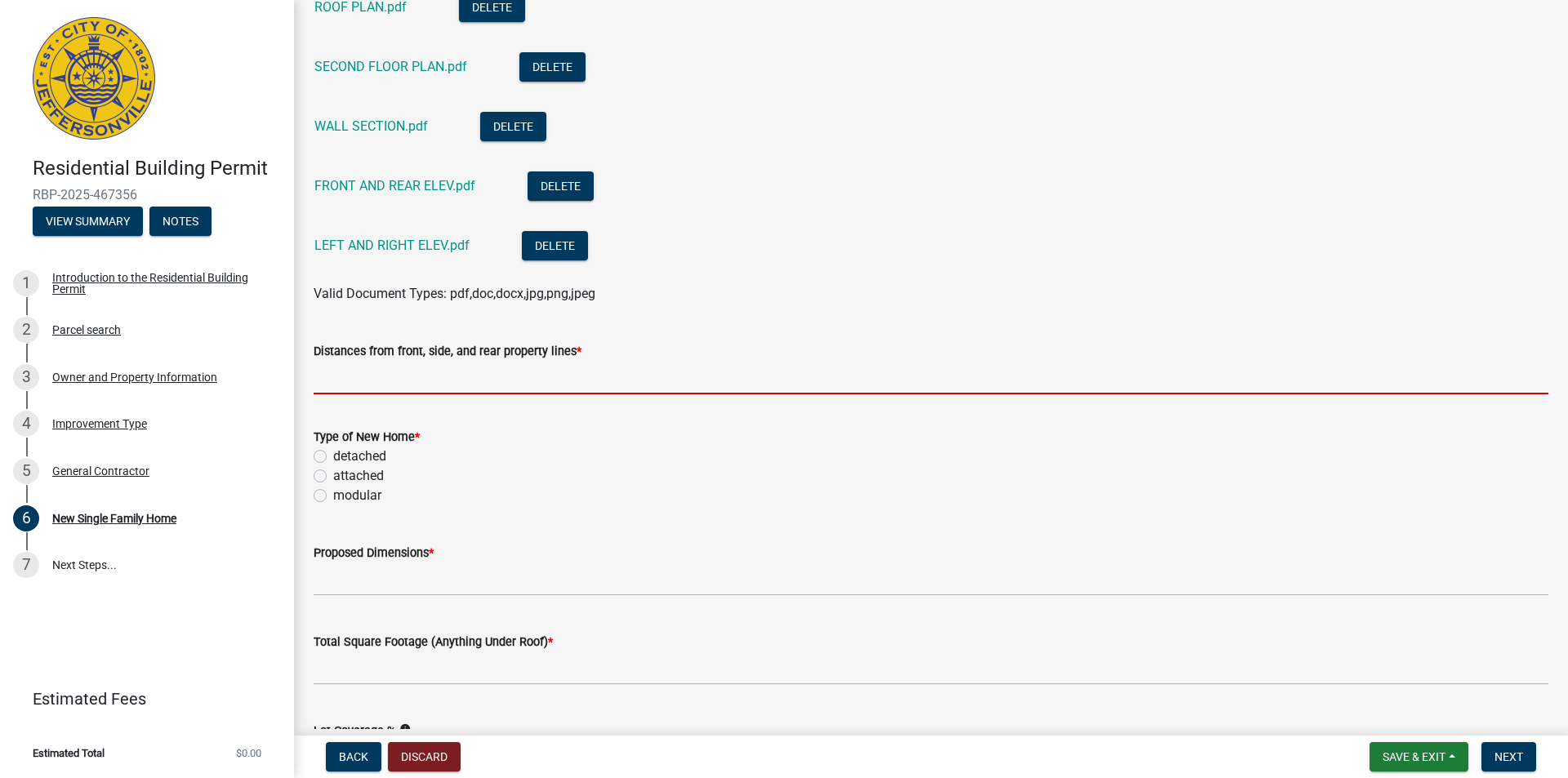
drag, startPoint x: 394, startPoint y: 384, endPoint x: 580, endPoint y: 344, distance: 190.3
click at [394, 384] on input "Distances from front, side, and rear property lines *" at bounding box center [931, 377] width 1234 height 34
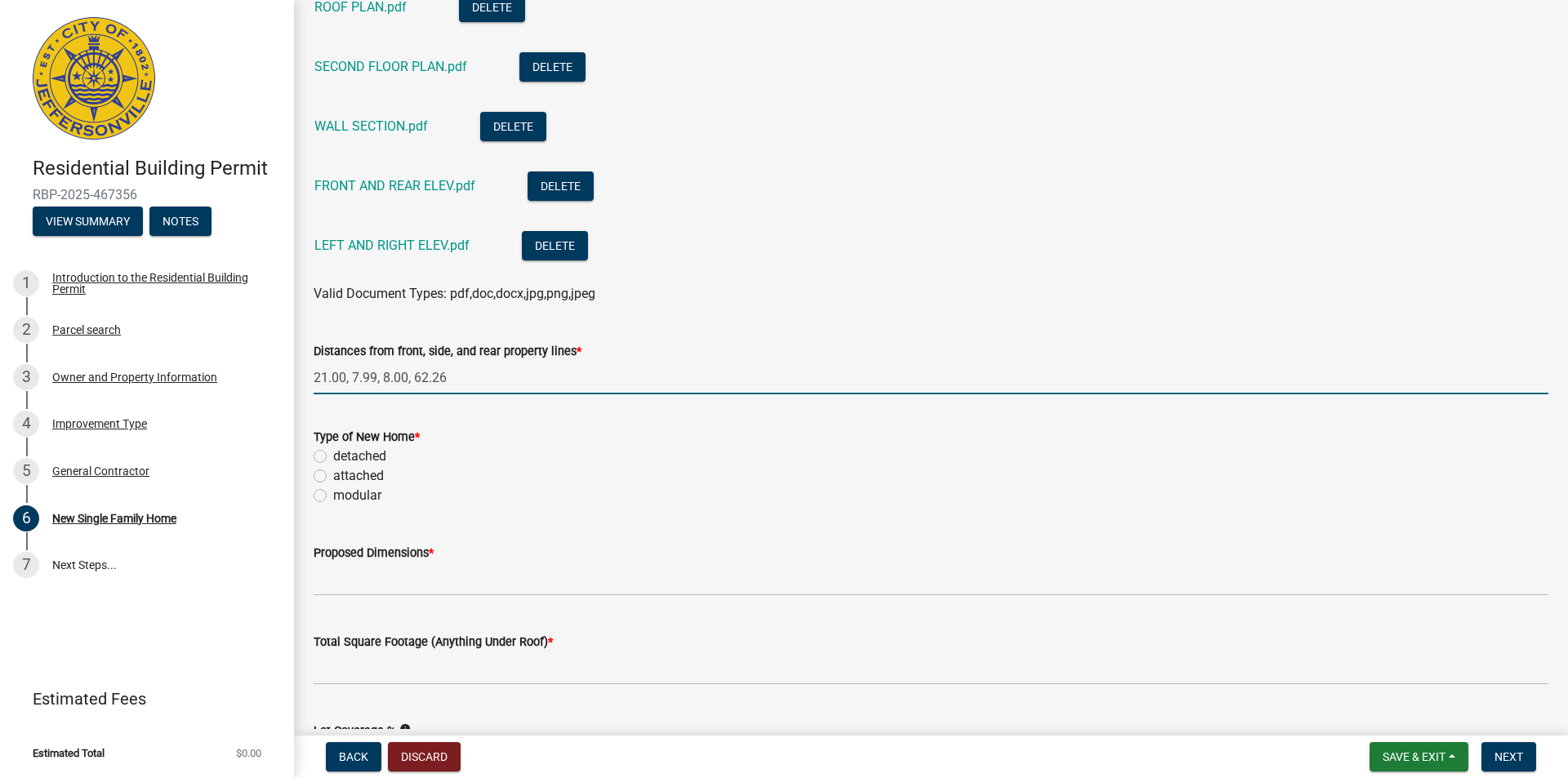
type input "21.00, 7.99, 8.00, 62.26"
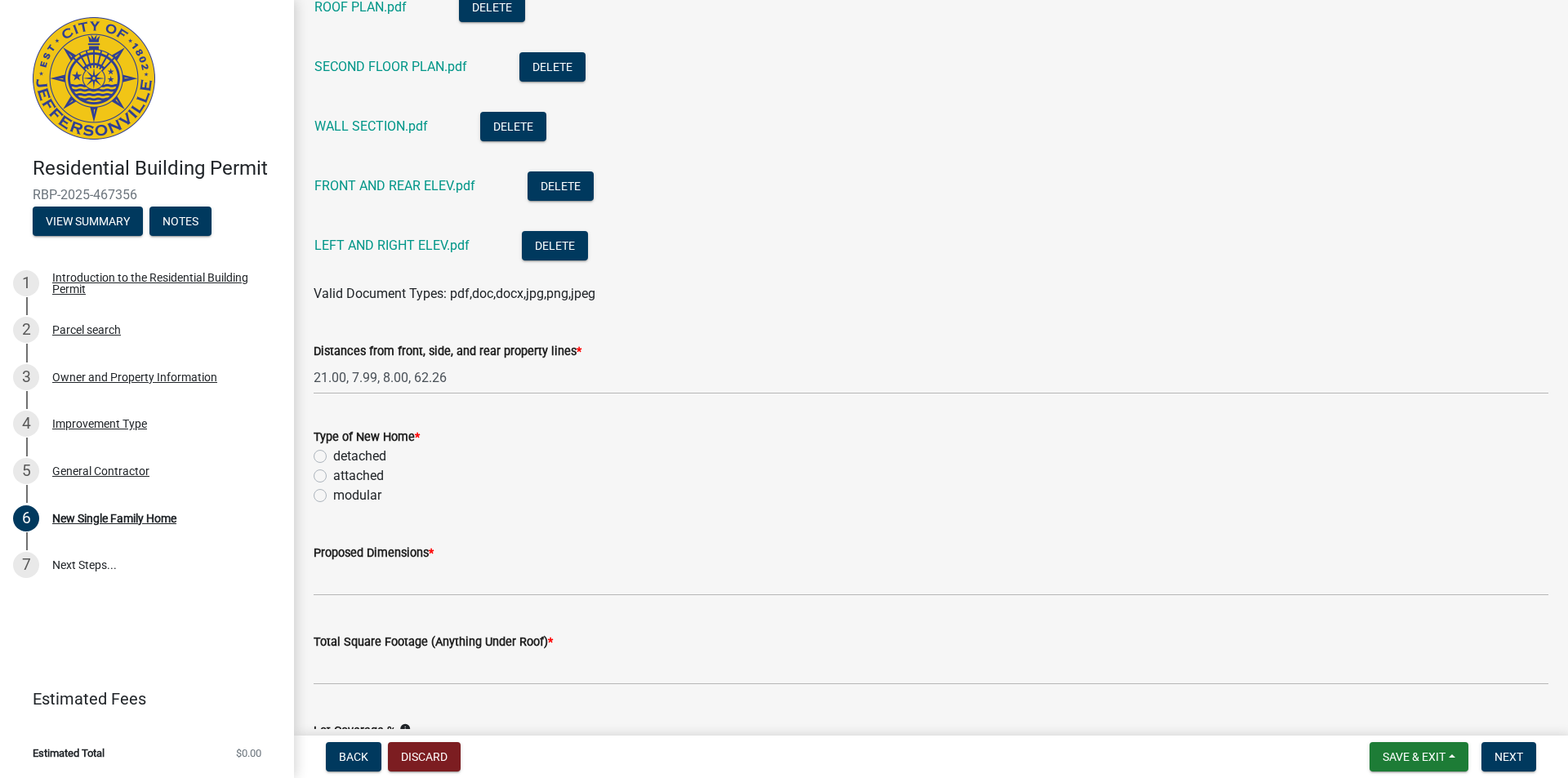
click at [334, 452] on label "detached" at bounding box center [360, 456] width 53 height 20
click at [334, 452] on input "detached" at bounding box center [338, 451] width 11 height 11
radio input "true"
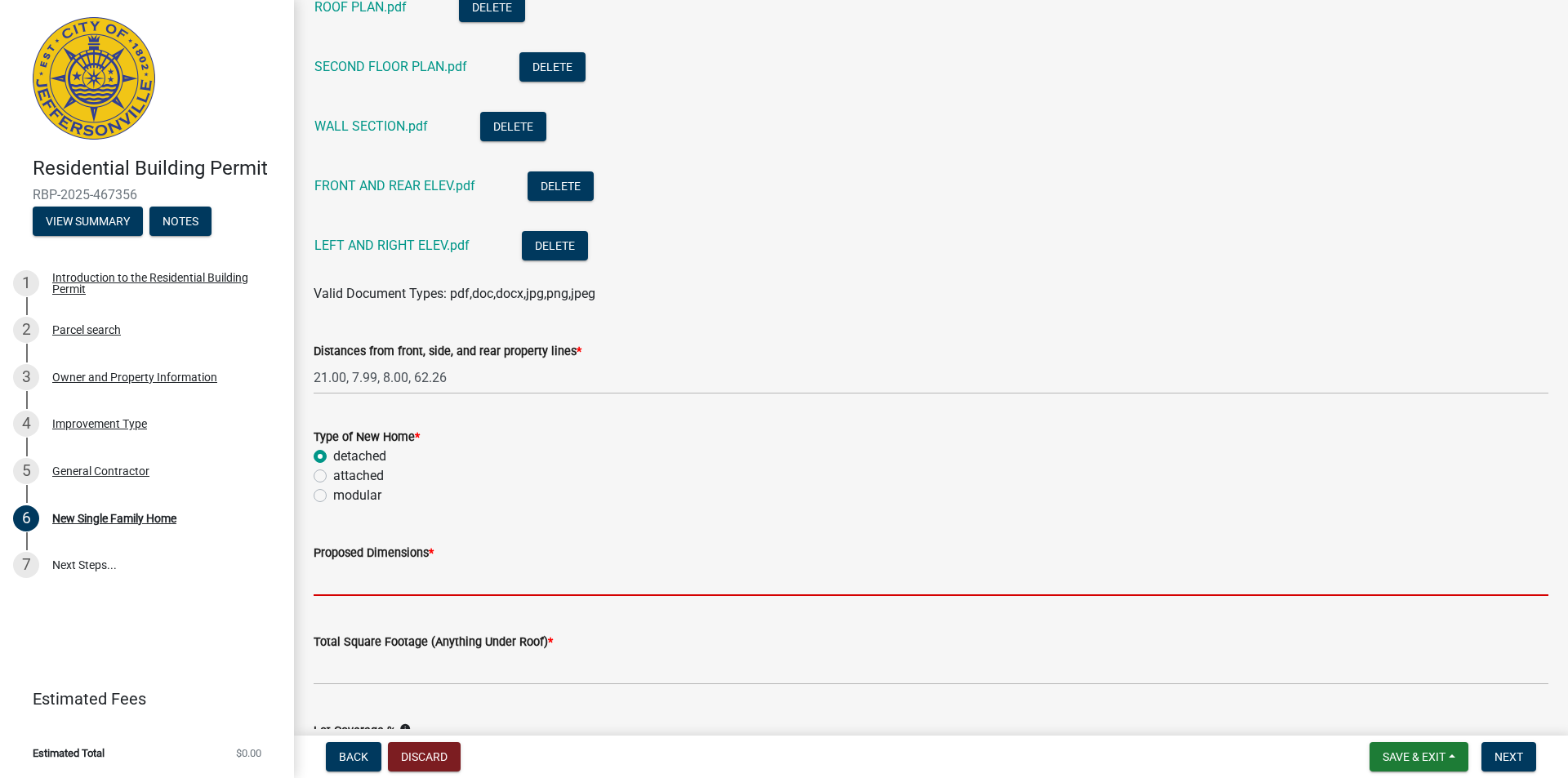
click at [388, 580] on input "Proposed Dimensions *" at bounding box center [931, 579] width 1234 height 34
click at [389, 587] on input "Proposed Dimensions *" at bounding box center [931, 579] width 1234 height 34
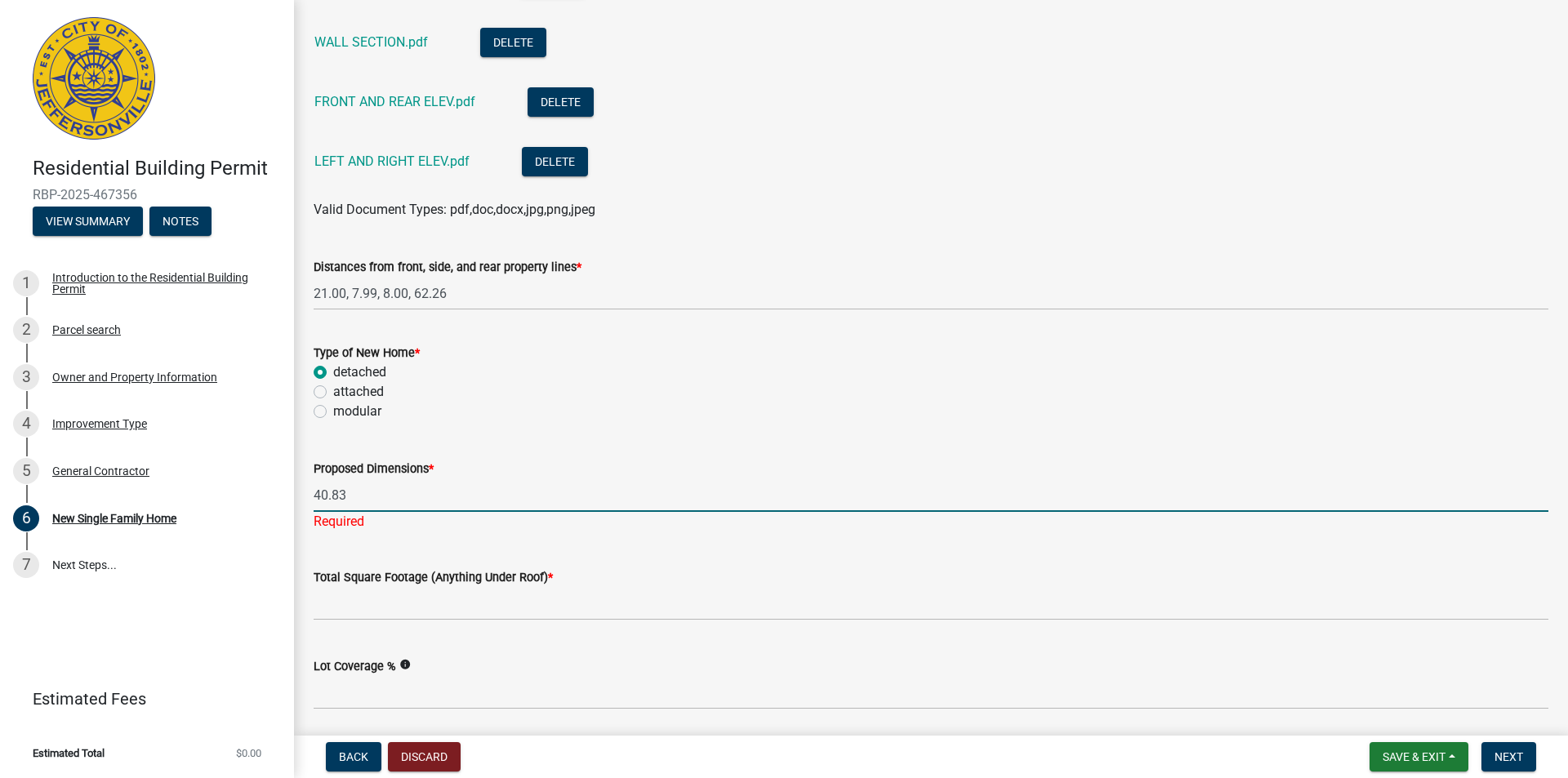
scroll to position [735, 0]
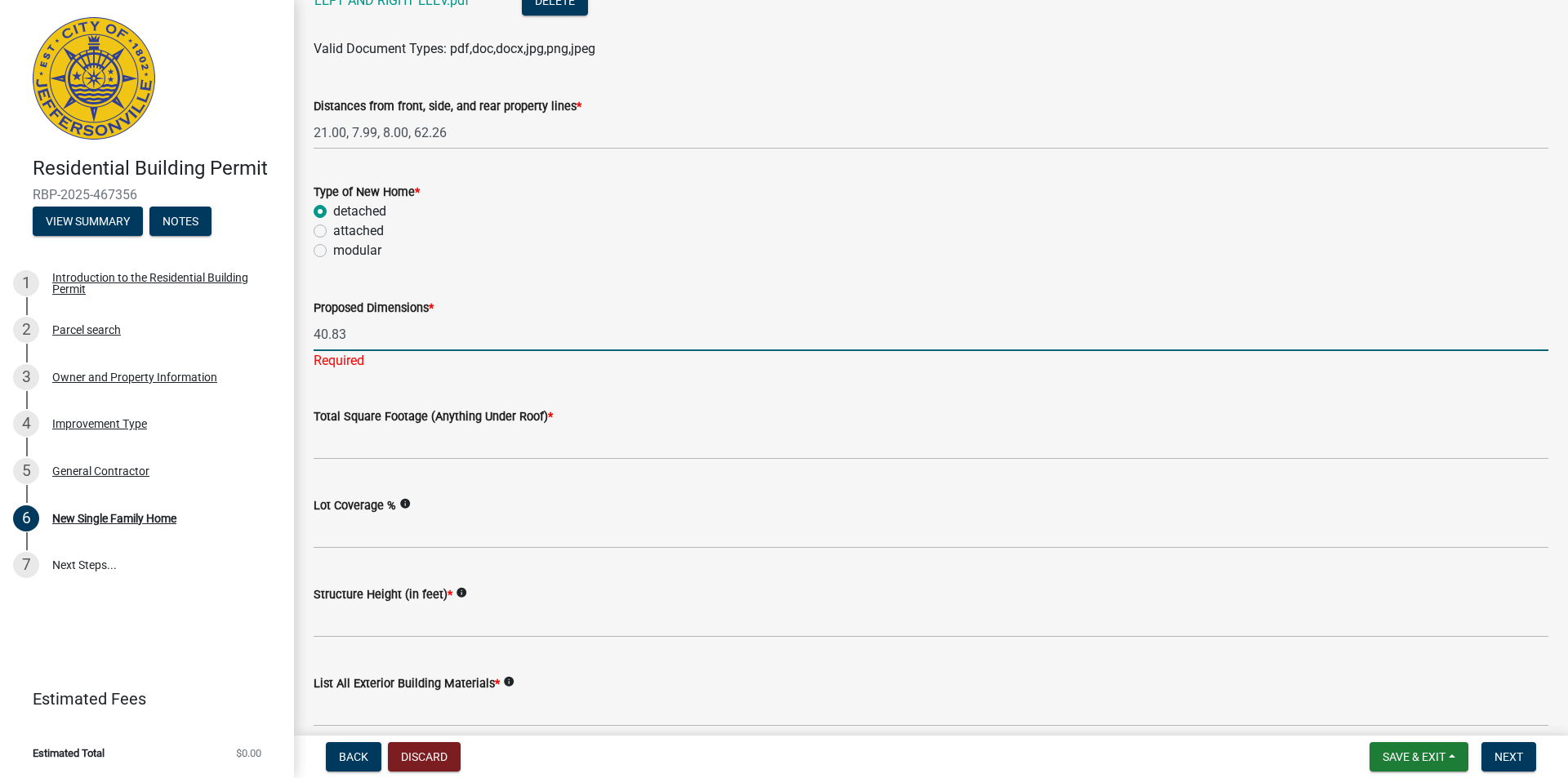
type input "40.83"
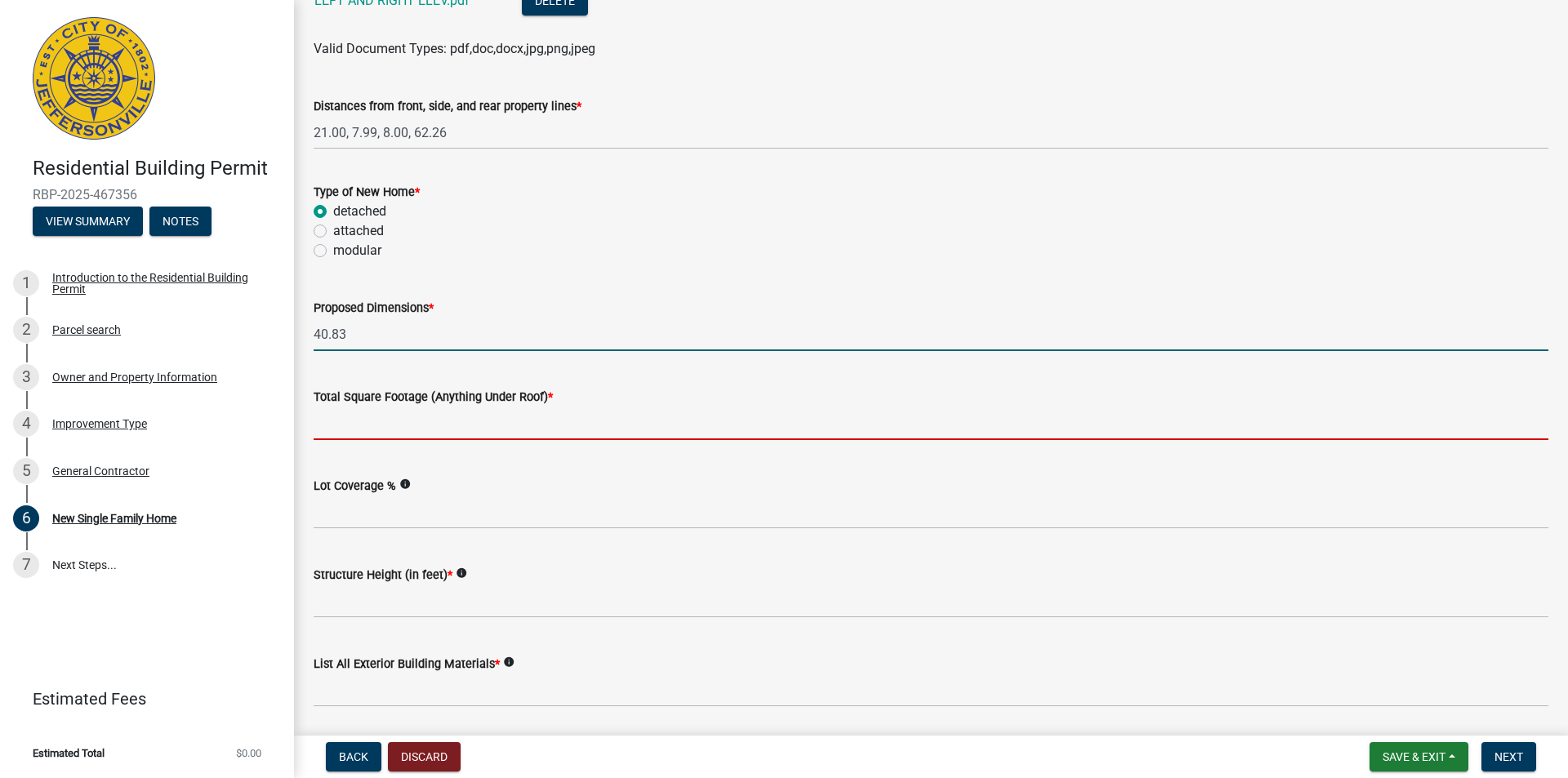
click at [379, 427] on input "Total Square Footage (Anything Under Roof) *" at bounding box center [931, 423] width 1234 height 34
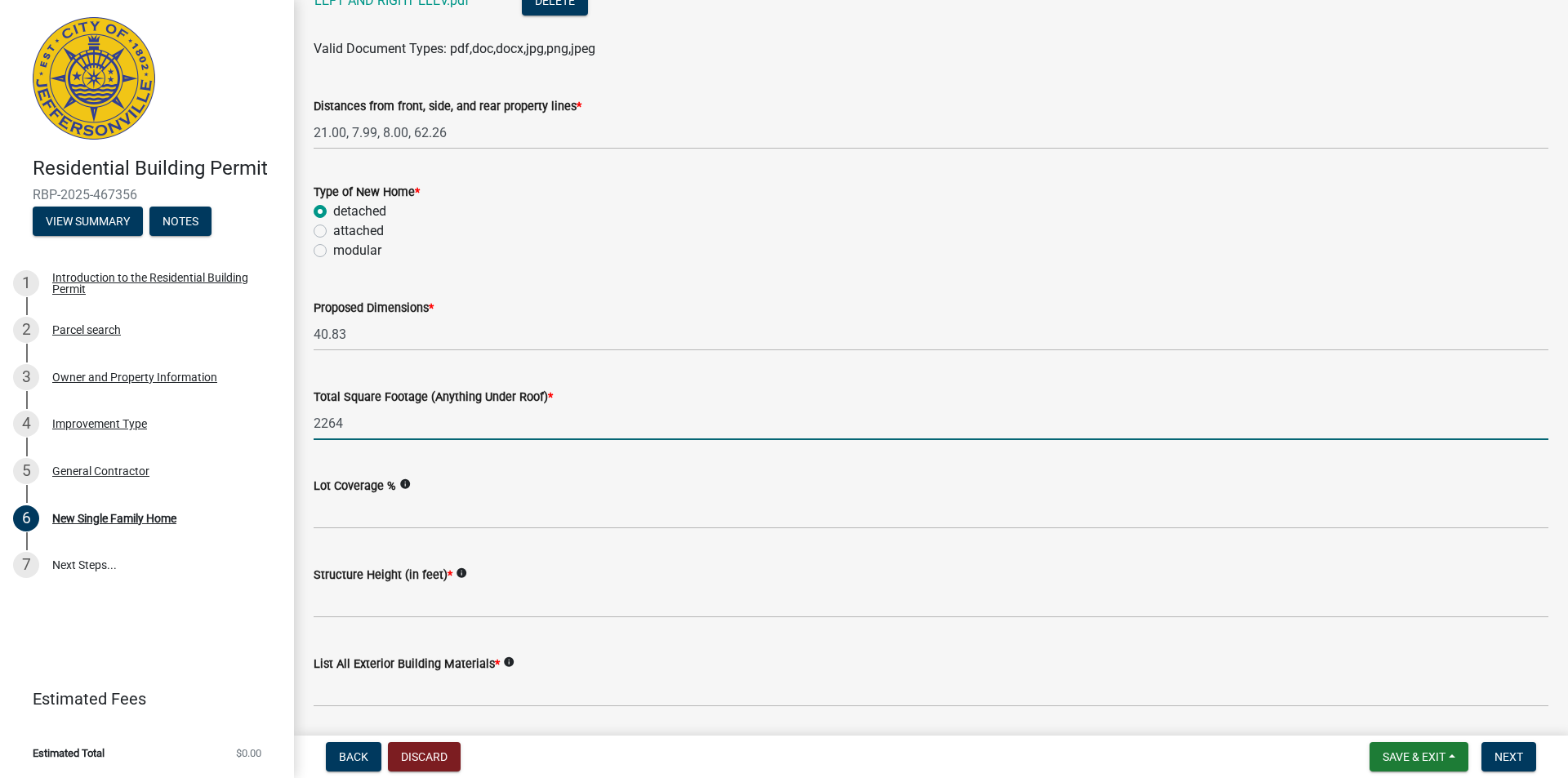
type input "2264"
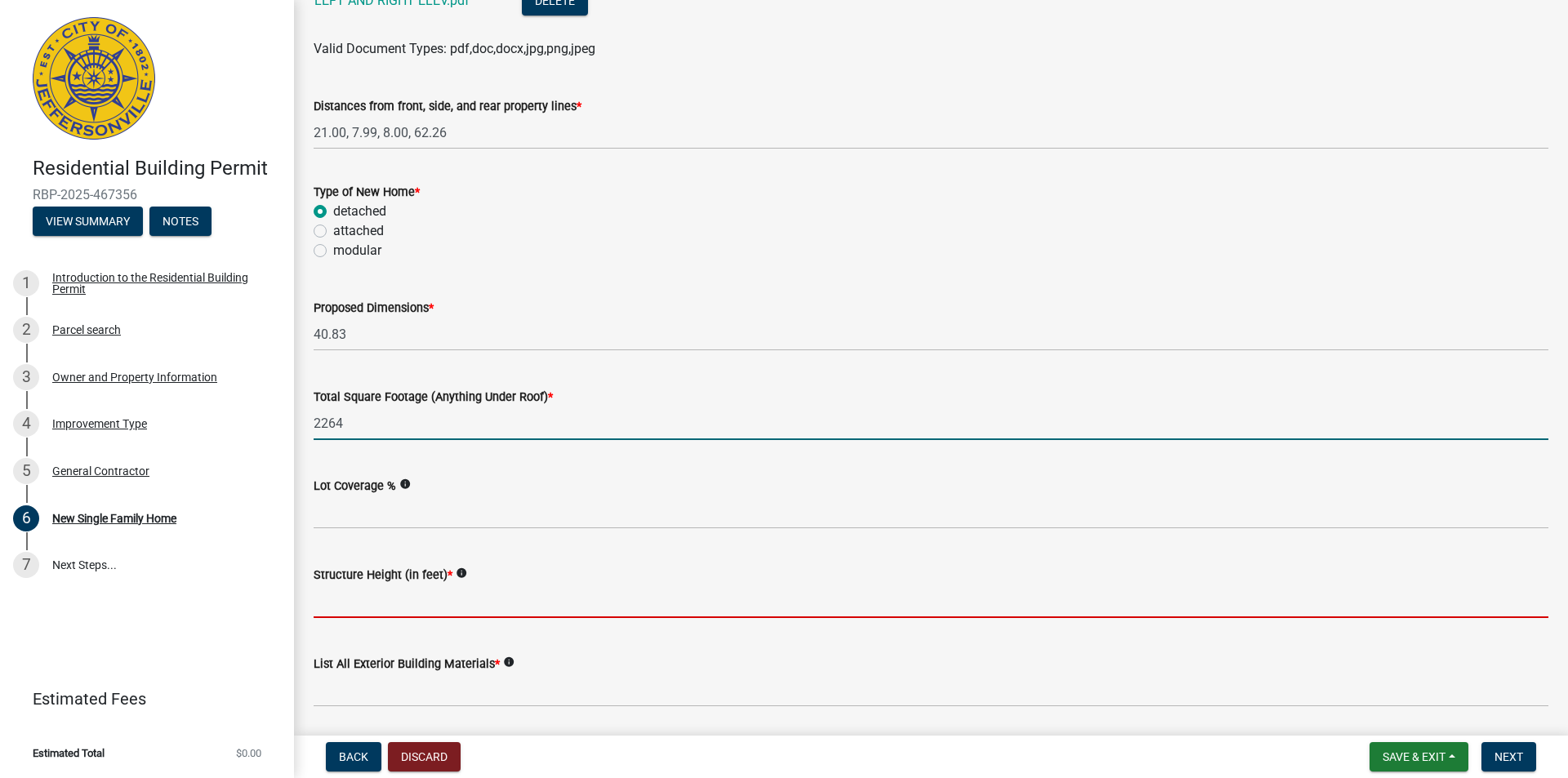
click at [442, 606] on input "Structure Height (in feet) *" at bounding box center [931, 601] width 1234 height 34
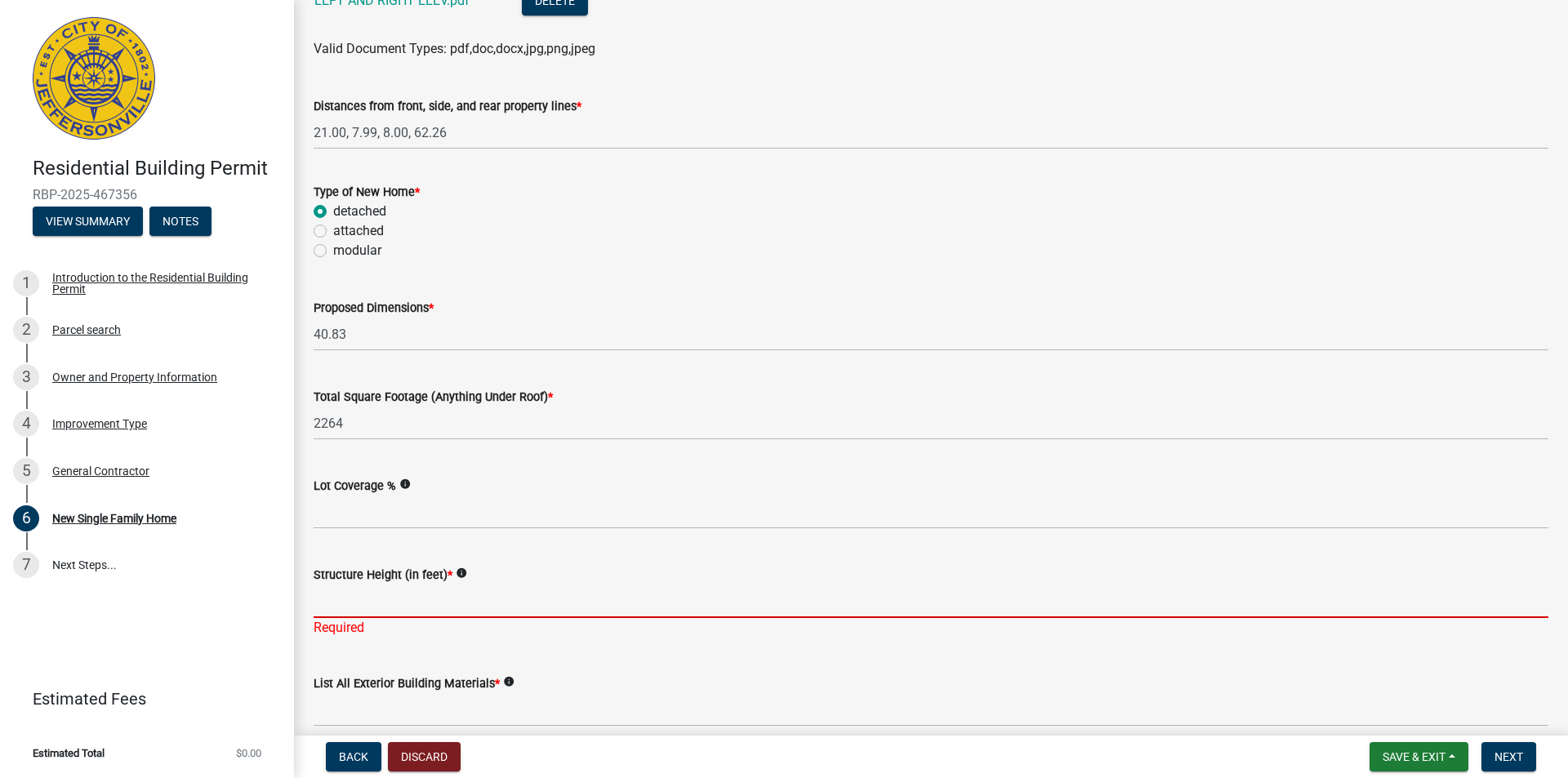
click at [388, 596] on input "Structure Height (in feet) *" at bounding box center [931, 601] width 1234 height 34
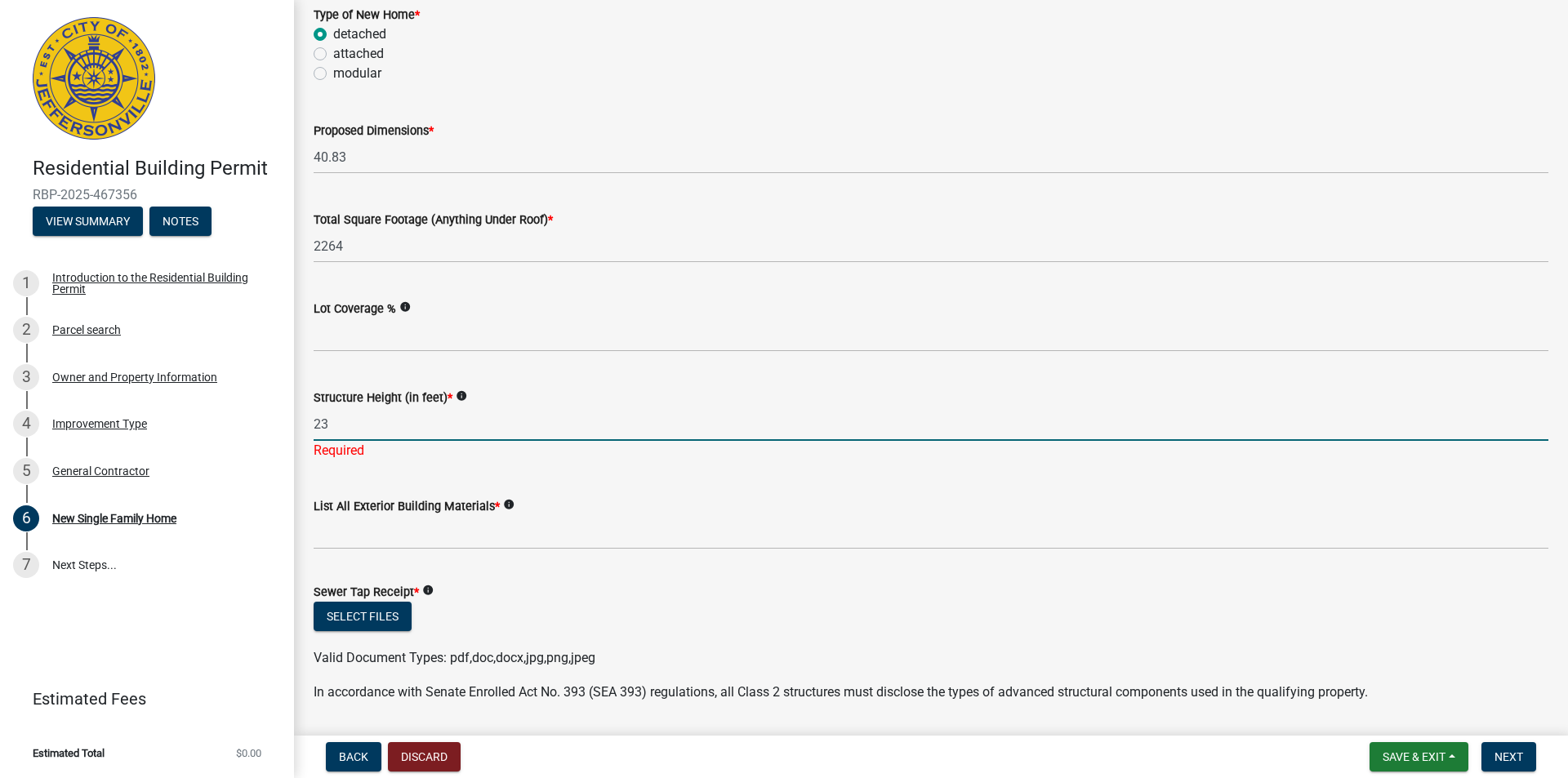
scroll to position [980, 0]
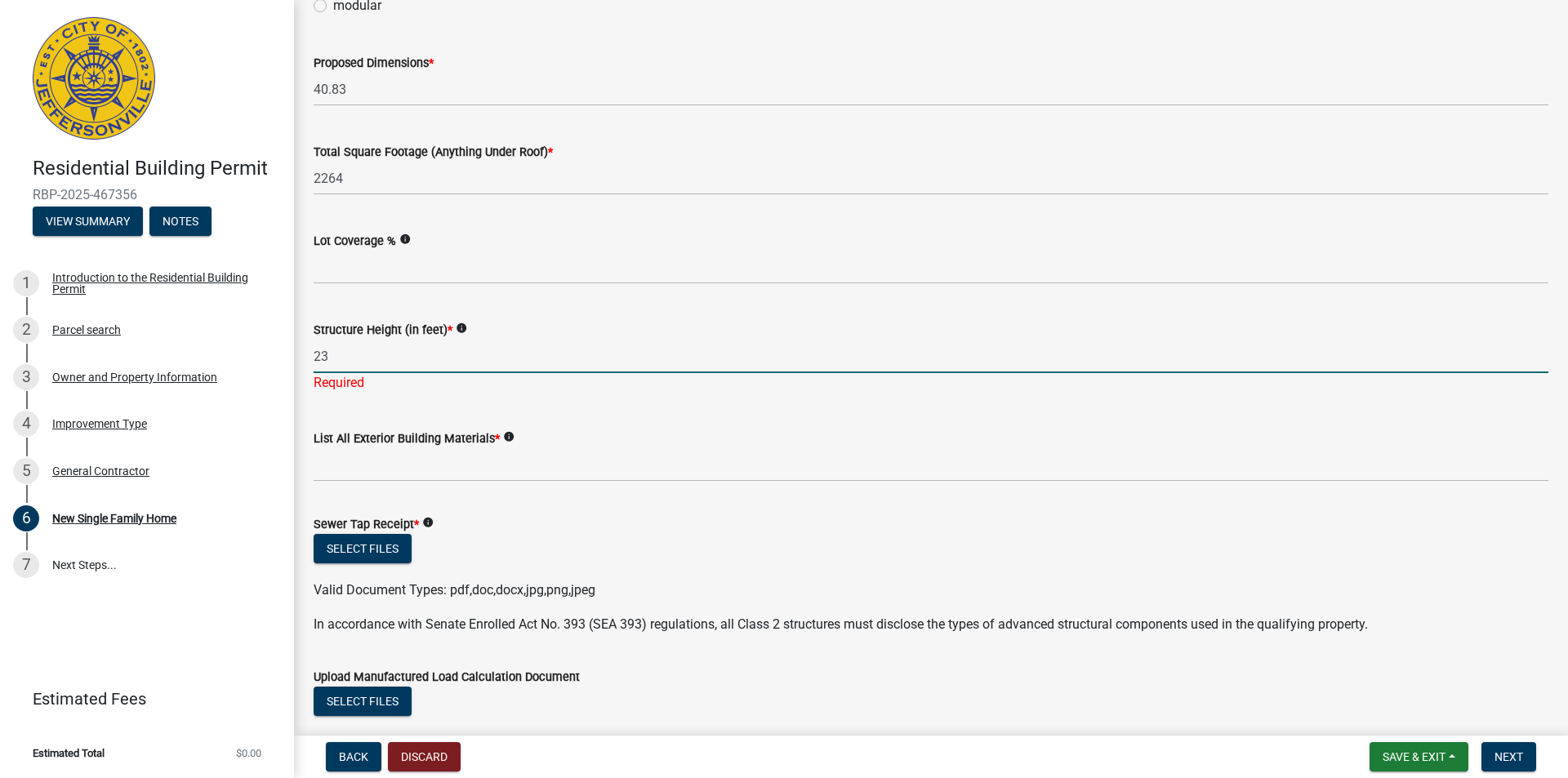
type input "23"
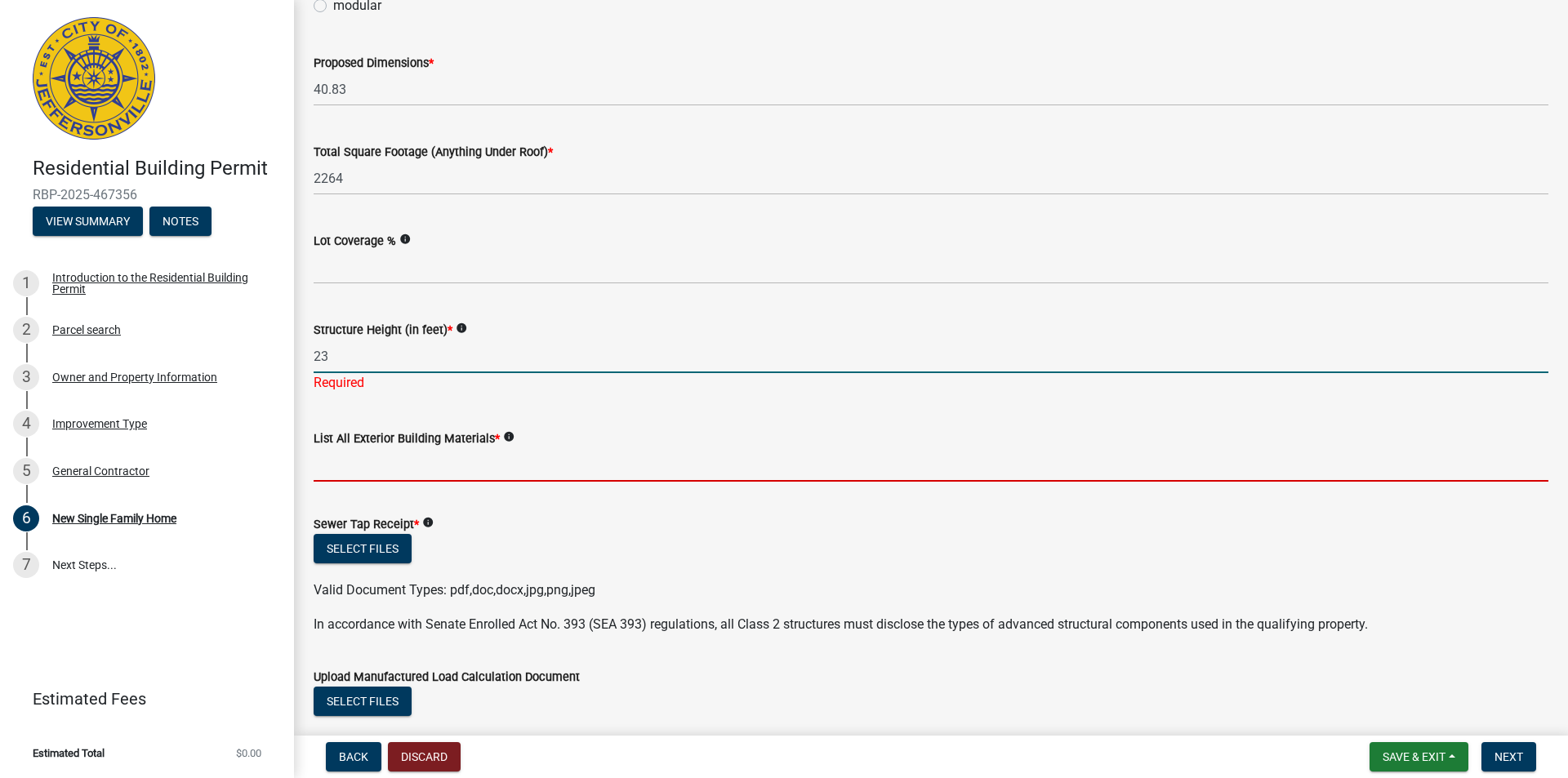
click at [559, 458] on input "List All Exterior Building Materials *" at bounding box center [931, 464] width 1234 height 34
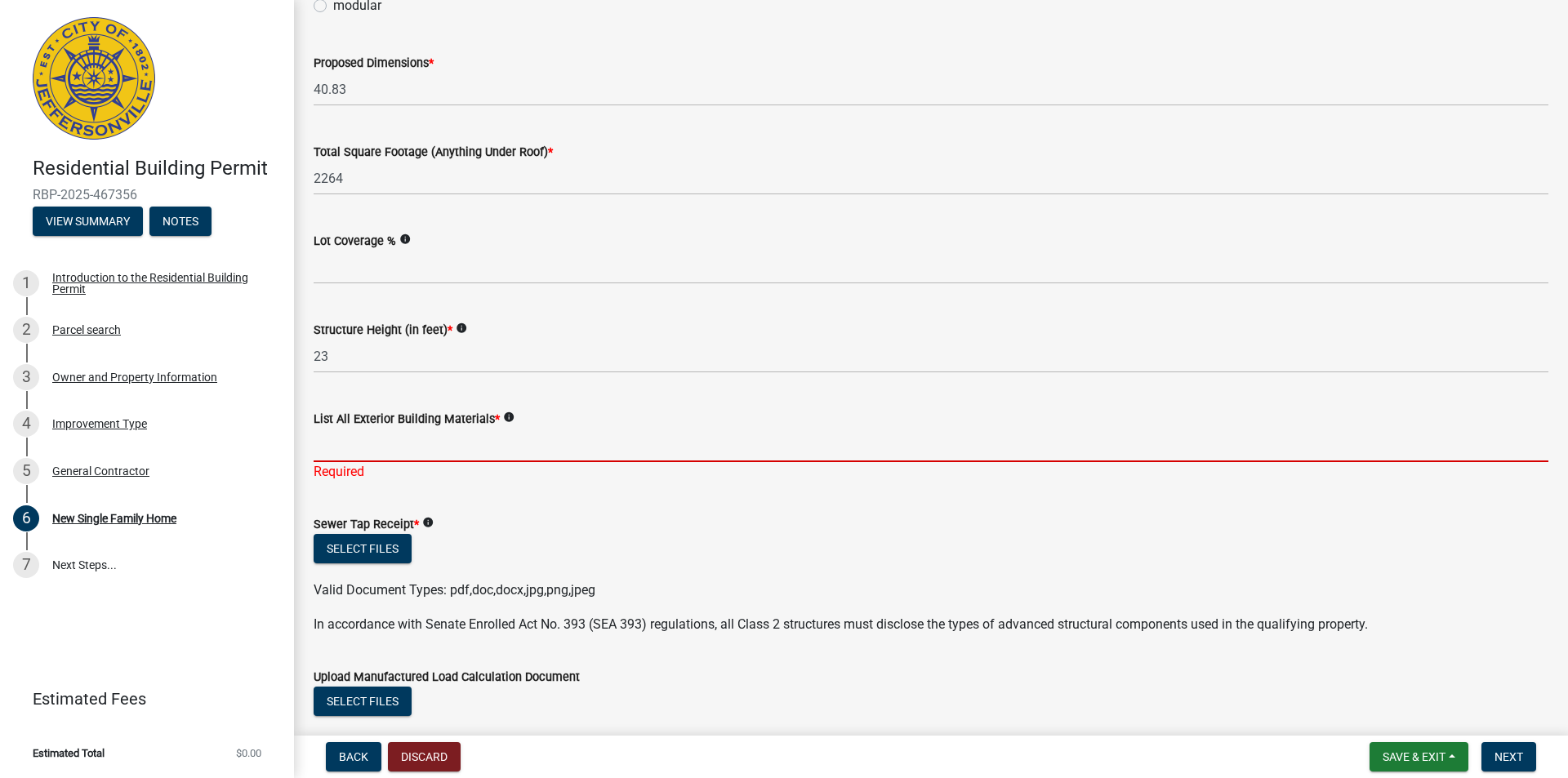
click at [362, 440] on input "List All Exterior Building Materials *" at bounding box center [931, 445] width 1234 height 34
type input "Brick & [PERSON_NAME]"
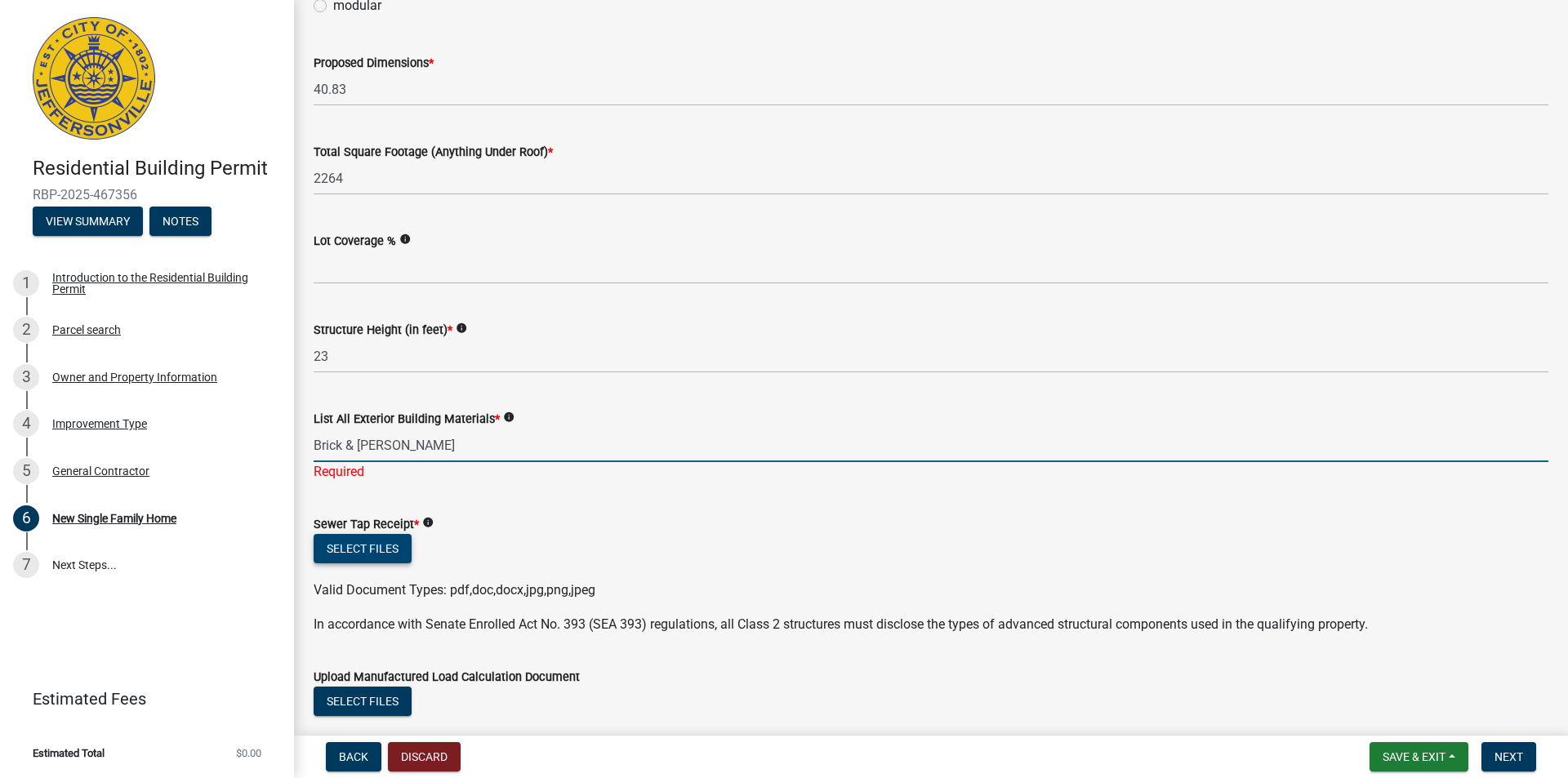
click at [374, 548] on wm-upload "Select files Valid Document Types: pdf,doc,docx,jpg,png,jpeg" at bounding box center [931, 566] width 1234 height 66
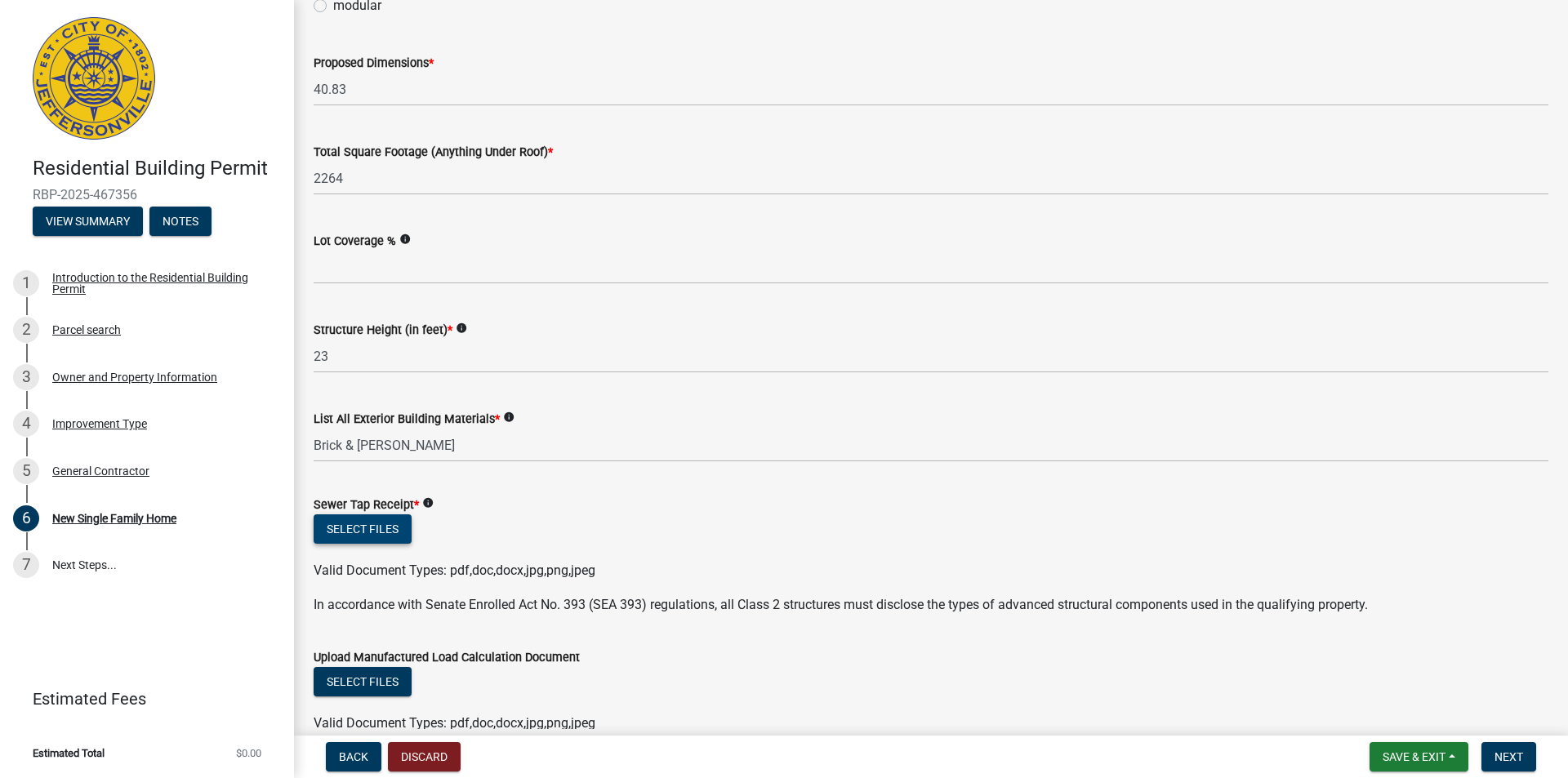
click at [358, 528] on button "Select files" at bounding box center [363, 529] width 98 height 29
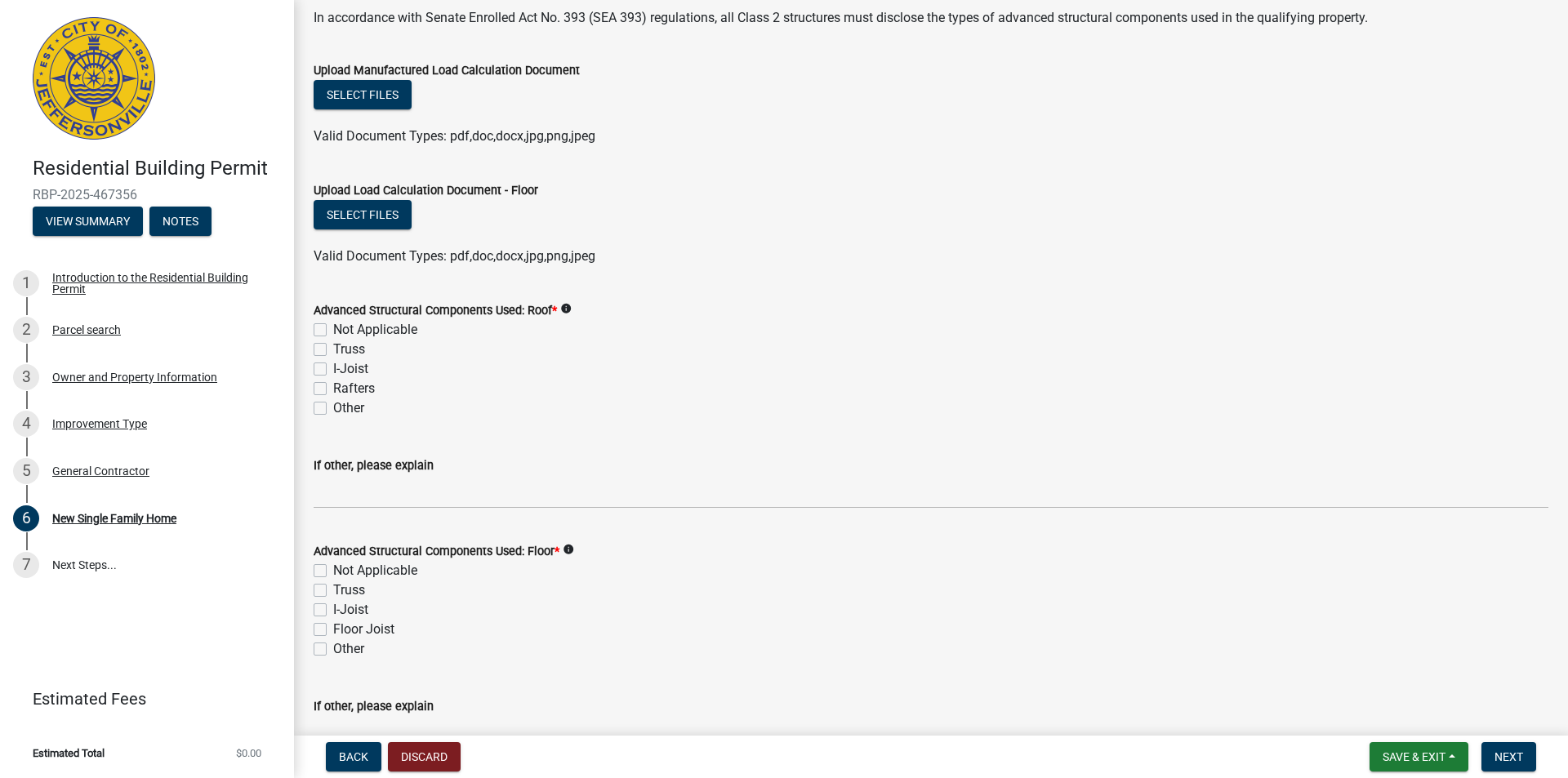
scroll to position [1633, 0]
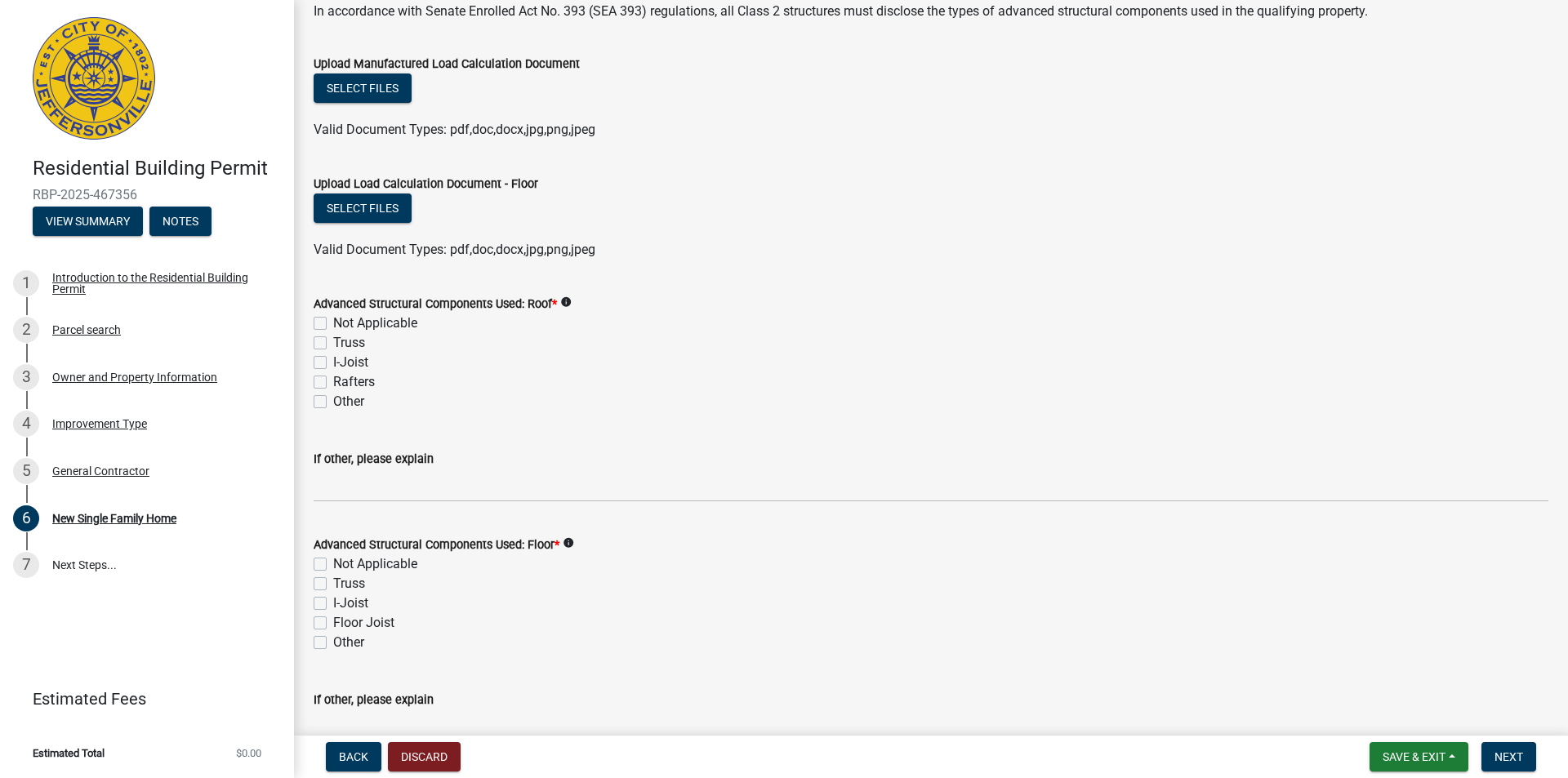
click at [334, 325] on label "Not Applicable" at bounding box center [375, 324] width 84 height 20
click at [334, 324] on input "Not Applicable" at bounding box center [338, 319] width 11 height 11
checkbox input "true"
checkbox input "false"
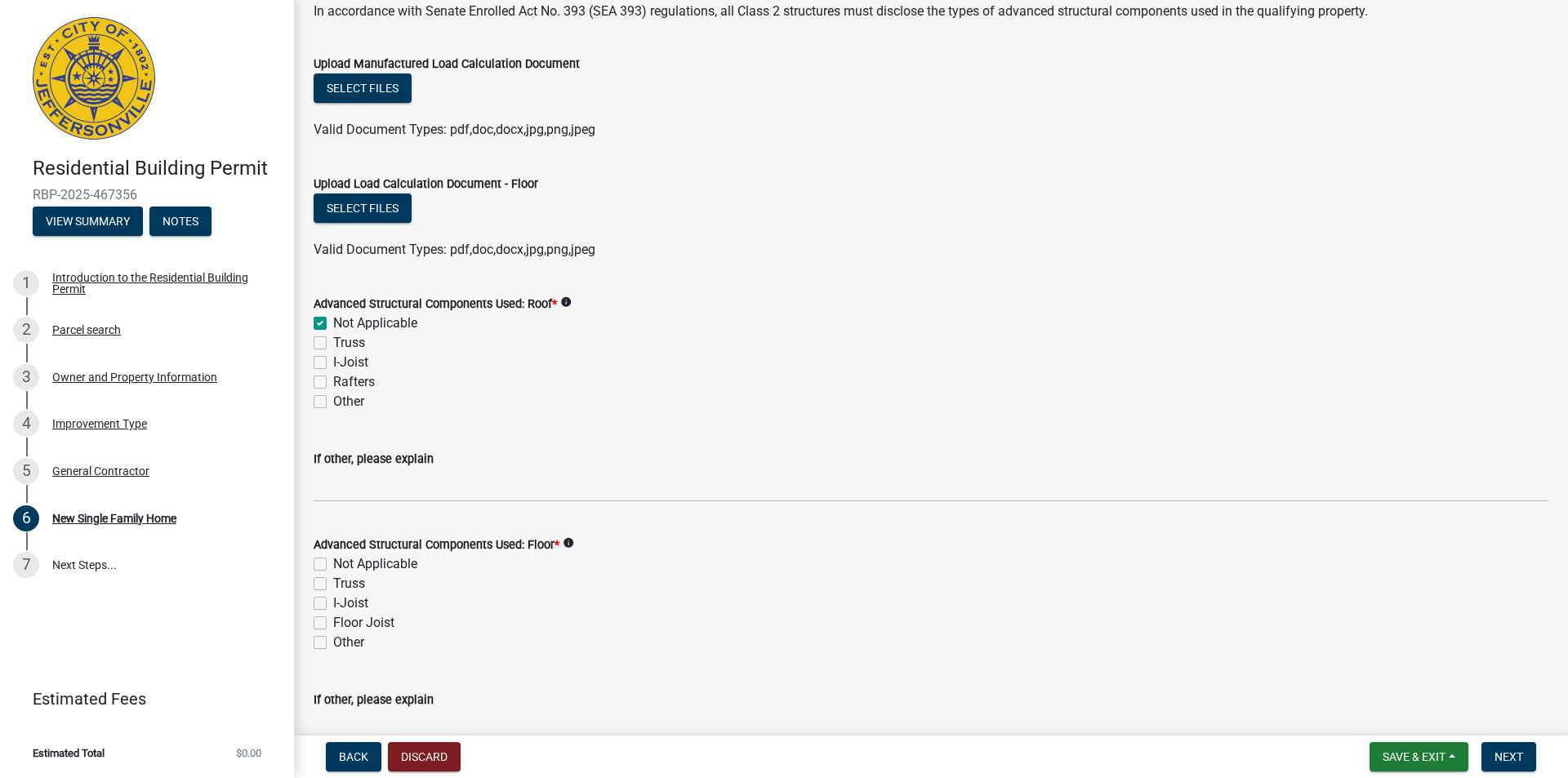
checkbox input "false"
click at [334, 564] on label "Not Applicable" at bounding box center [375, 564] width 84 height 20
click at [334, 564] on input "Not Applicable" at bounding box center [338, 559] width 11 height 11
checkbox input "true"
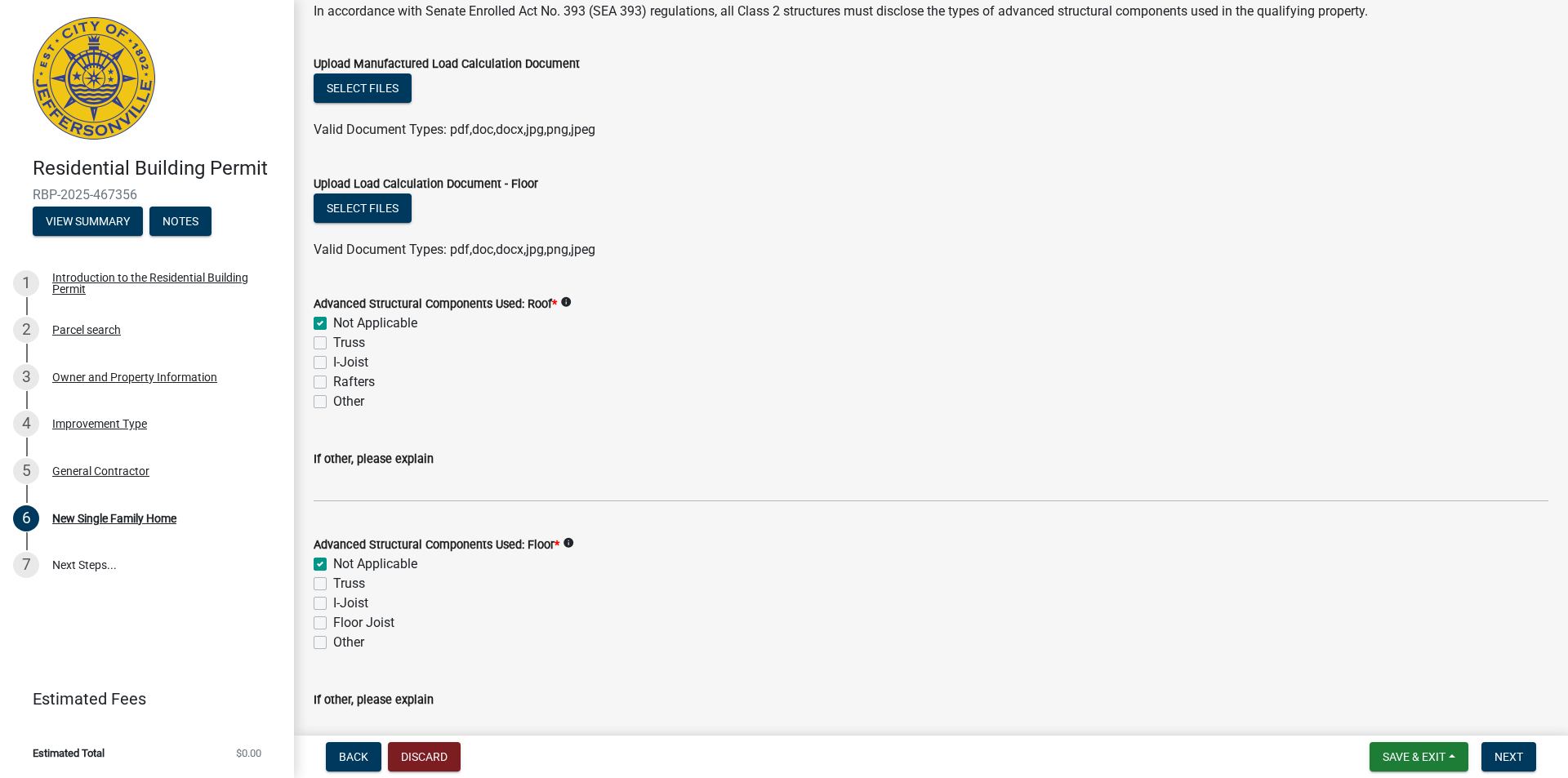
checkbox input "false"
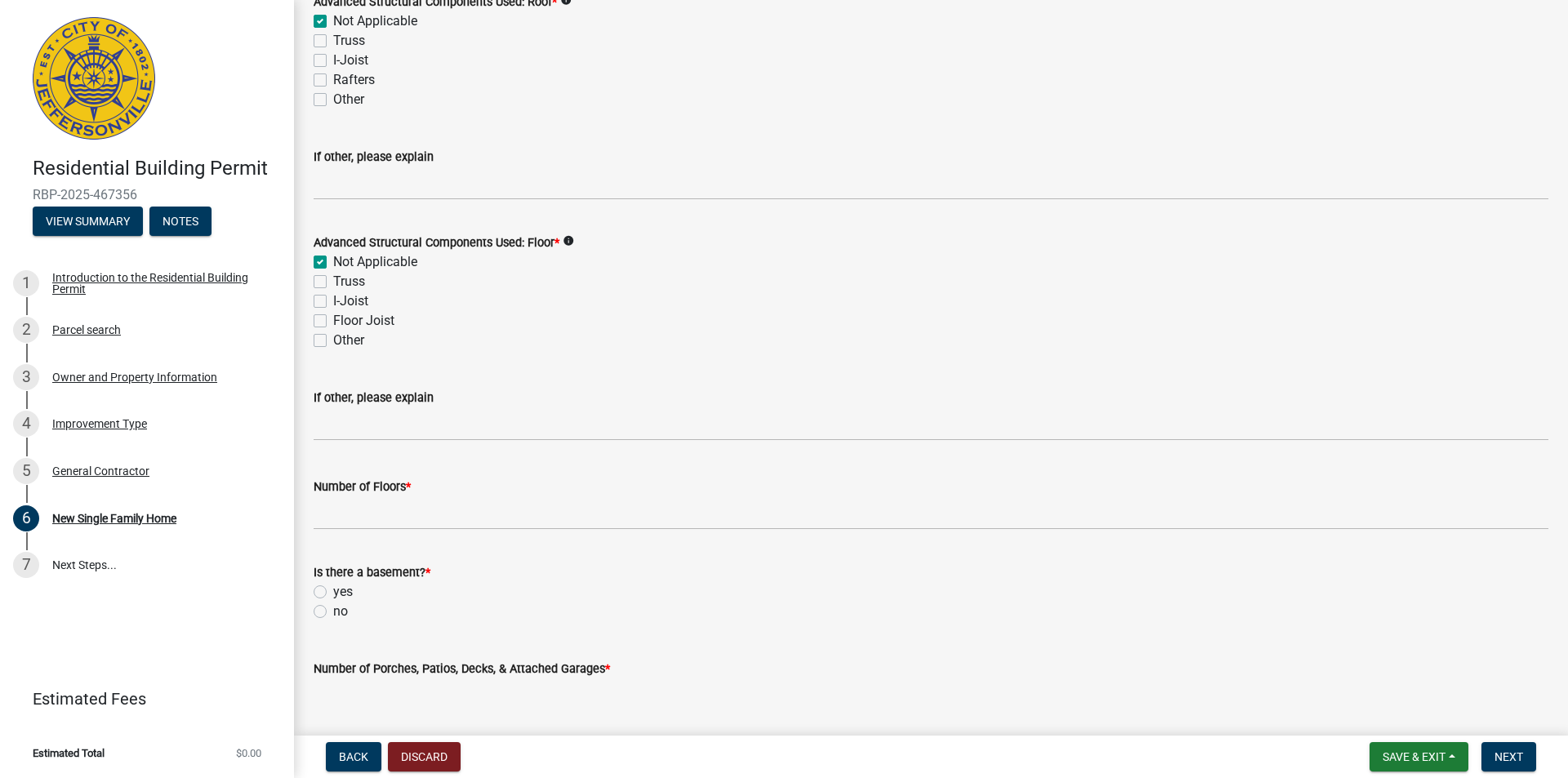
scroll to position [2041, 0]
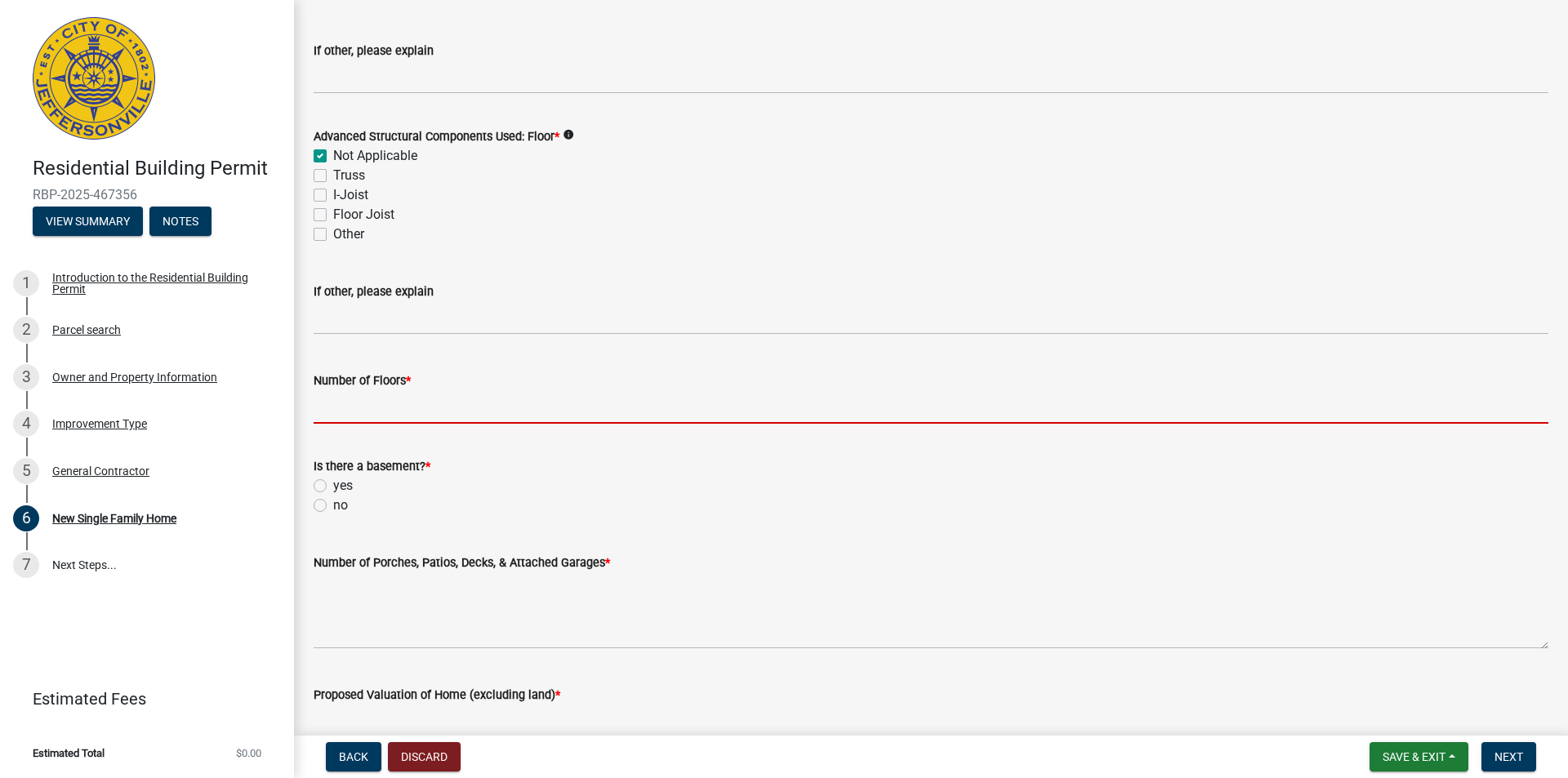
click at [380, 405] on input "Number of Floors *" at bounding box center [931, 406] width 1234 height 34
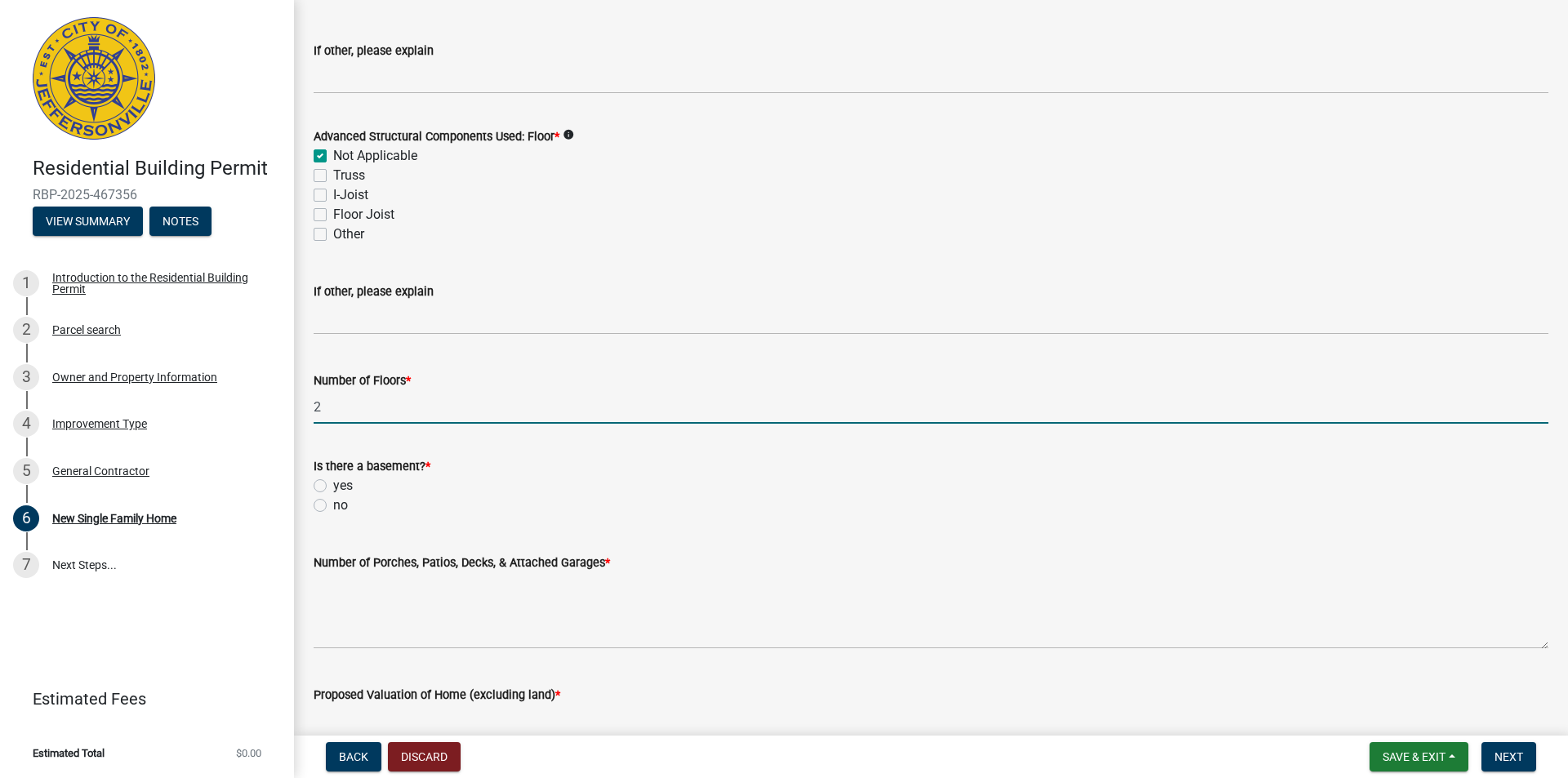
type input "2"
click at [327, 512] on div "no" at bounding box center [931, 505] width 1234 height 20
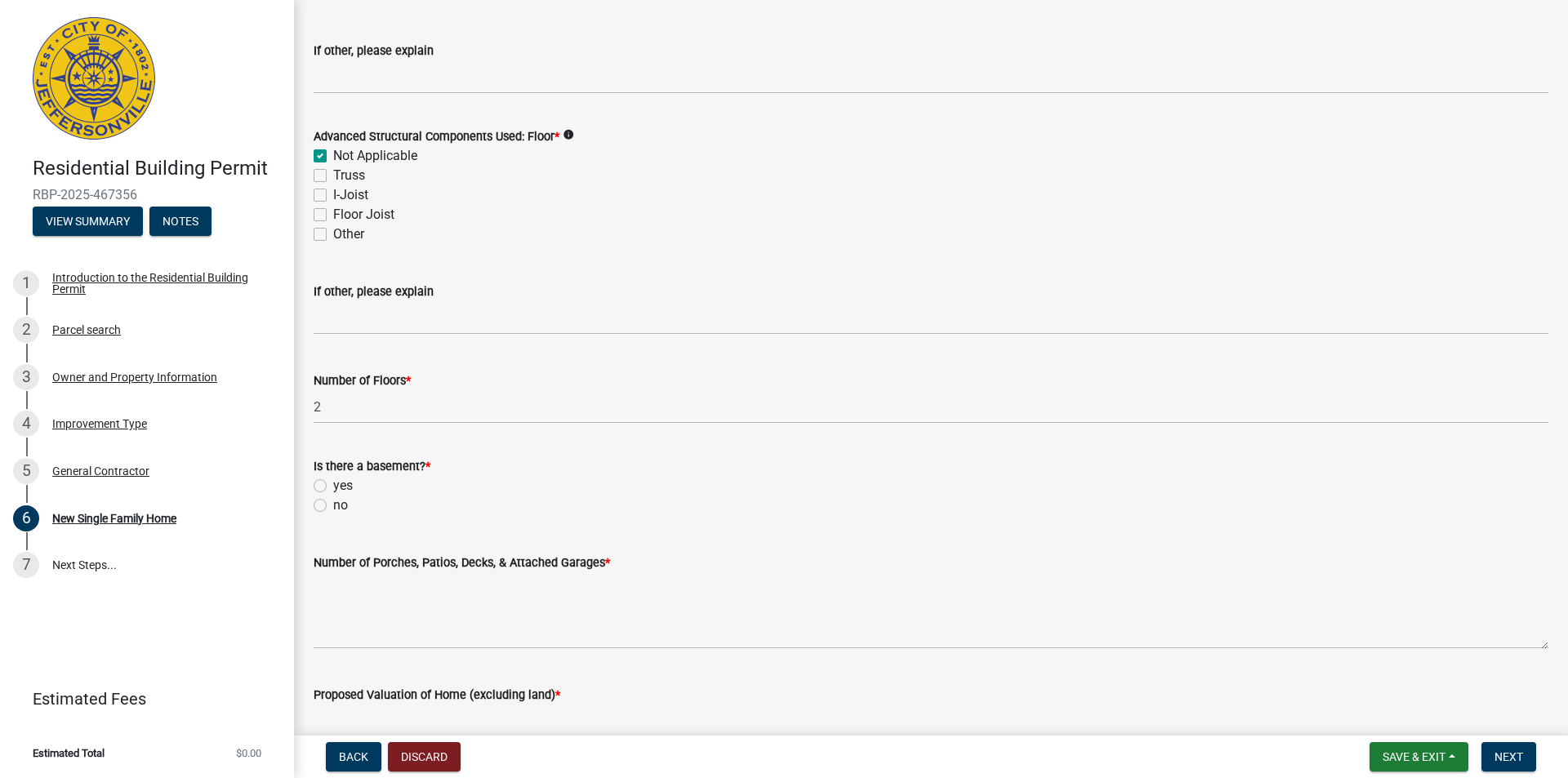
click at [334, 503] on label "no" at bounding box center [341, 505] width 15 height 20
click at [334, 503] on input "no" at bounding box center [338, 500] width 11 height 11
radio input "true"
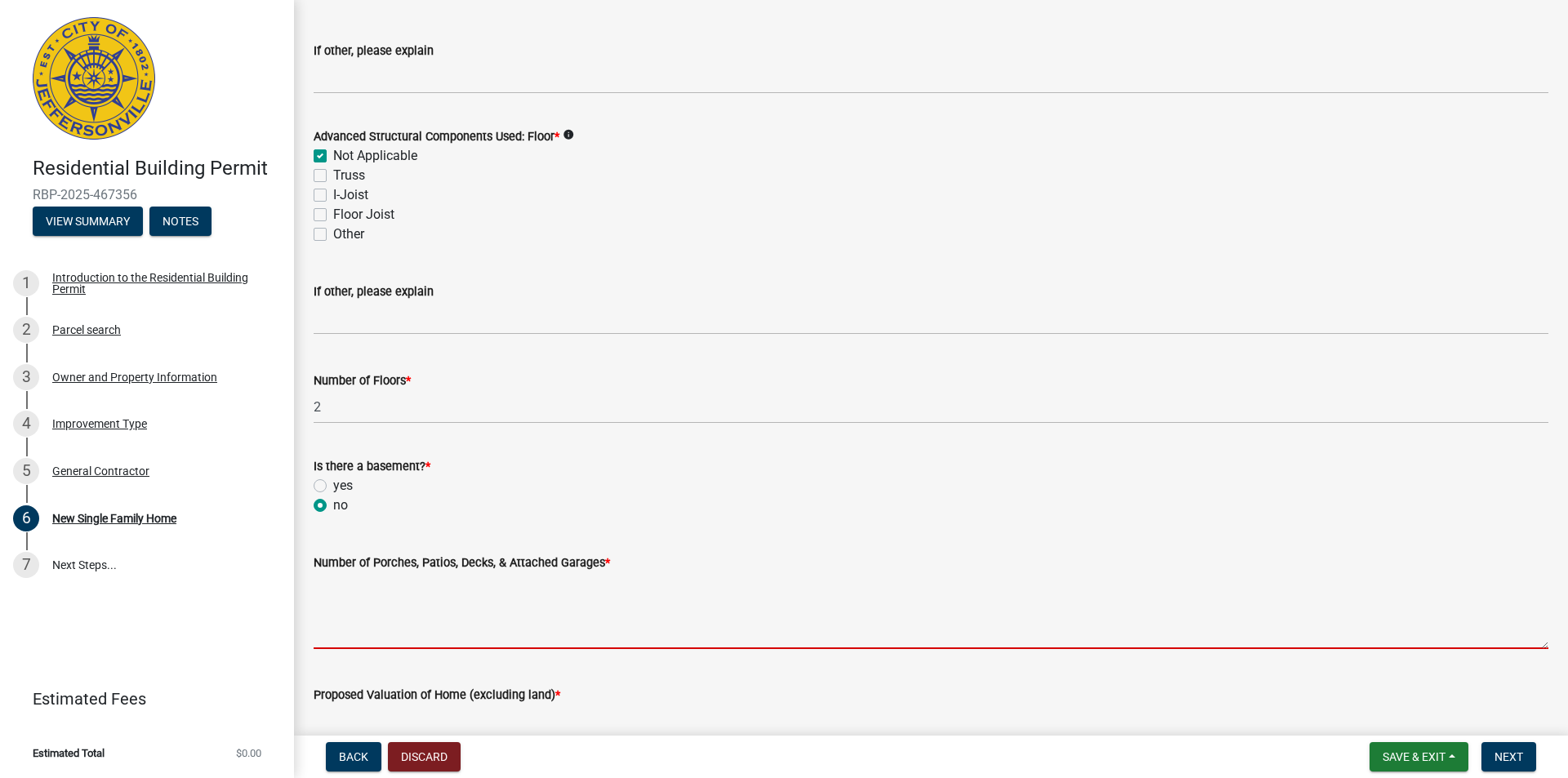
click at [366, 632] on textarea "Number of Porches, Patios, Decks, & Attached Garages *" at bounding box center [931, 610] width 1234 height 77
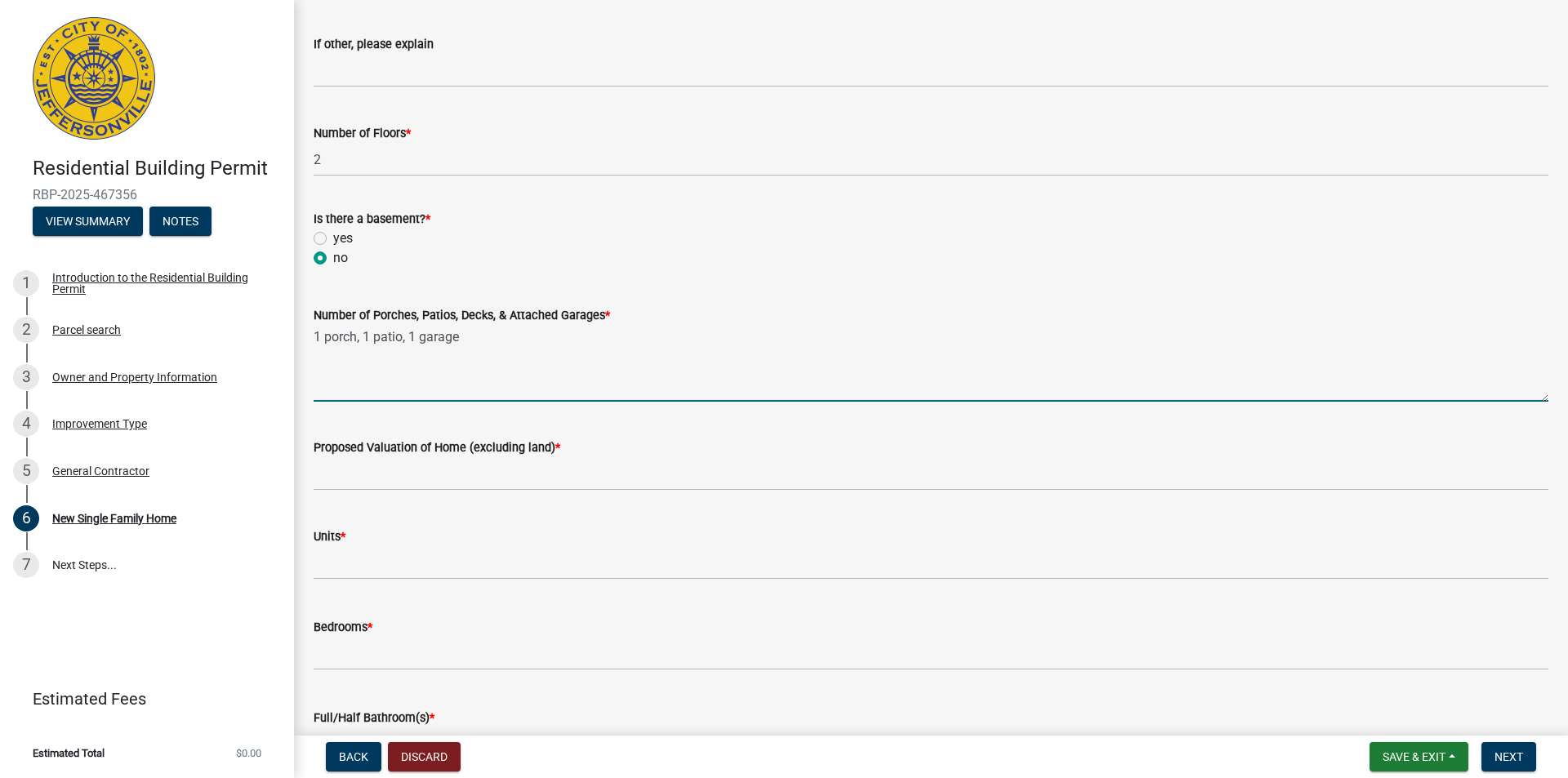
scroll to position [2367, 0]
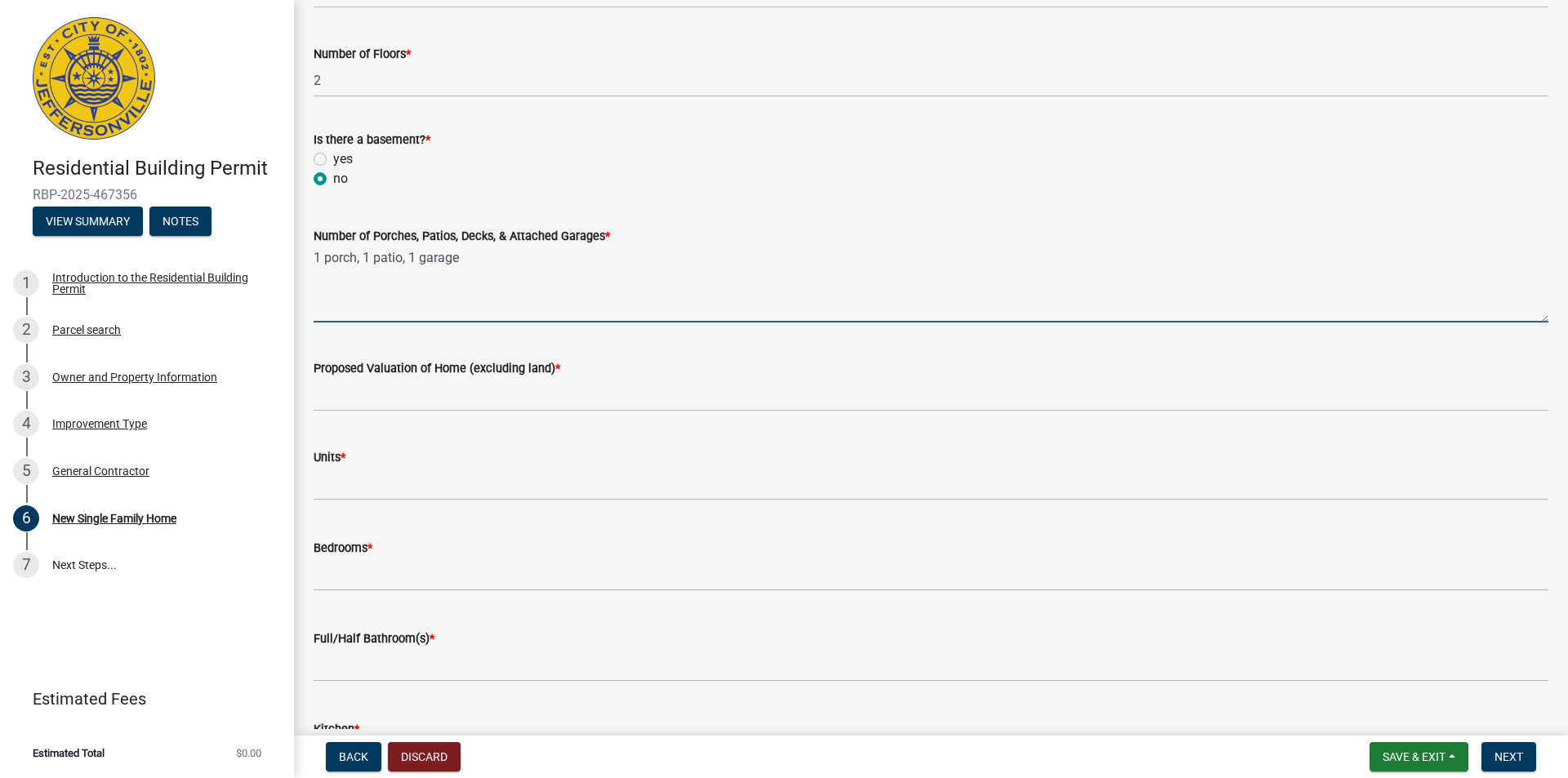
type textarea "1 porch, 1 patio, 1 garage"
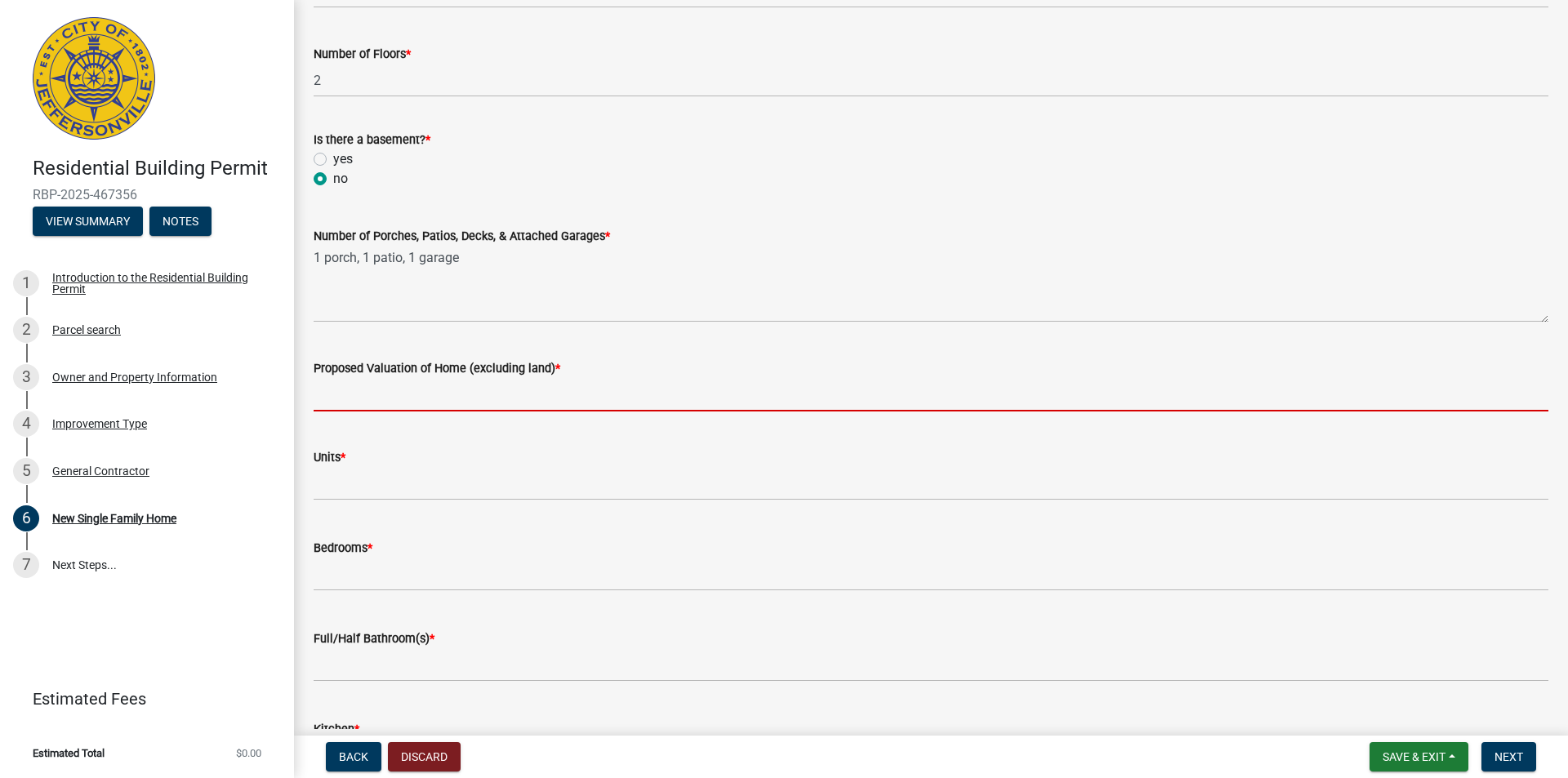
click at [417, 389] on input "Proposed Valuation of Home (excluding land) *" at bounding box center [931, 394] width 1234 height 34
type input "250,000"
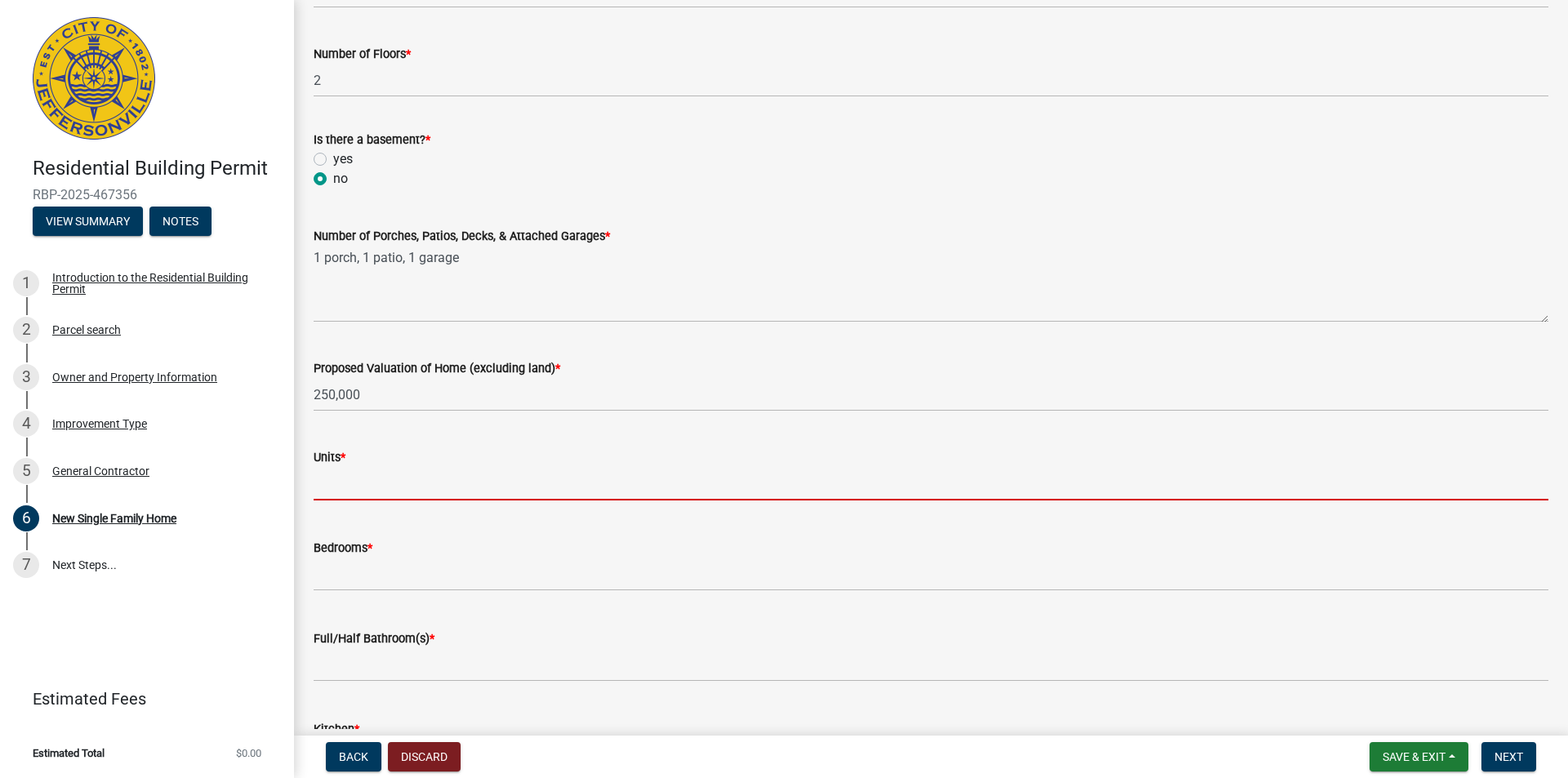
click at [426, 487] on input "text" at bounding box center [931, 483] width 1234 height 34
type input "1"
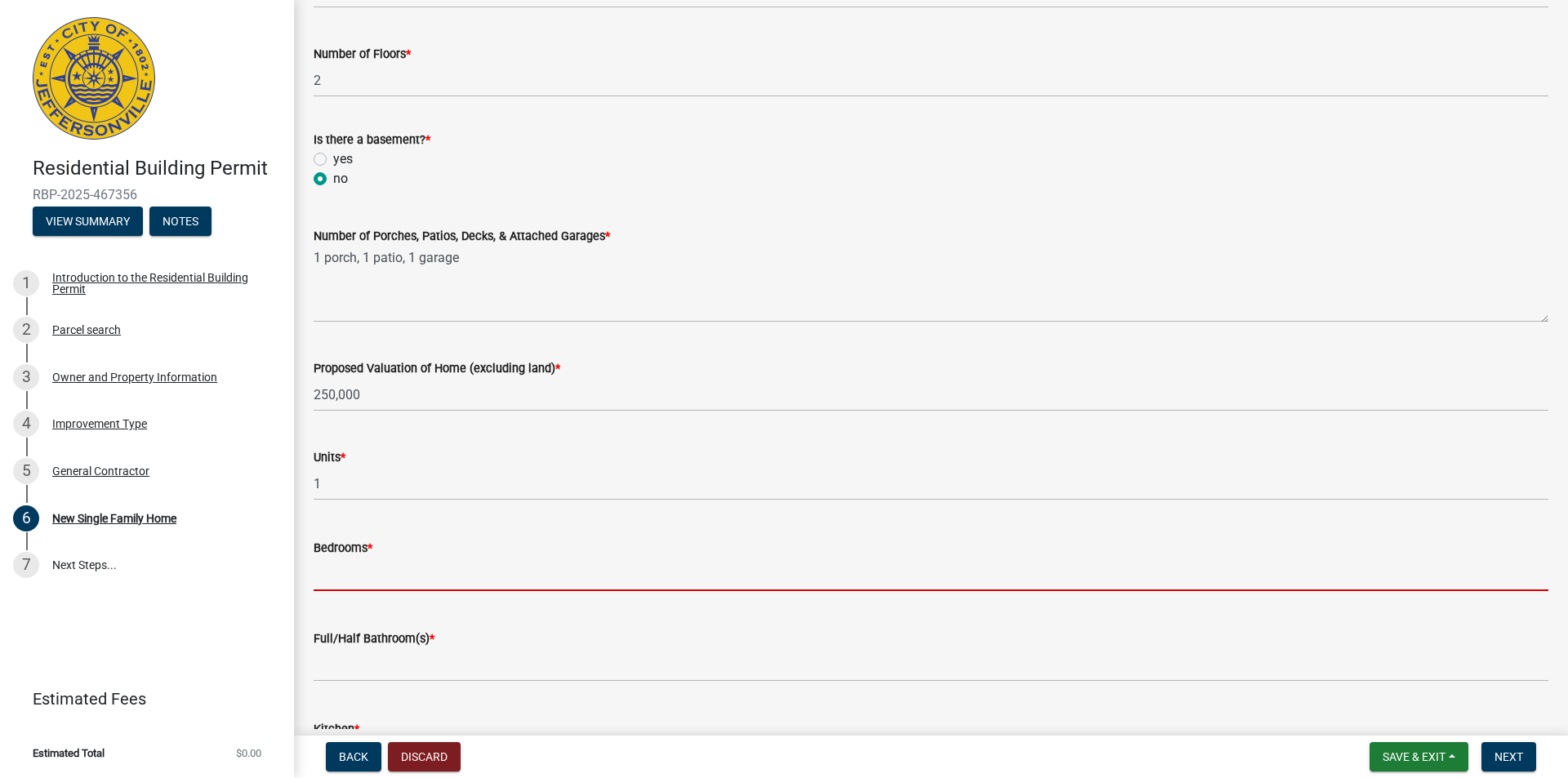
click at [398, 577] on input "text" at bounding box center [931, 574] width 1234 height 34
type input "4"
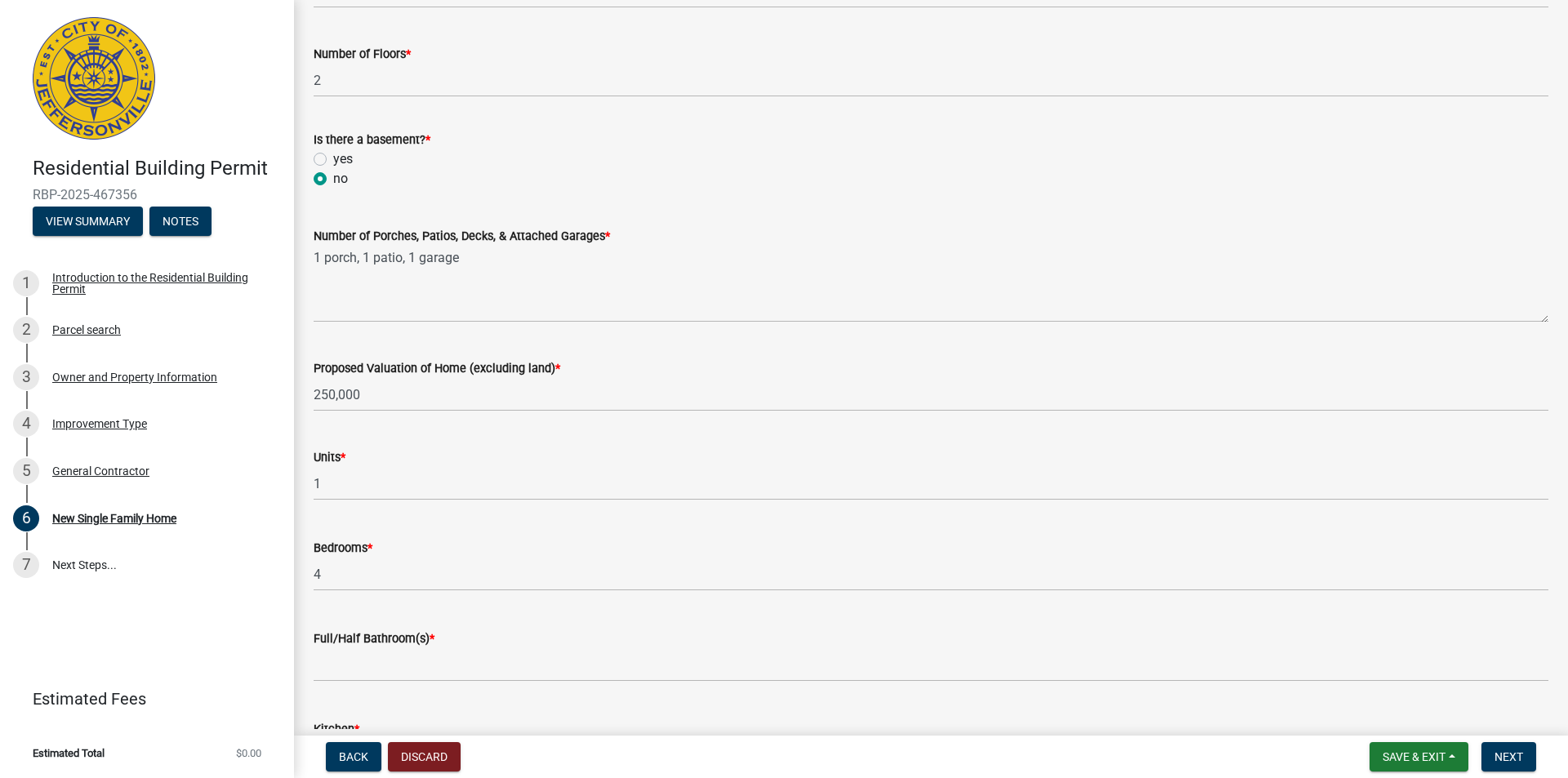
scroll to position [2609, 0]
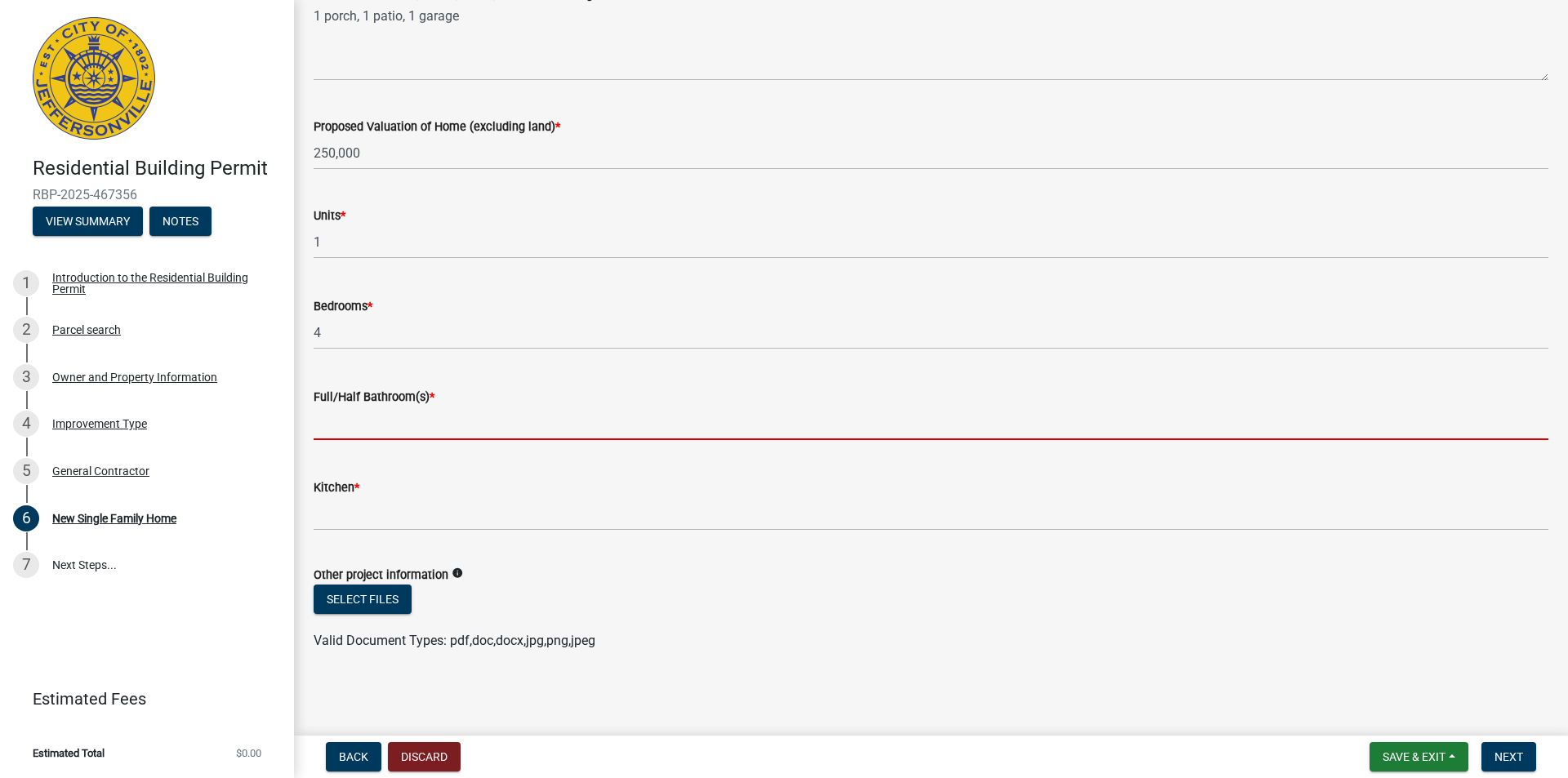
click at [379, 425] on input "text" at bounding box center [931, 423] width 1234 height 34
type input "3"
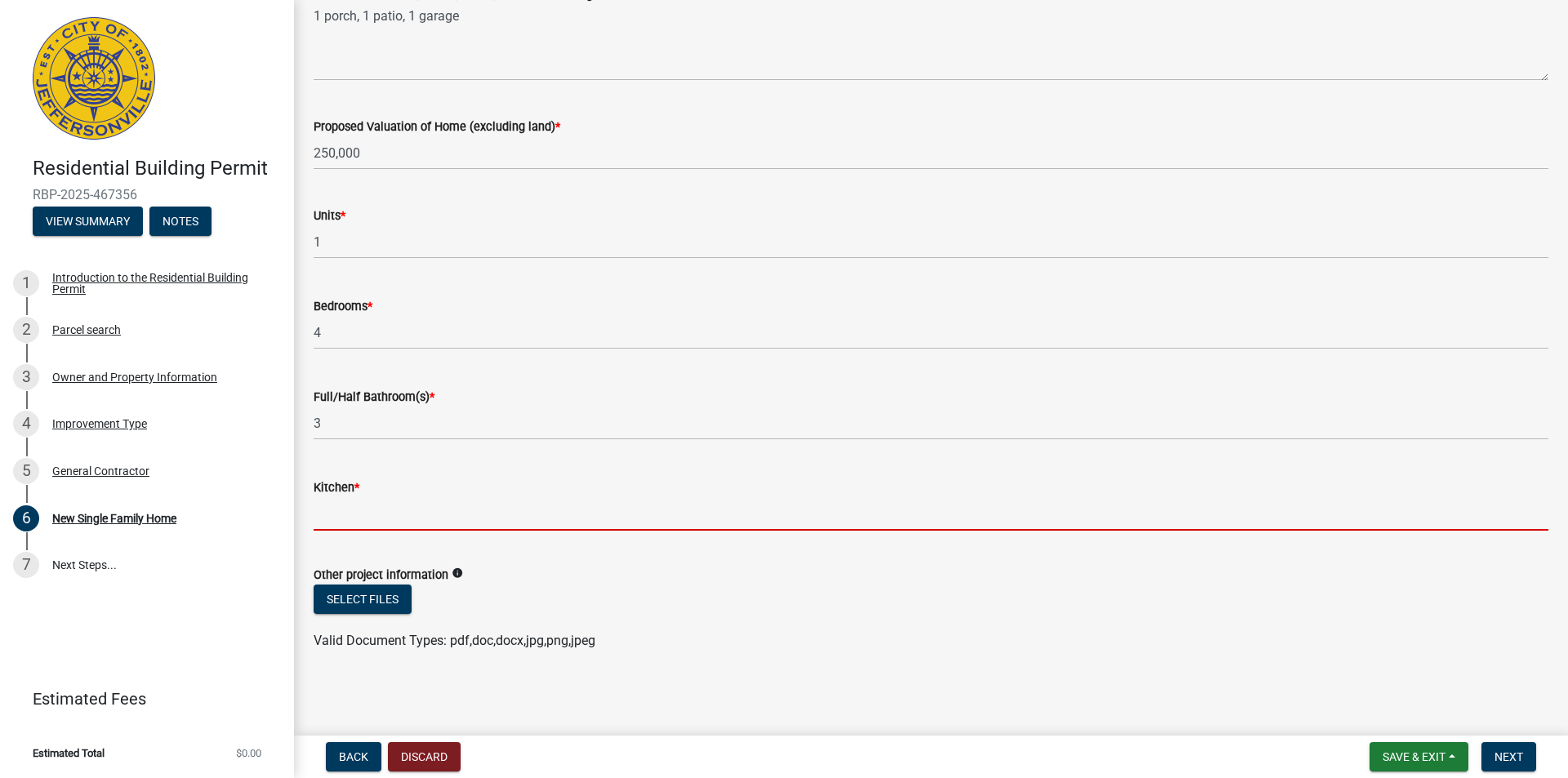
click at [394, 512] on input "text" at bounding box center [931, 513] width 1234 height 34
type input "1"
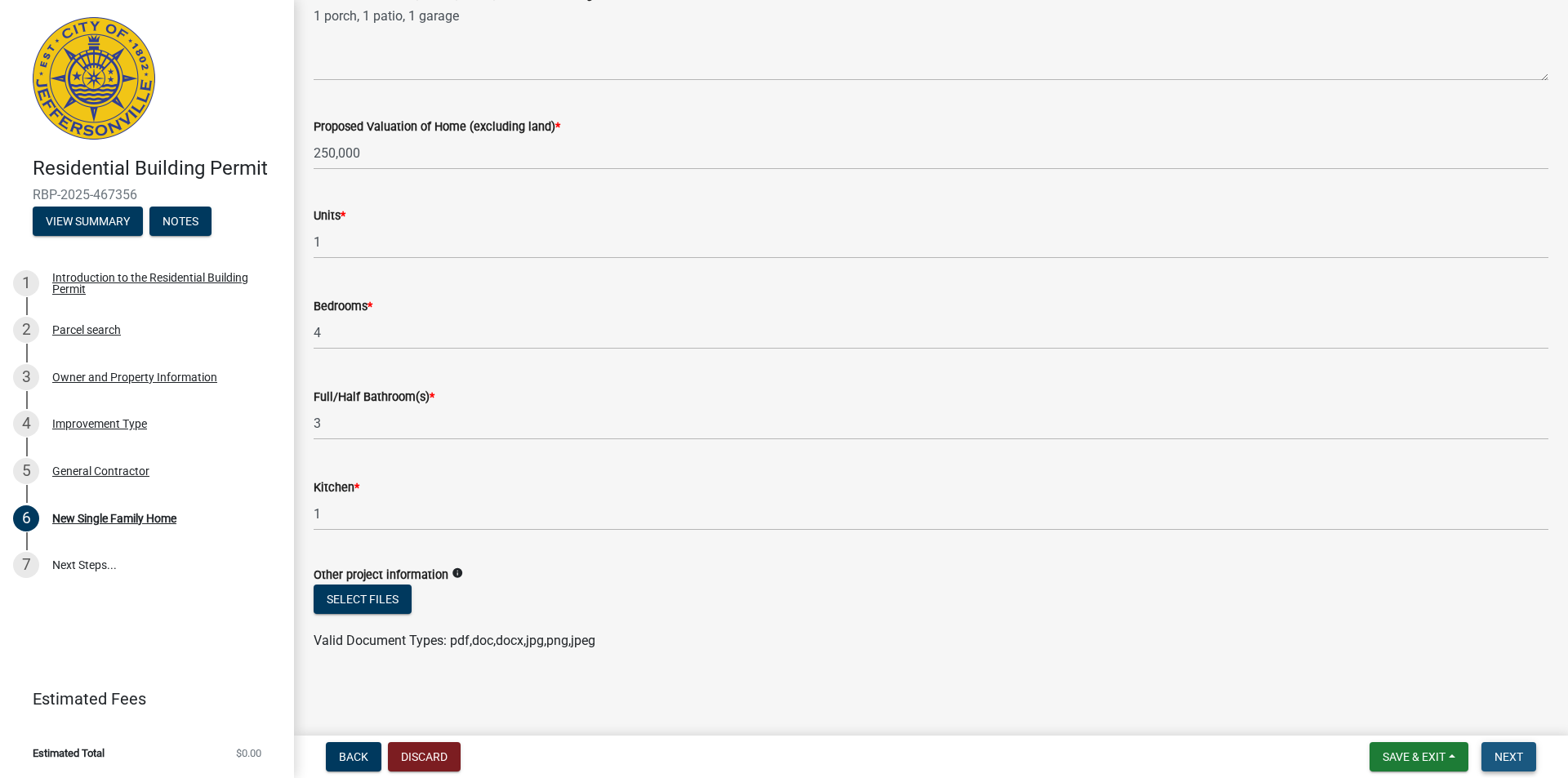
click at [1494, 753] on span "Next" at bounding box center [1508, 757] width 29 height 13
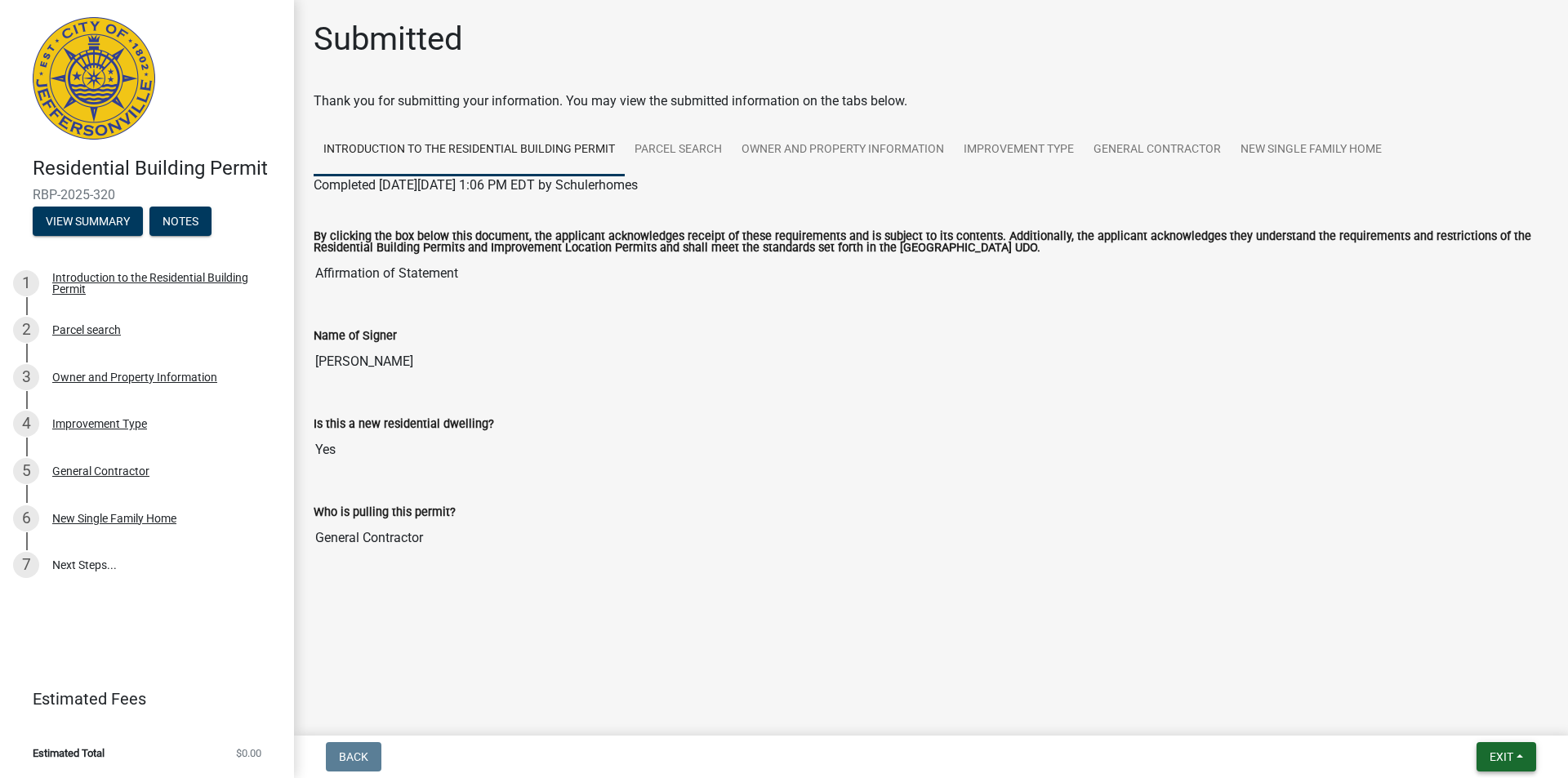
click at [1503, 761] on span "Exit" at bounding box center [1501, 757] width 24 height 13
click at [1454, 715] on button "Save & Exit" at bounding box center [1471, 714] width 131 height 39
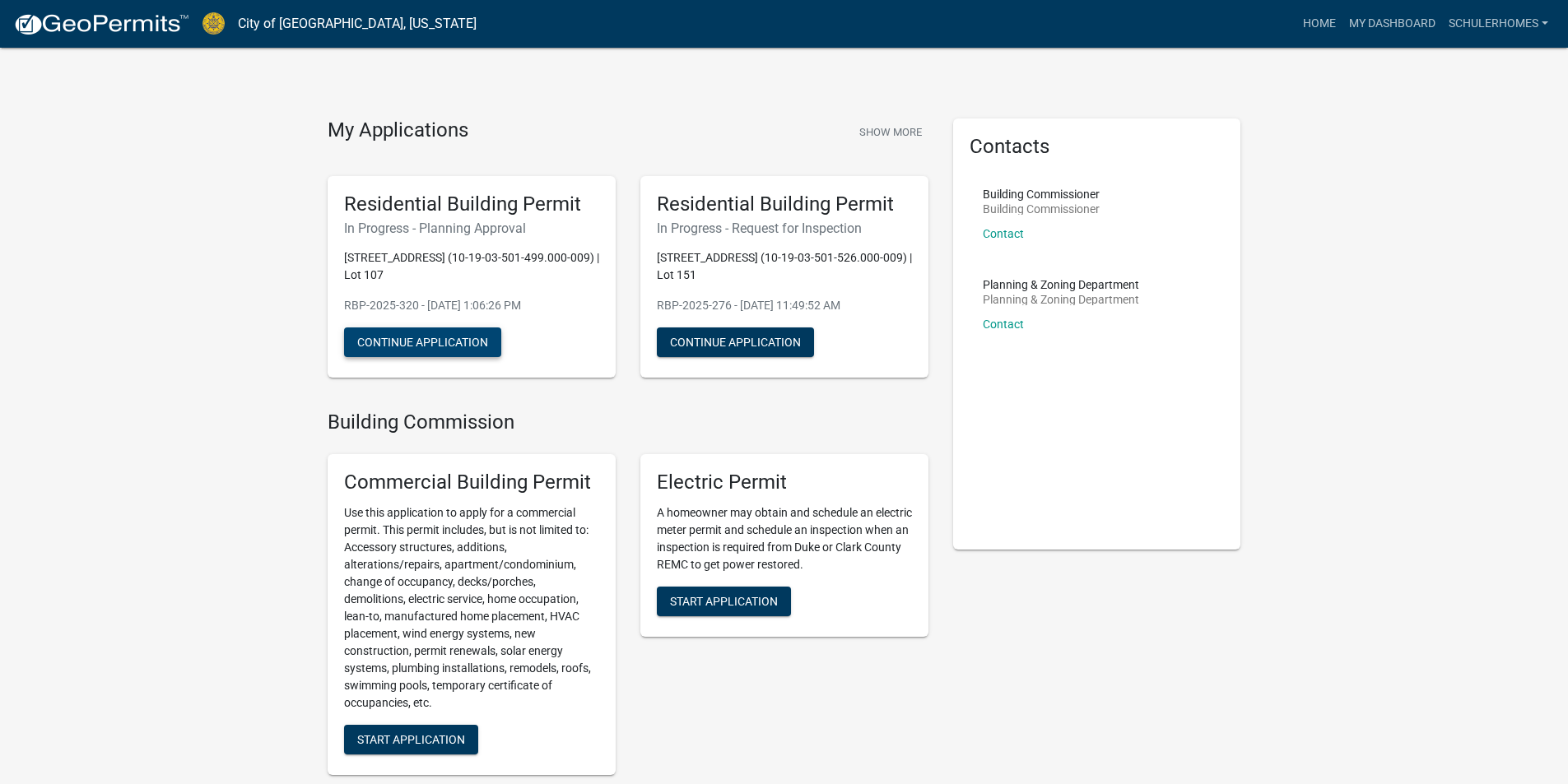
click at [433, 344] on button "Continue Application" at bounding box center [422, 343] width 157 height 30
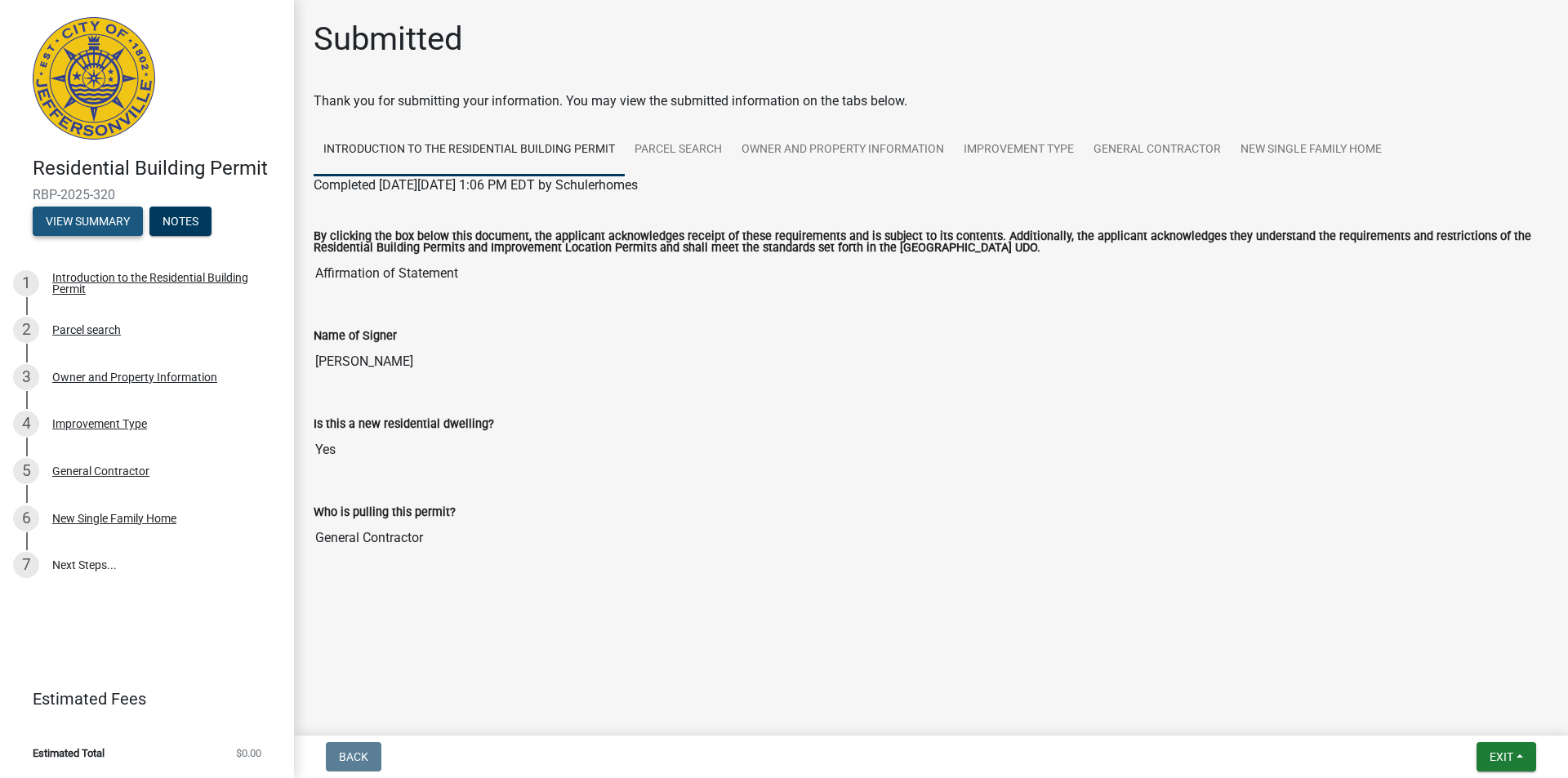
click at [71, 212] on button "View Summary" at bounding box center [87, 221] width 110 height 29
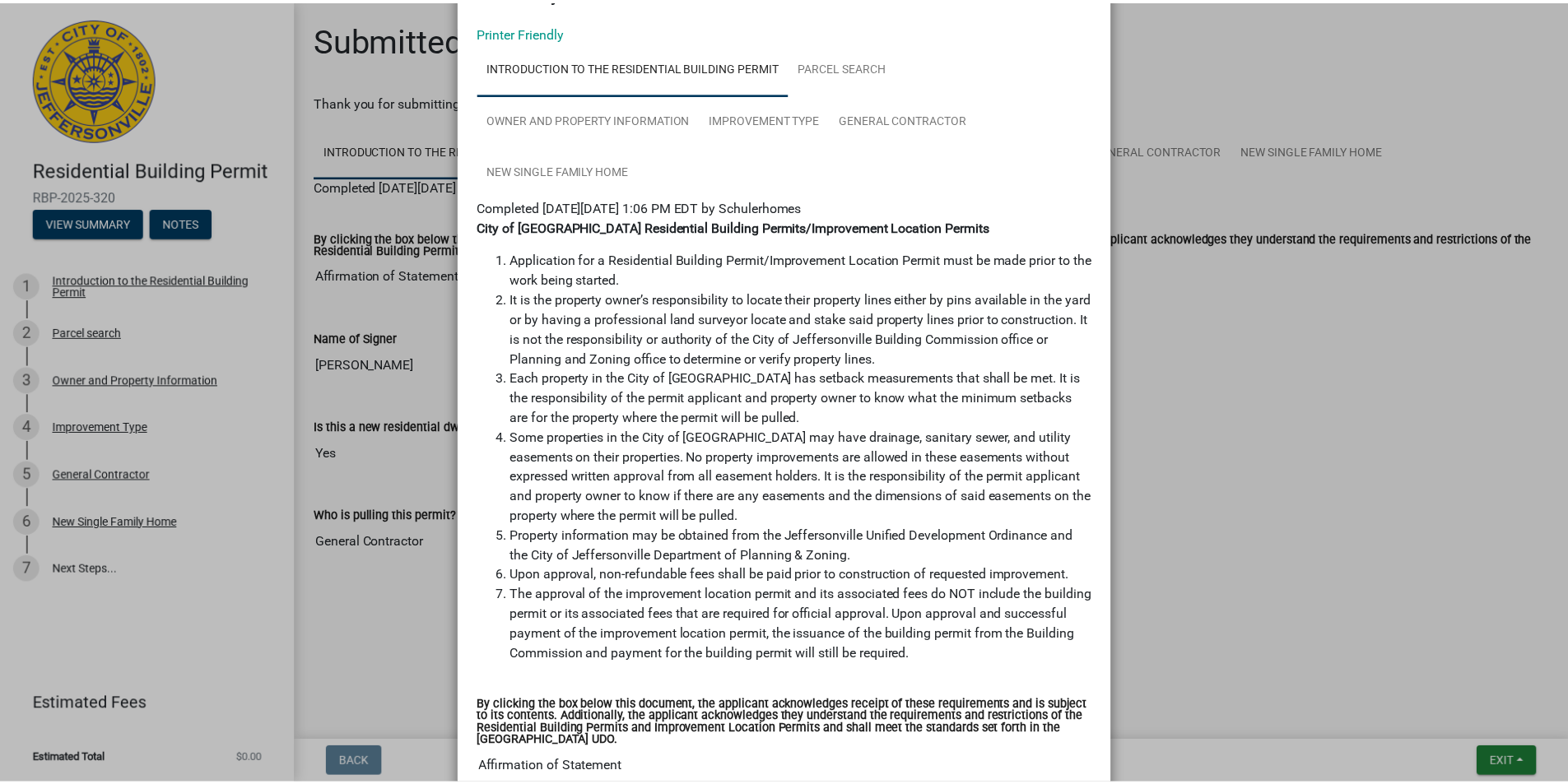
scroll to position [470, 0]
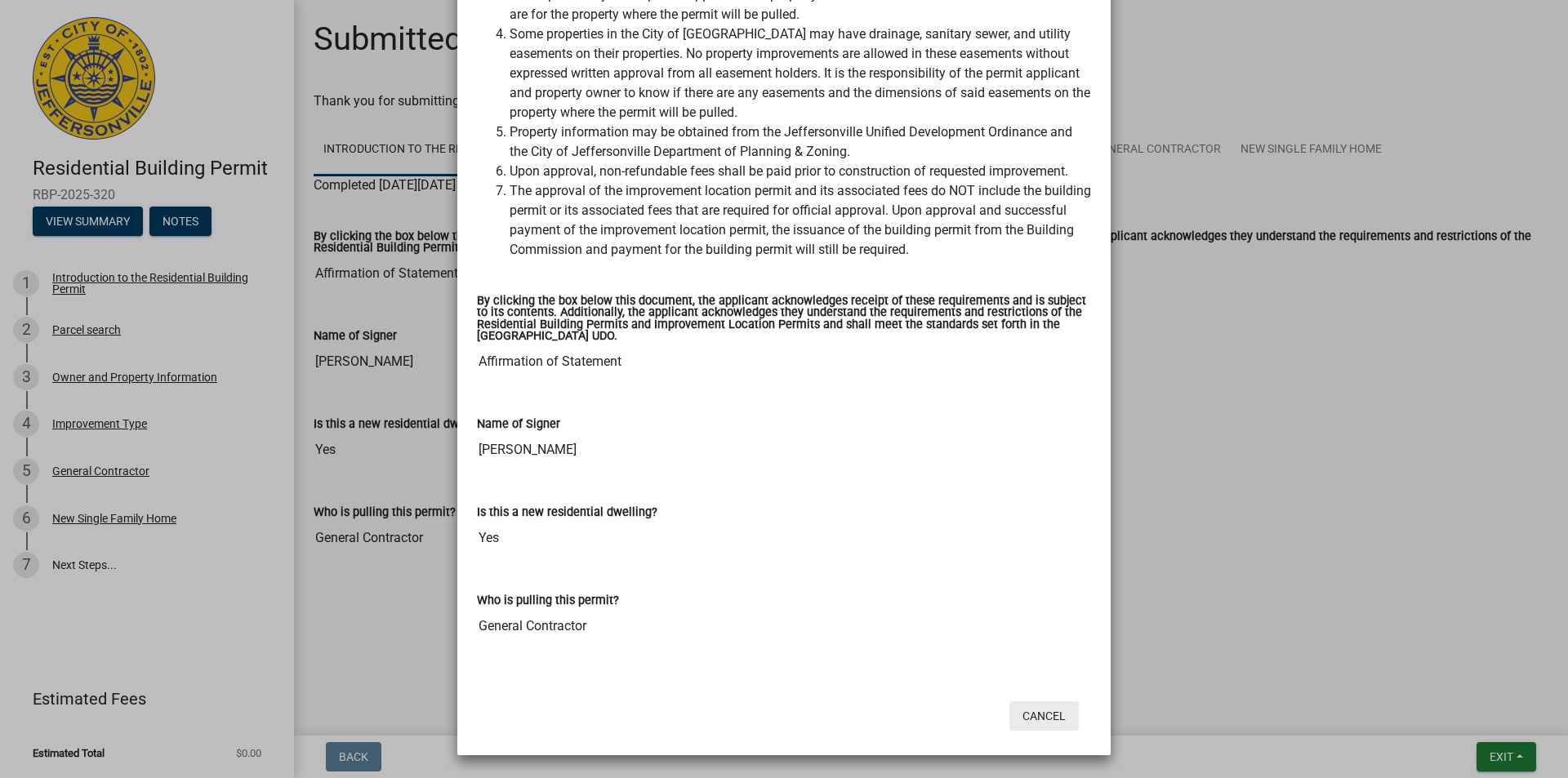
click at [1033, 716] on button "Cancel" at bounding box center [1044, 716] width 69 height 29
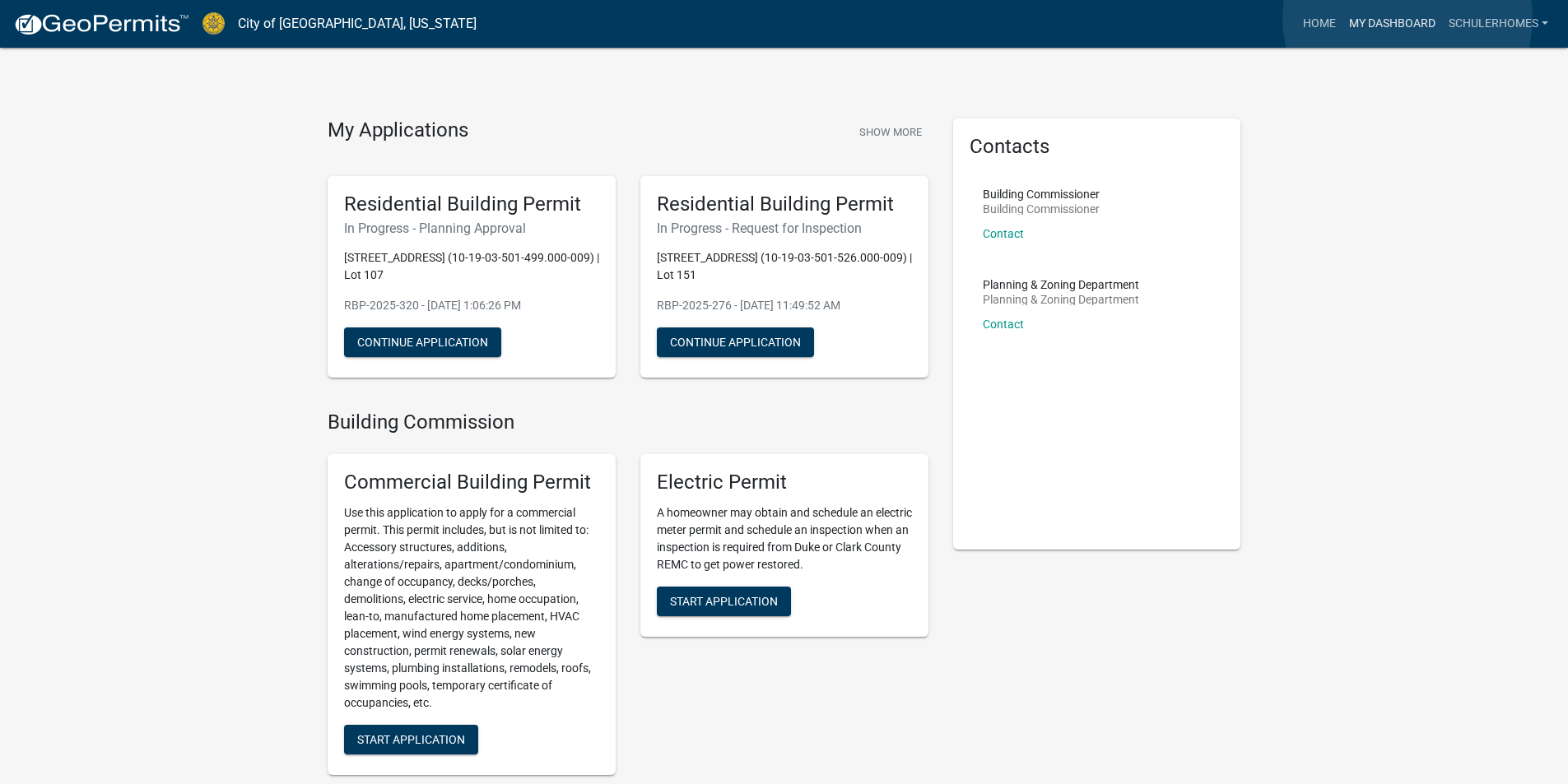
click at [1407, 17] on link "My Dashboard" at bounding box center [1392, 24] width 100 height 31
